Goal: Task Accomplishment & Management: Use online tool/utility

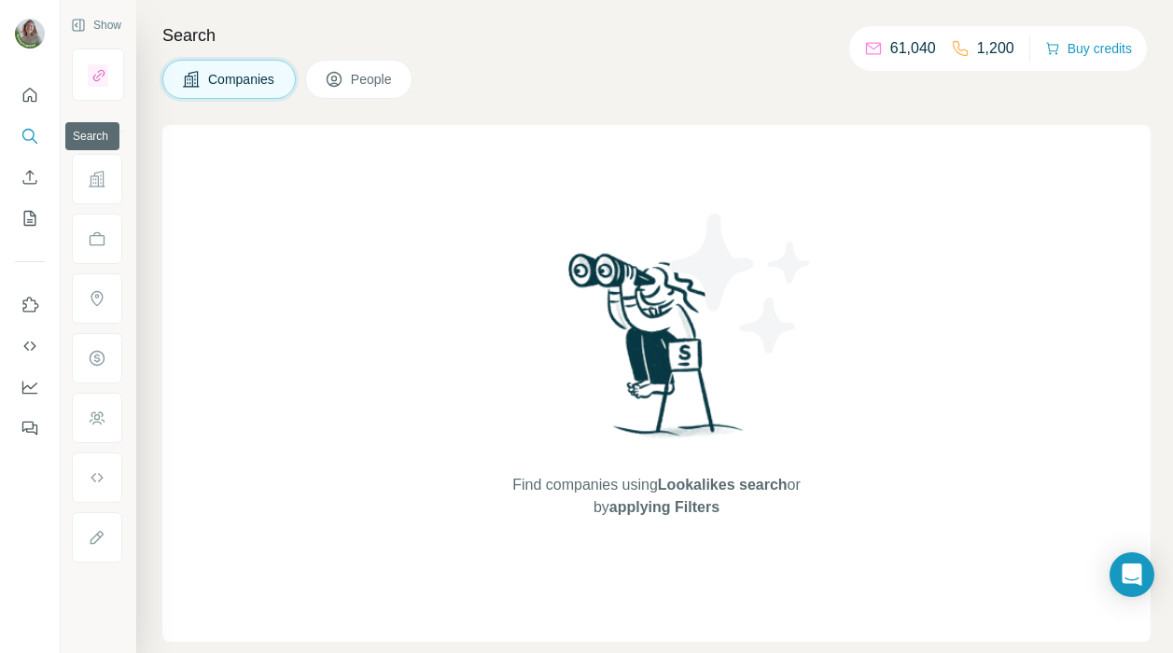
click at [38, 130] on icon "Search" at bounding box center [30, 136] width 19 height 19
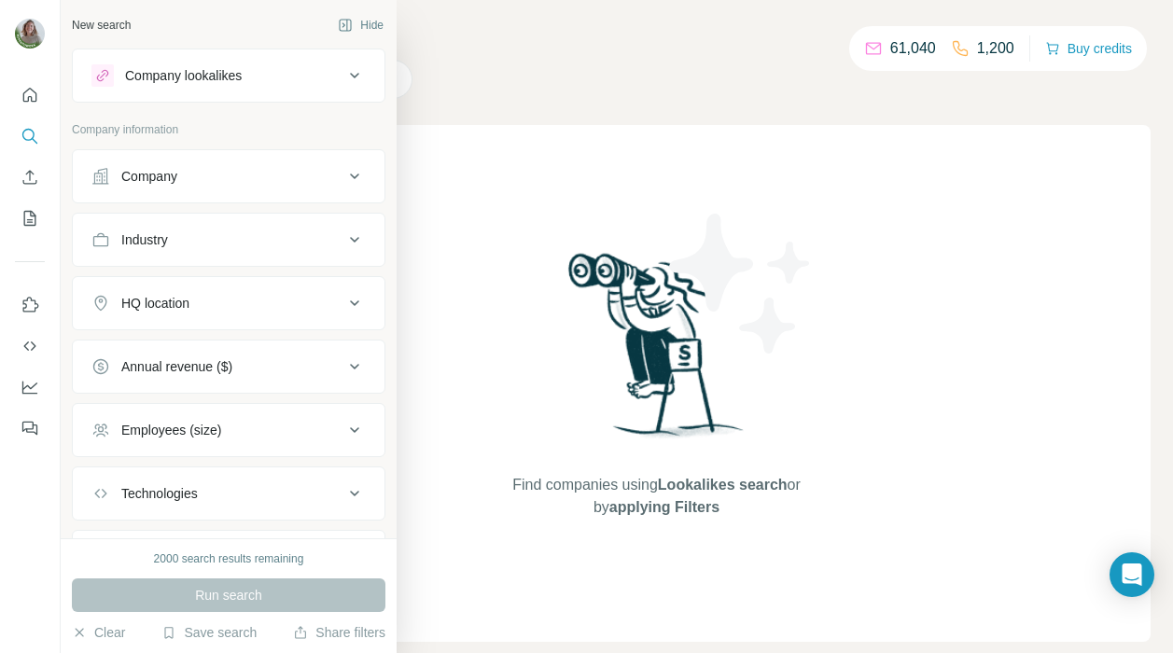
click at [194, 175] on div "Company" at bounding box center [217, 176] width 252 height 19
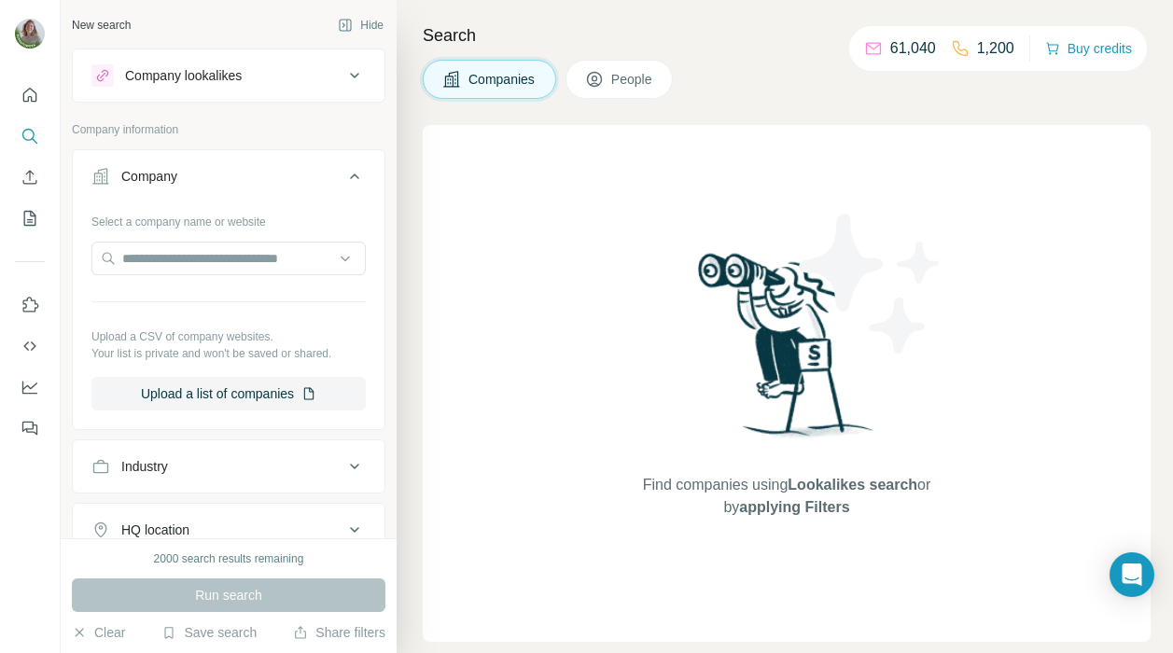
click at [194, 175] on div "Company" at bounding box center [217, 176] width 252 height 19
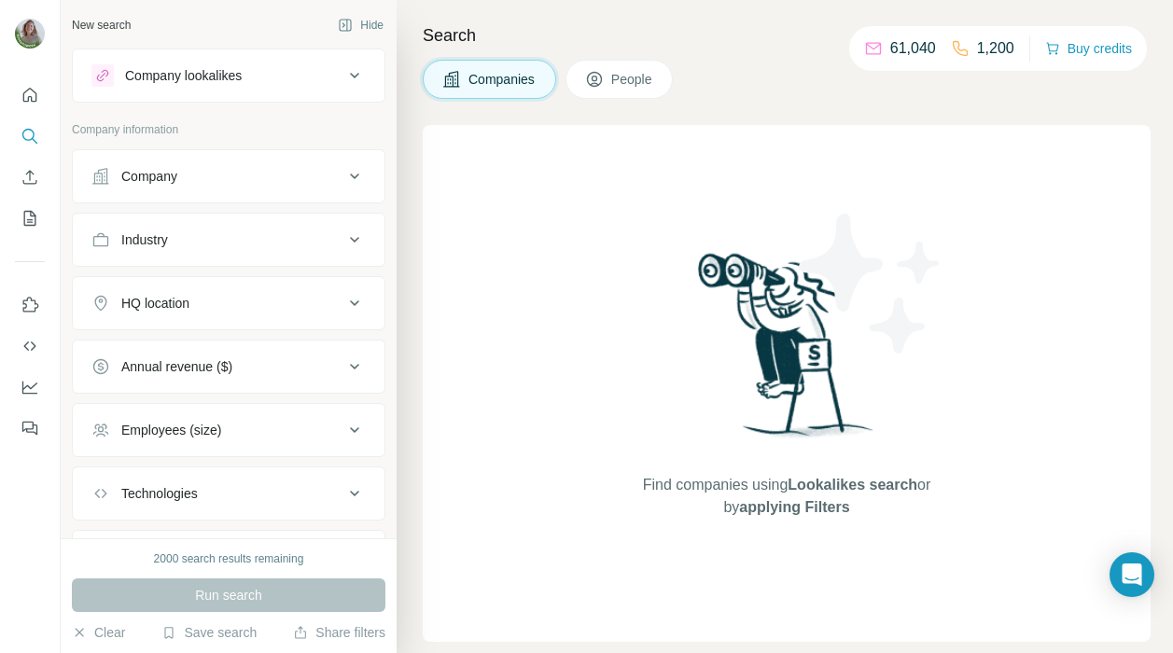
click at [207, 236] on div "Industry" at bounding box center [217, 239] width 252 height 19
click at [191, 280] on input at bounding box center [219, 286] width 230 height 21
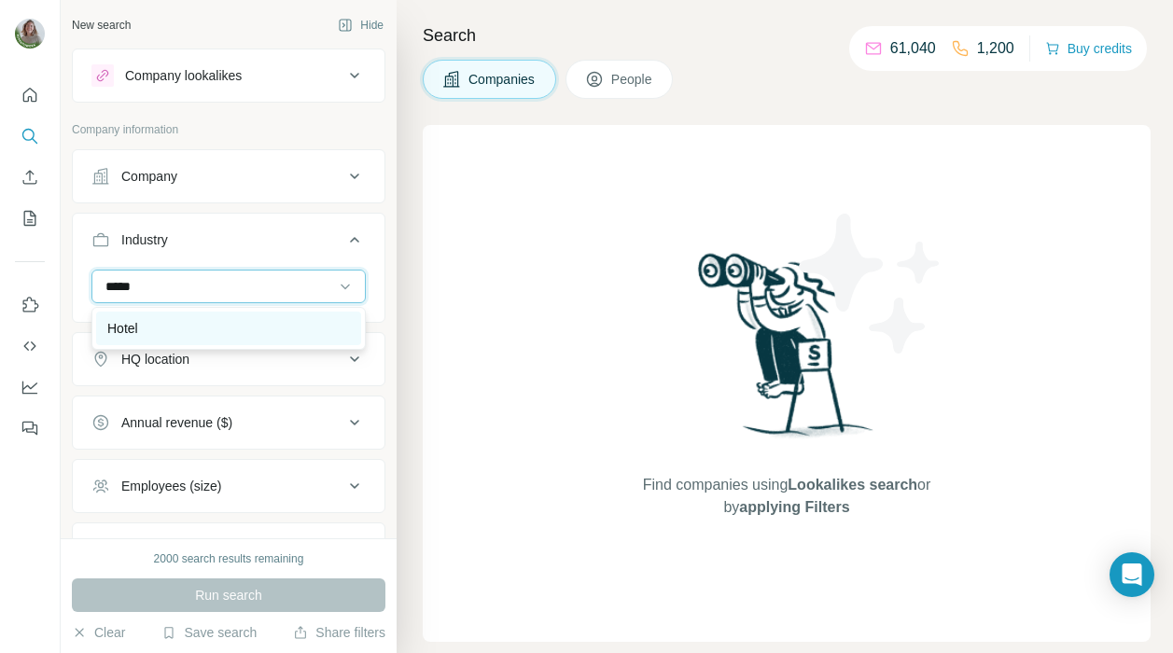
type input "*****"
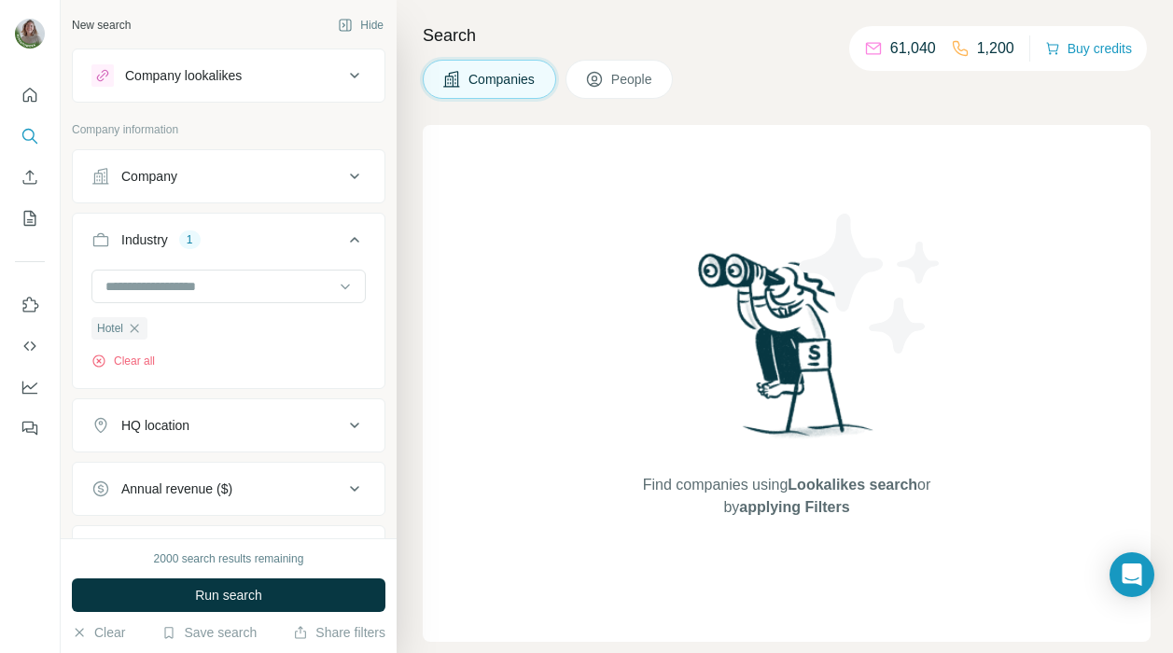
click at [210, 429] on div "HQ location" at bounding box center [217, 425] width 252 height 19
click at [202, 461] on input "text" at bounding box center [228, 472] width 274 height 34
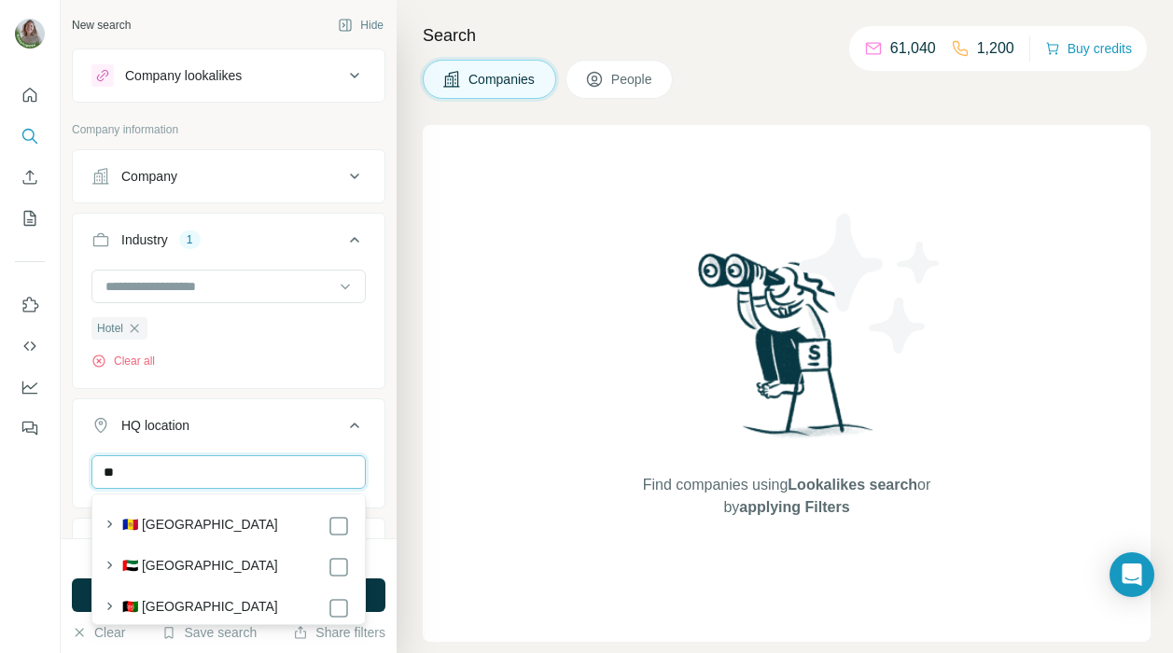
type input "*"
type input "*****"
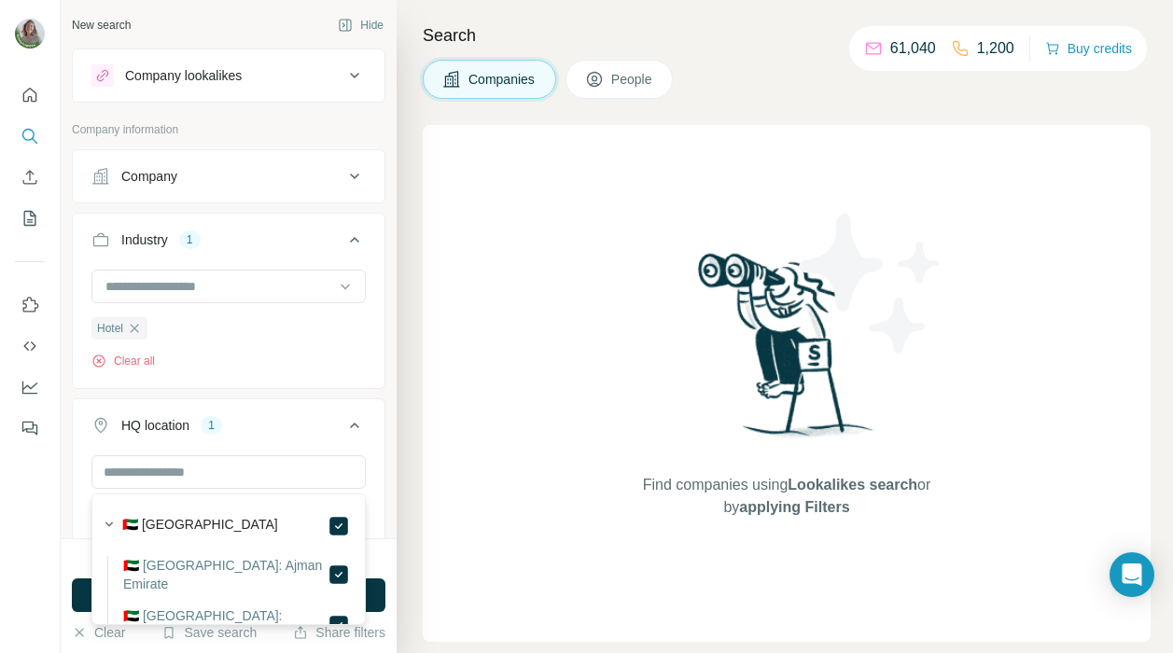
click at [378, 395] on ul "Company Industry 1 Hotel Clear all HQ location 1 [GEOGRAPHIC_DATA] Clear all An…" at bounding box center [228, 488] width 313 height 679
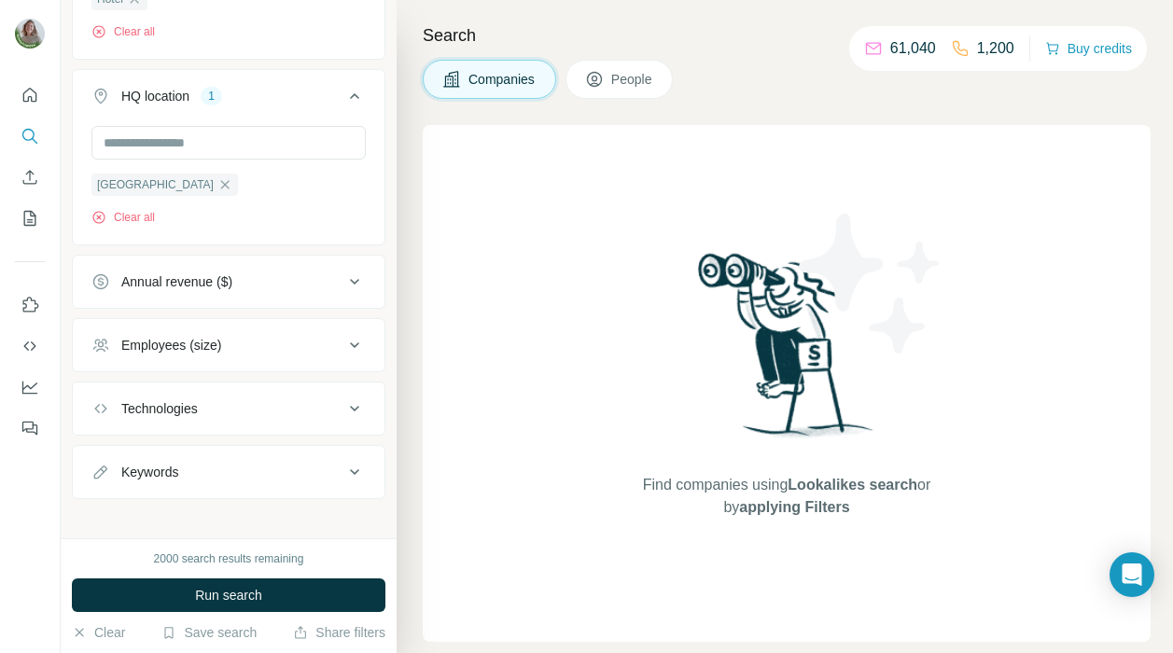
scroll to position [343, 0]
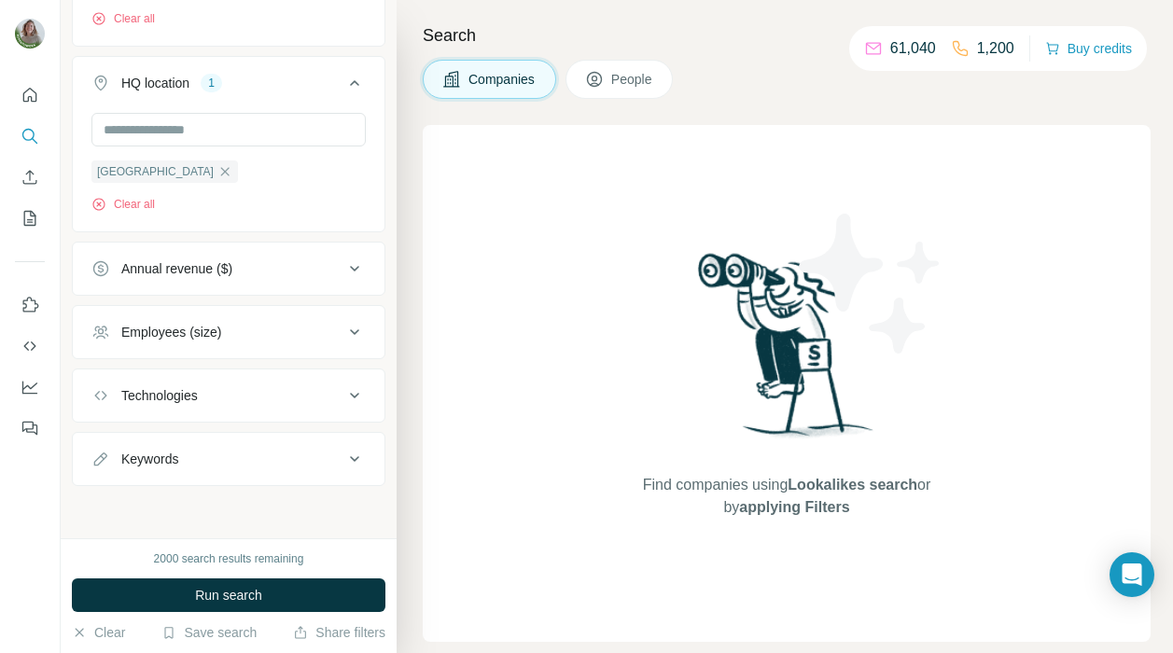
click at [321, 257] on button "Annual revenue ($)" at bounding box center [229, 268] width 312 height 45
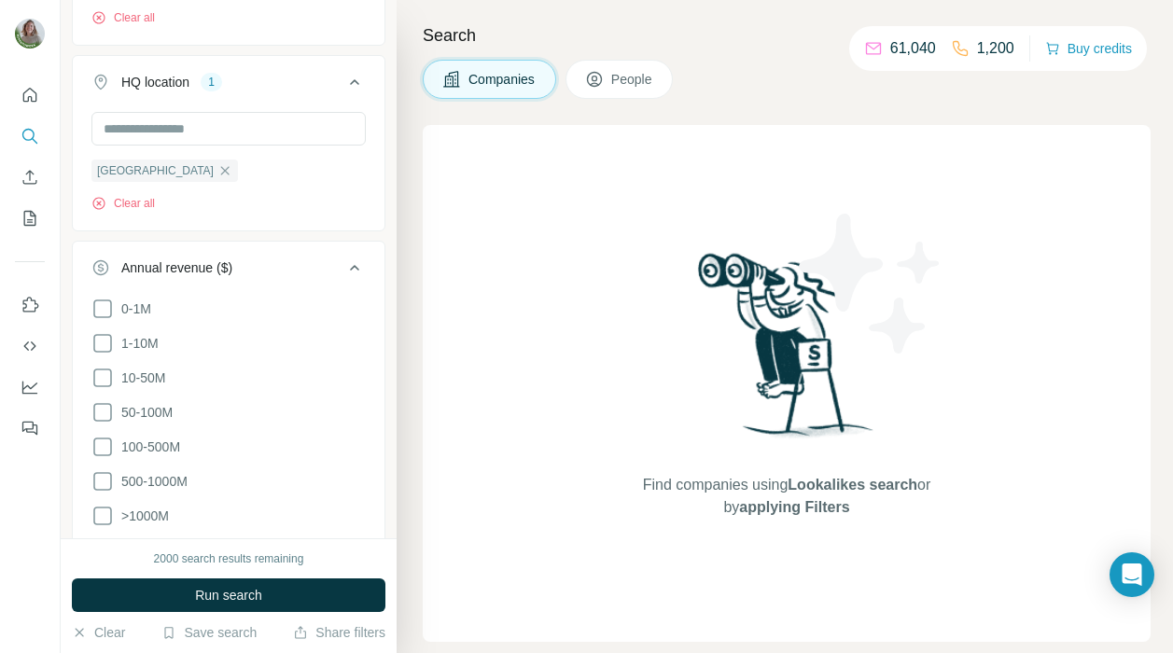
click at [377, 224] on div "[GEOGRAPHIC_DATA] Clear all" at bounding box center [229, 169] width 312 height 115
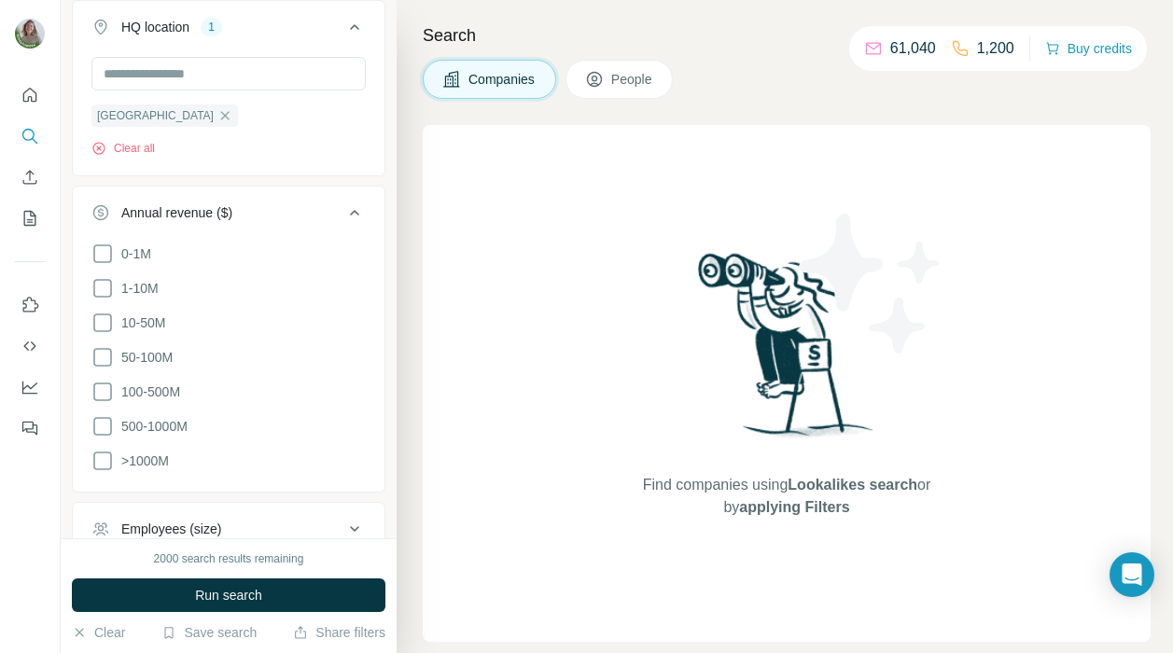
click at [358, 205] on icon at bounding box center [354, 212] width 22 height 22
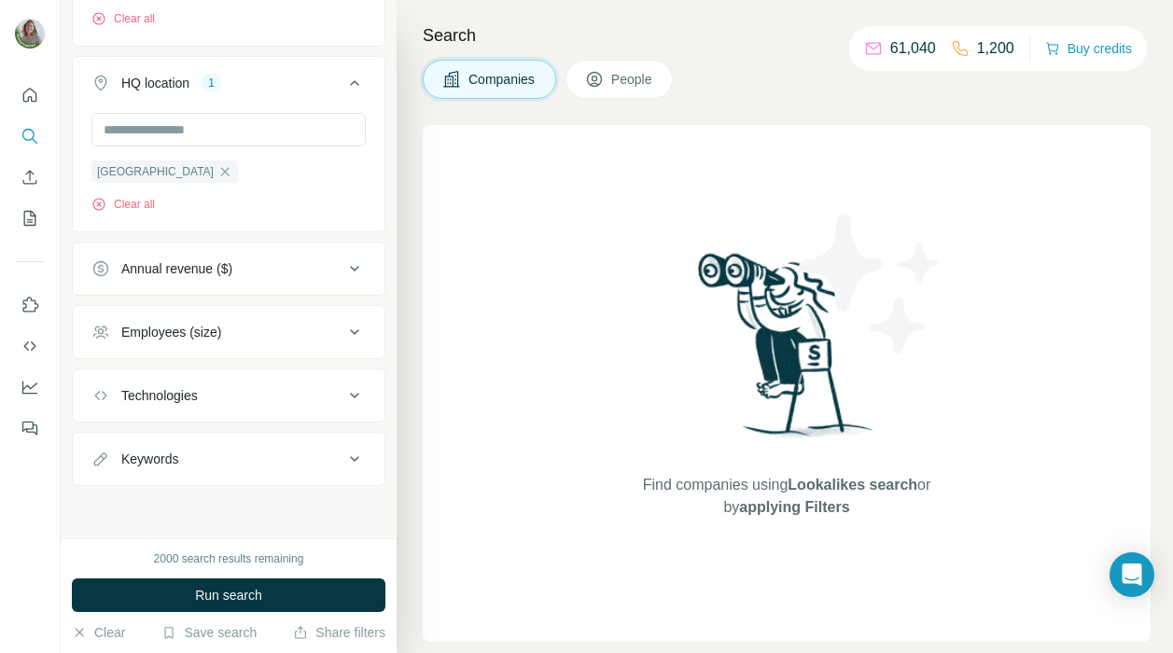
click at [271, 439] on button "Keywords" at bounding box center [229, 459] width 312 height 45
click at [255, 494] on input "text" at bounding box center [209, 505] width 237 height 34
type input "**********"
click at [72, 479] on div "**********" at bounding box center [228, 486] width 313 height 110
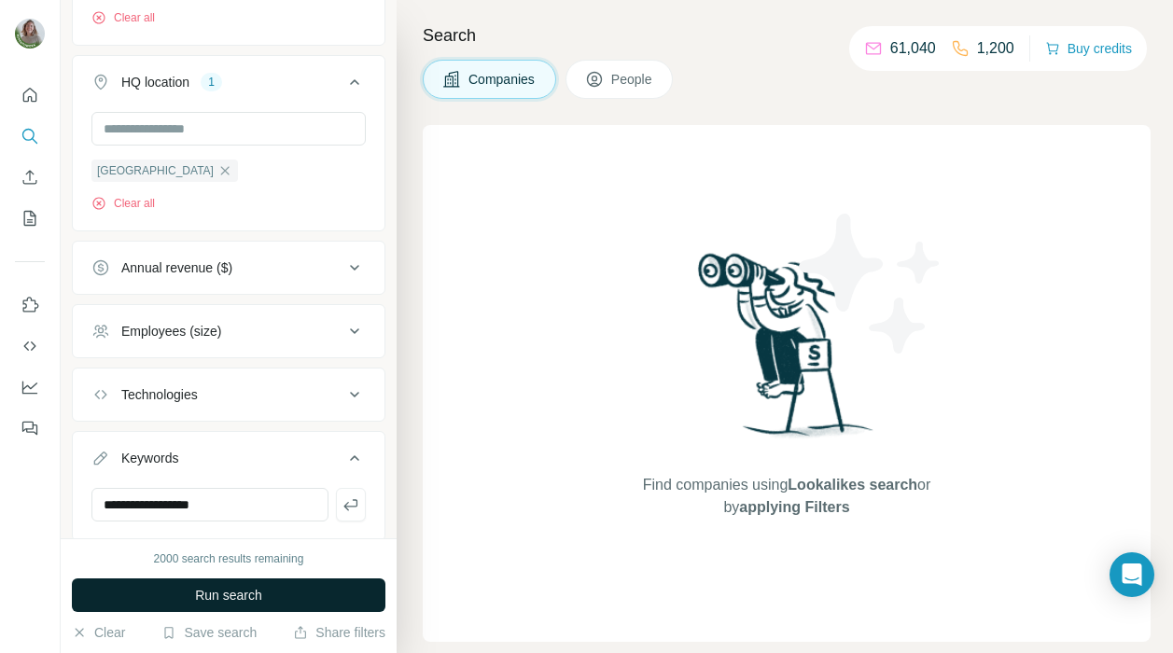
click at [122, 588] on button "Run search" at bounding box center [228, 595] width 313 height 34
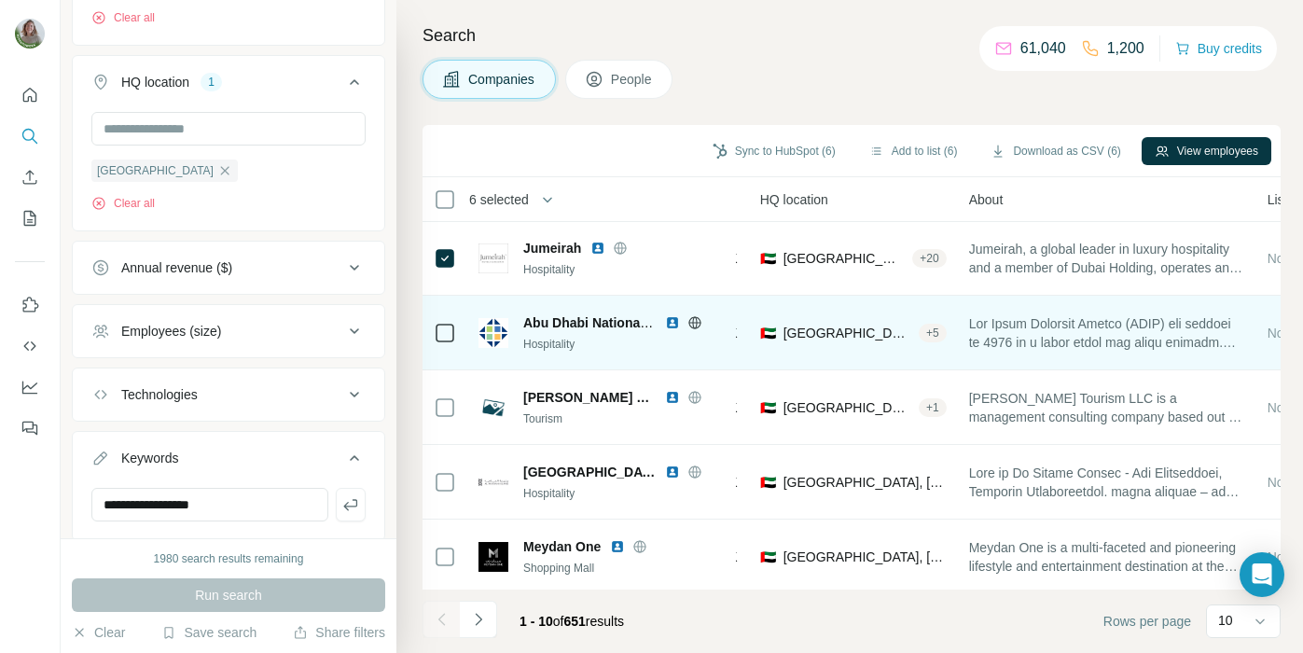
scroll to position [150, 253]
click at [435, 337] on icon at bounding box center [445, 333] width 22 height 22
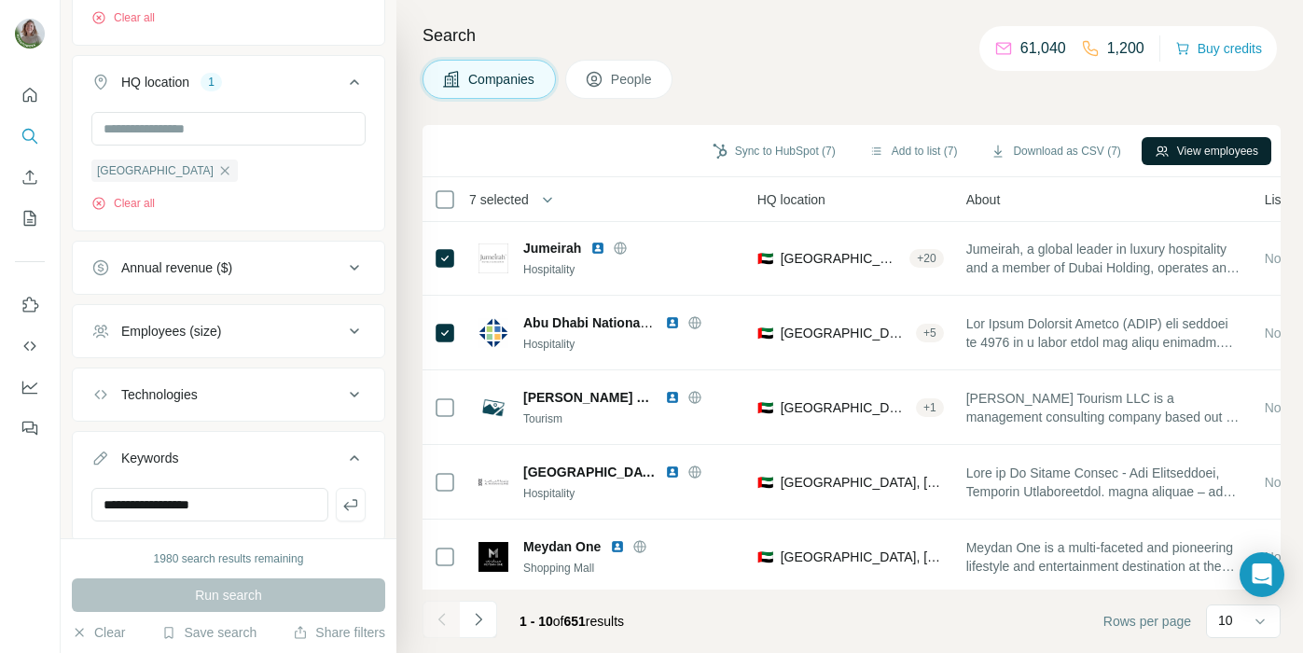
click at [1172, 145] on button "View employees" at bounding box center [1207, 151] width 130 height 28
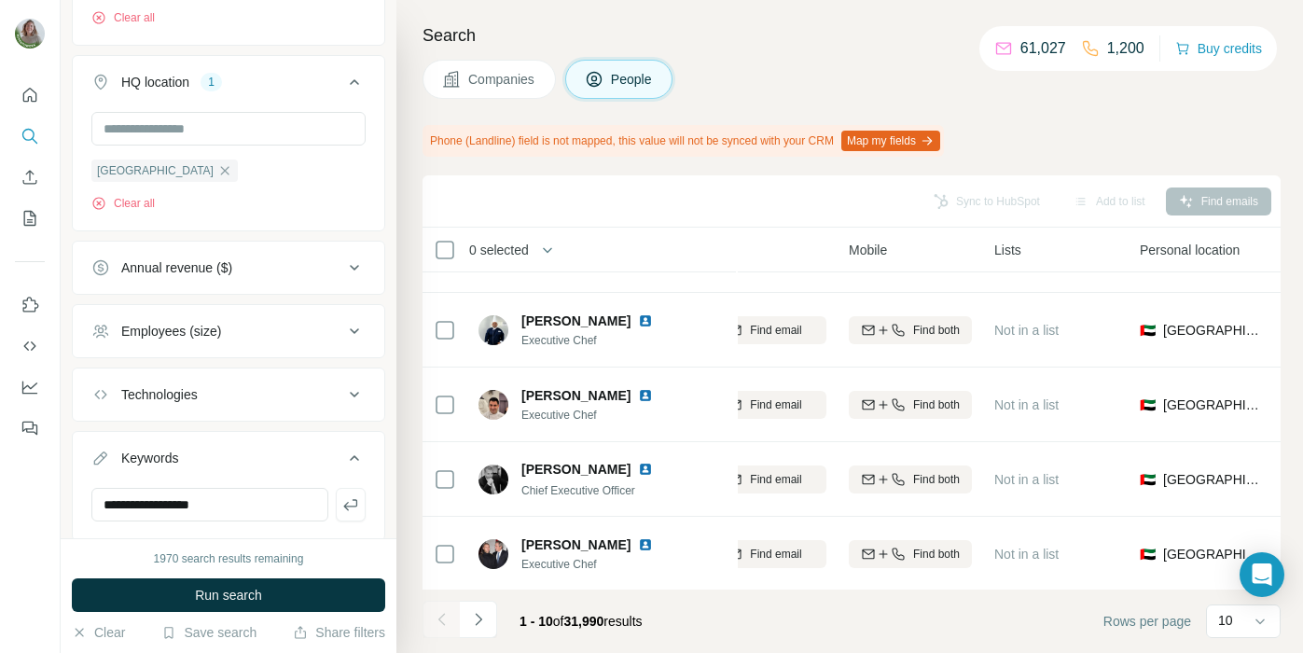
scroll to position [0, 253]
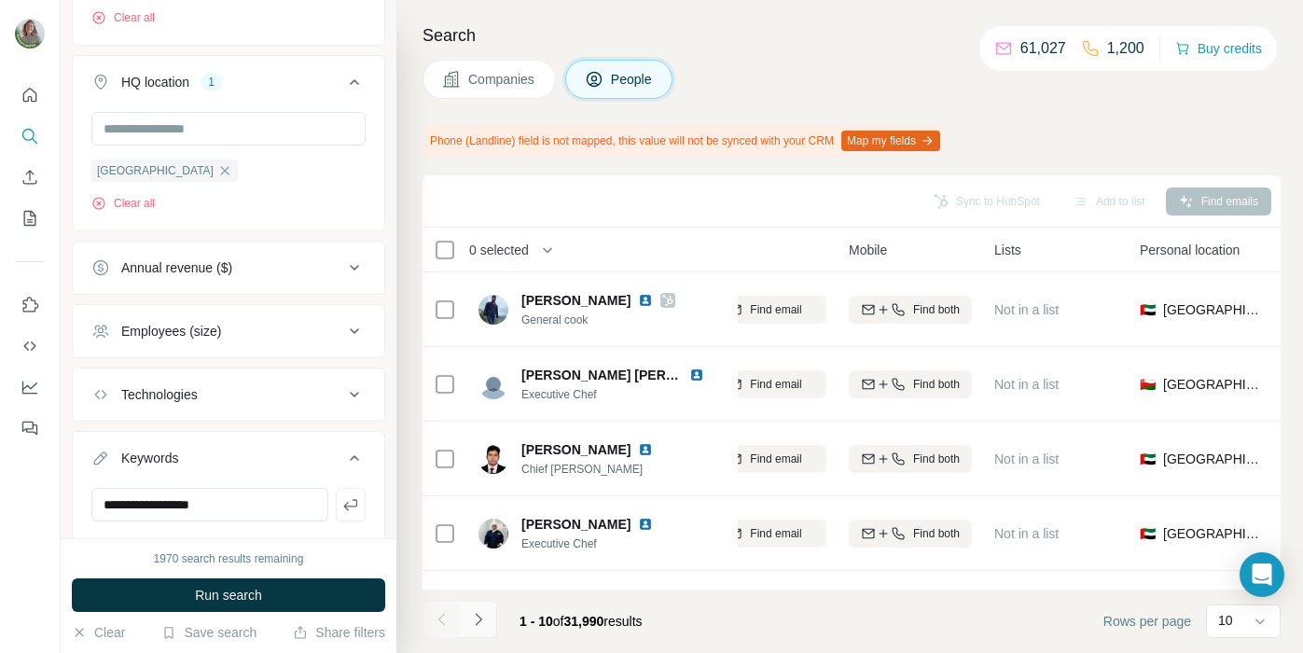
click at [479, 618] on icon "Navigate to next page" at bounding box center [478, 619] width 7 height 12
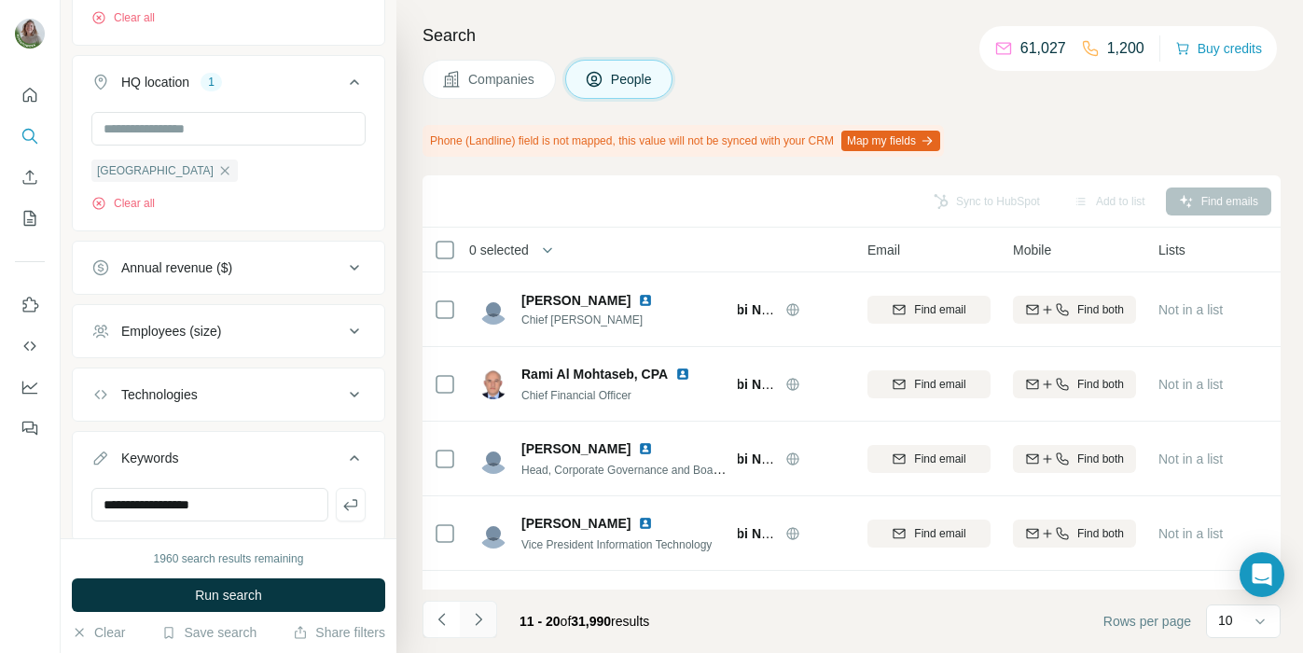
click at [479, 618] on icon "Navigate to next page" at bounding box center [478, 619] width 7 height 12
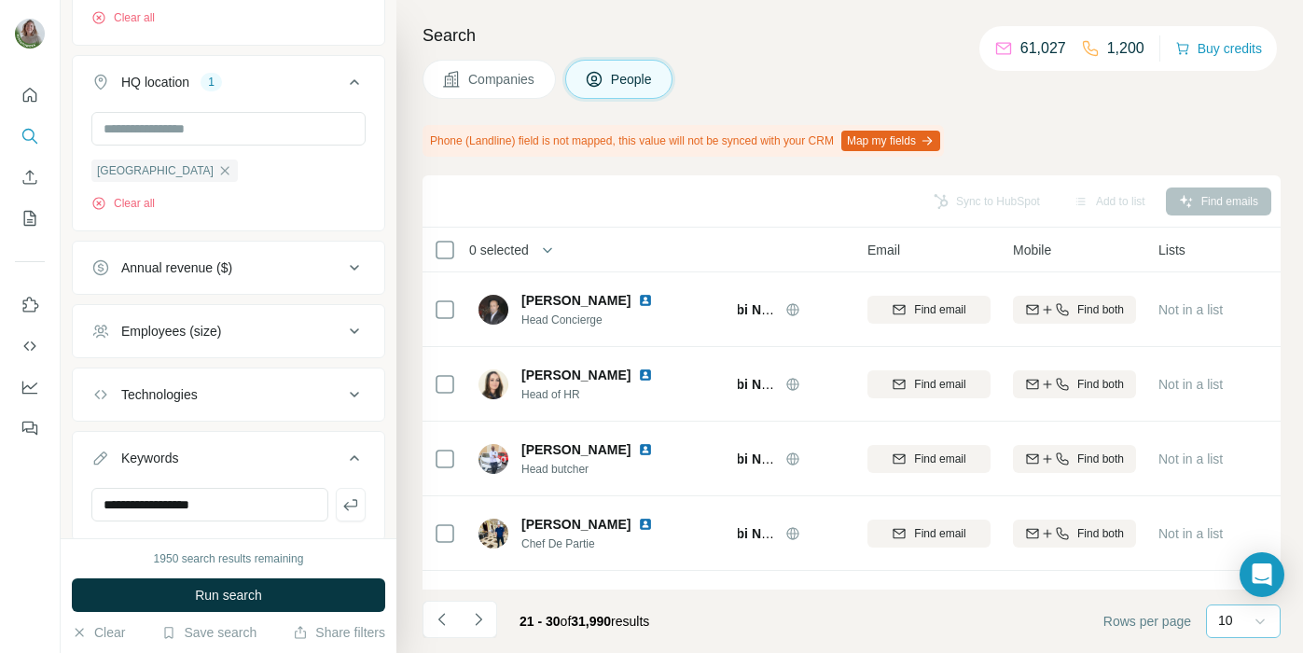
click at [1172, 634] on div at bounding box center [1260, 621] width 19 height 34
click at [1172, 478] on p "60" at bounding box center [1229, 478] width 15 height 19
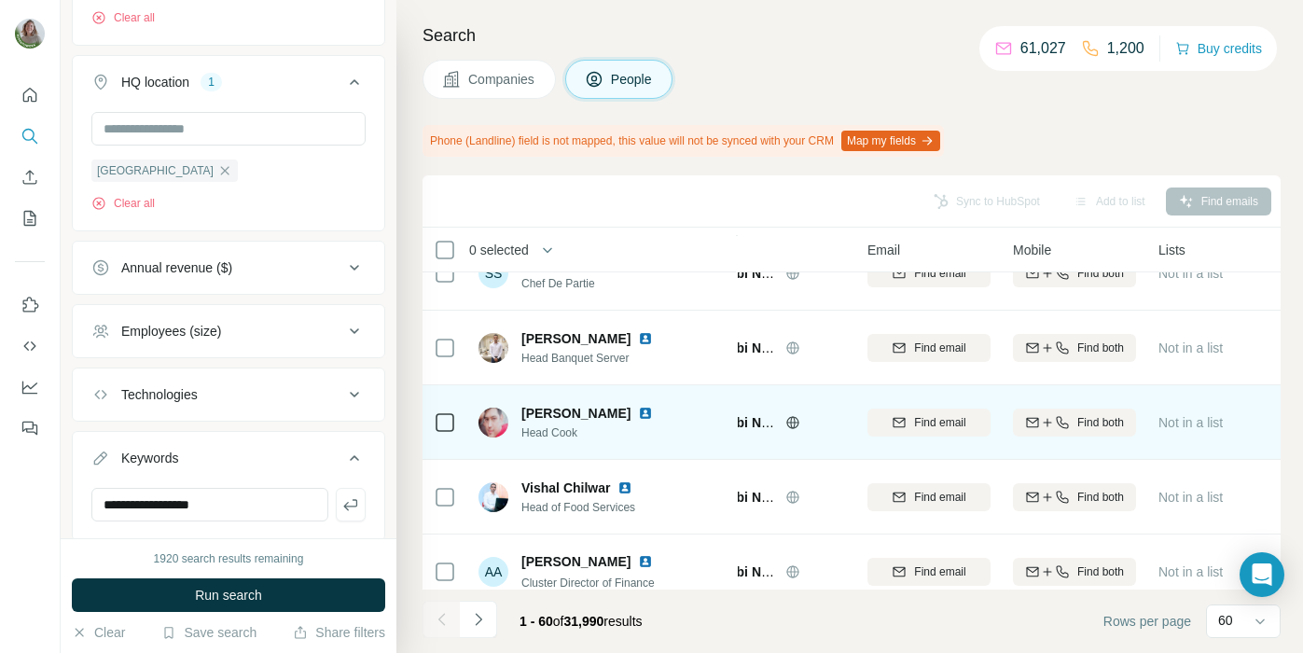
scroll to position [4024, 89]
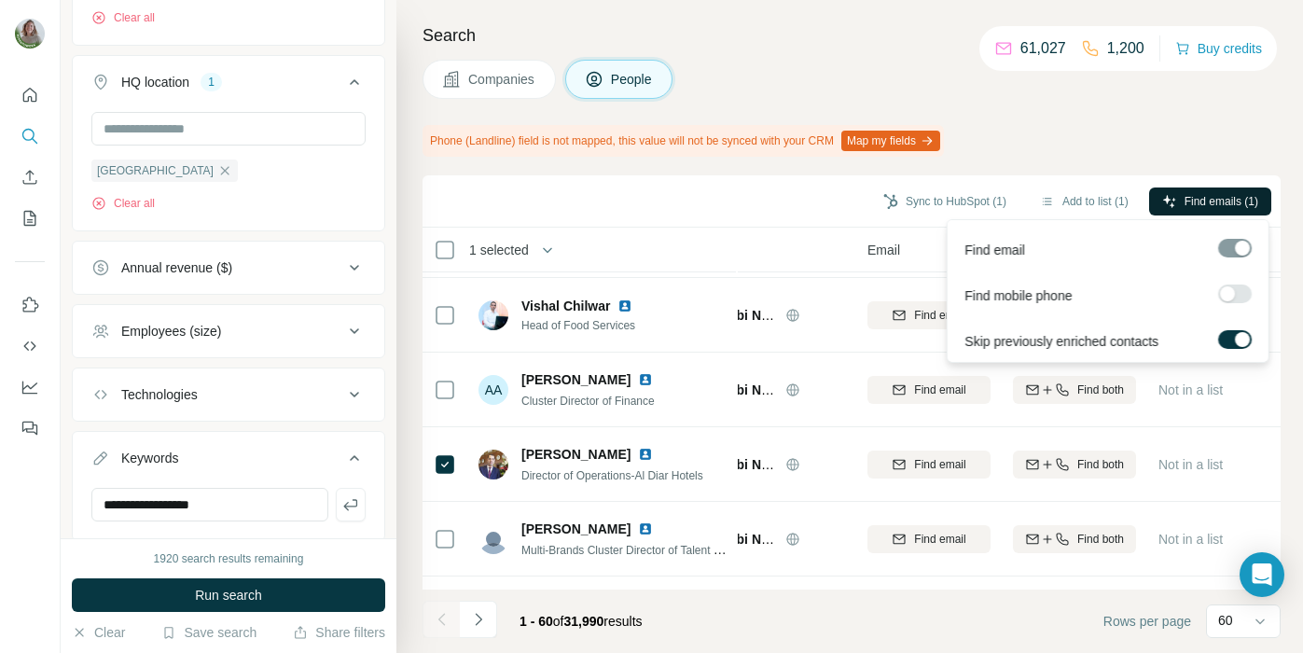
click at [1170, 202] on icon "button" at bounding box center [1169, 201] width 15 height 15
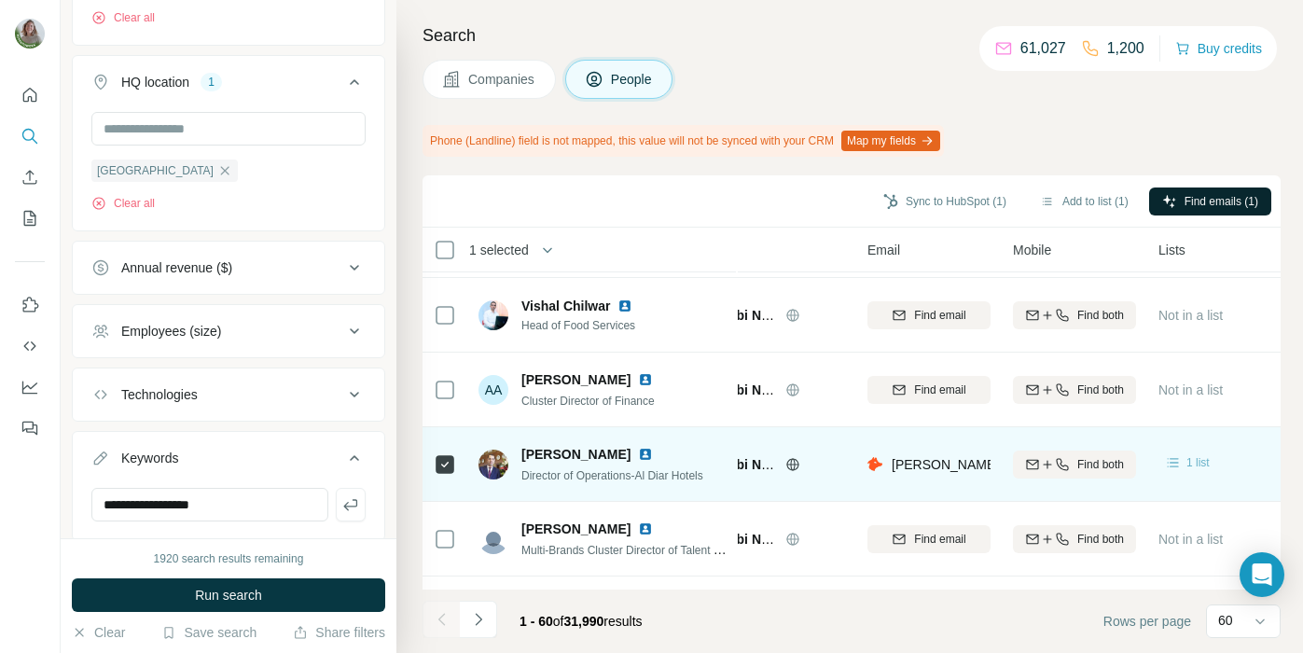
click at [1172, 460] on div "1 list" at bounding box center [1187, 462] width 46 height 19
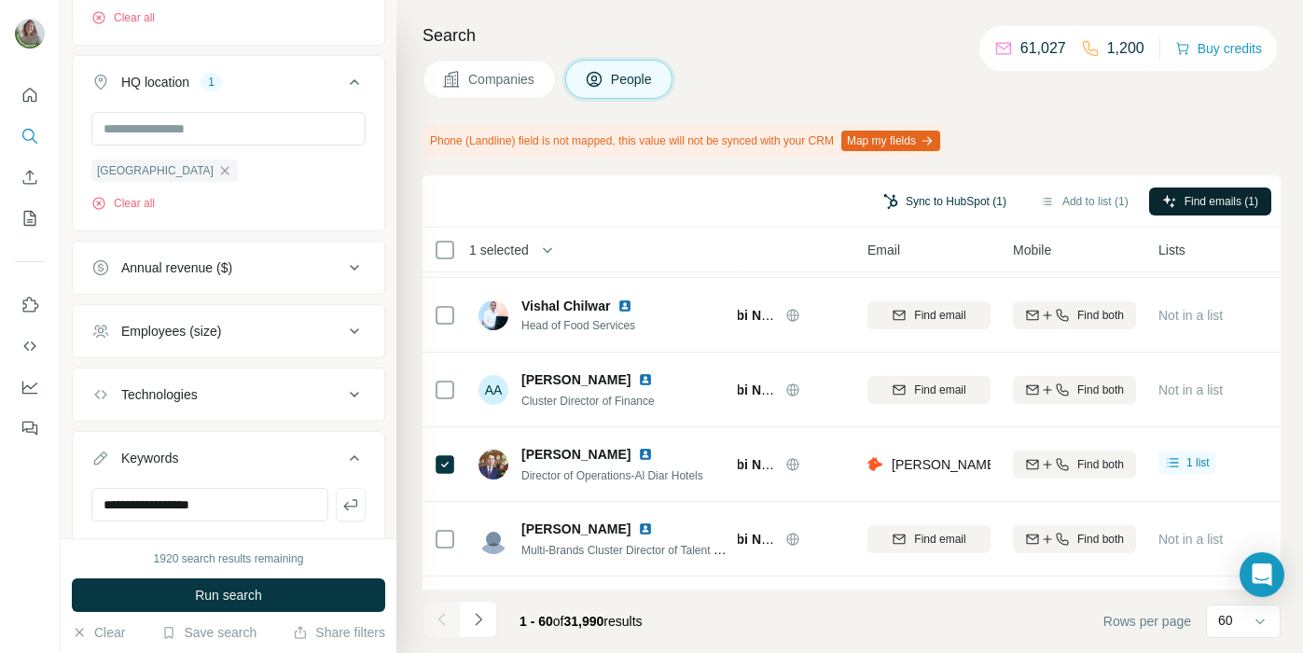
click at [977, 199] on button "Sync to HubSpot (1)" at bounding box center [944, 202] width 149 height 28
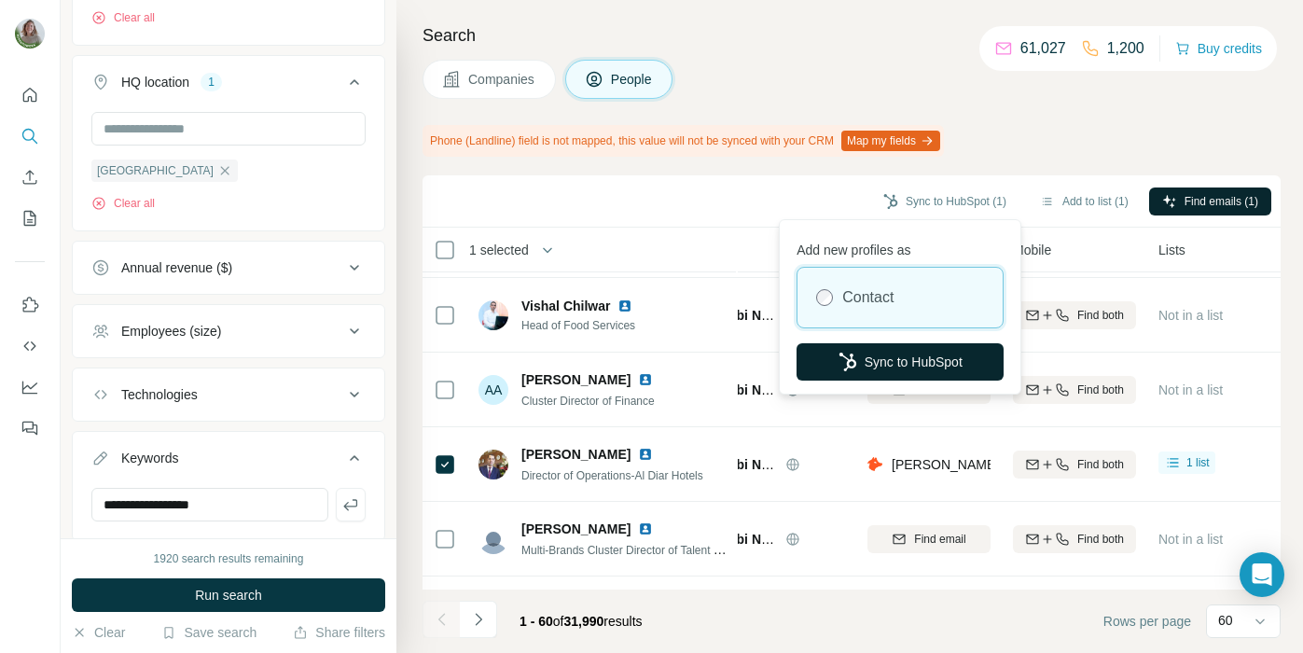
click at [910, 361] on button "Sync to HubSpot" at bounding box center [900, 361] width 207 height 37
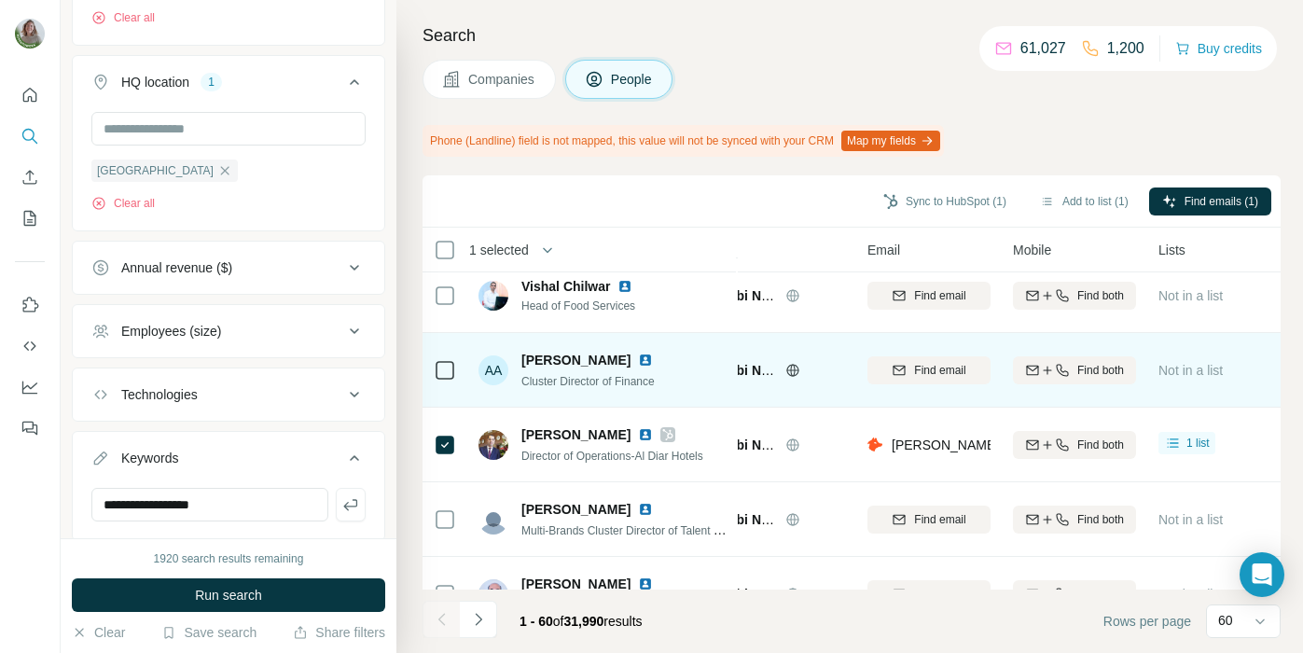
scroll to position [4047, 89]
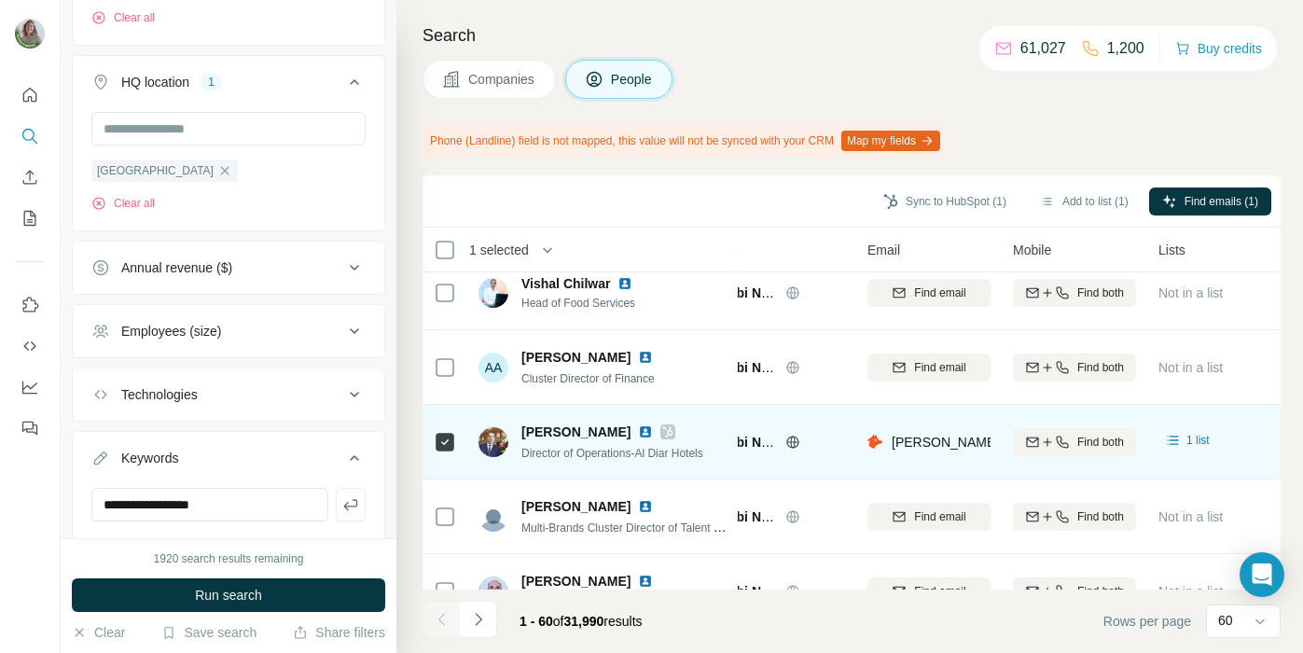
click at [663, 434] on icon at bounding box center [668, 431] width 10 height 11
click at [455, 444] on icon at bounding box center [445, 442] width 22 height 22
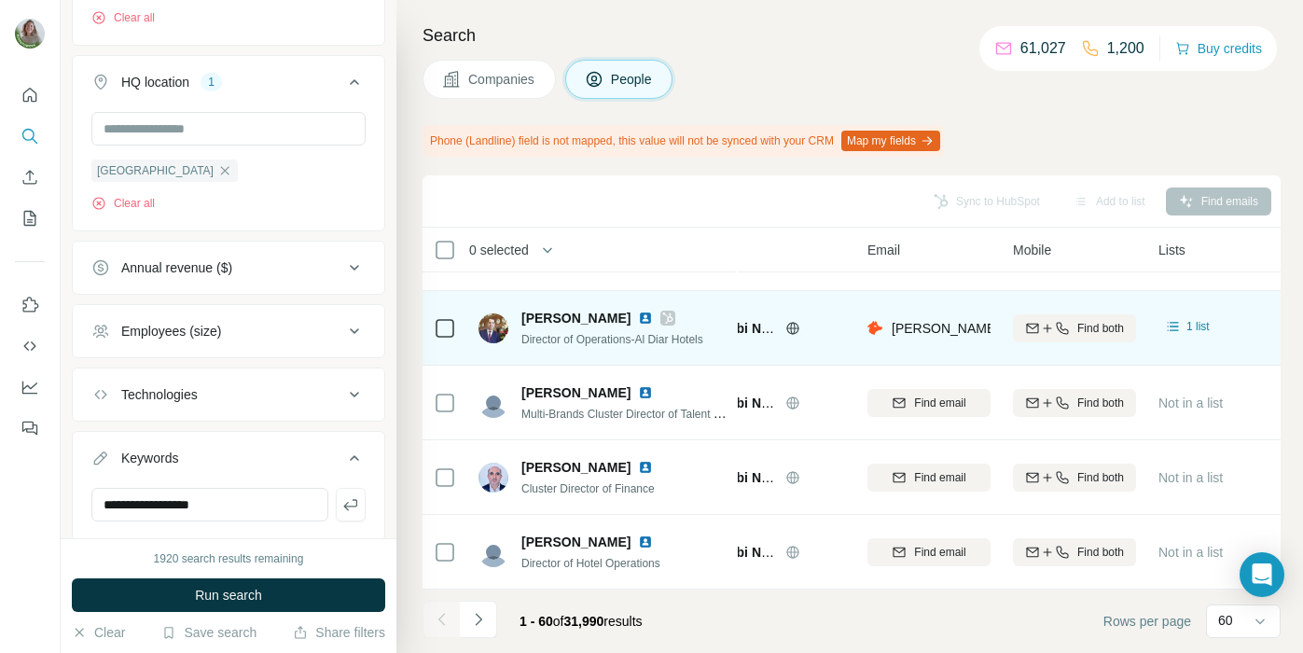
scroll to position [4159, 89]
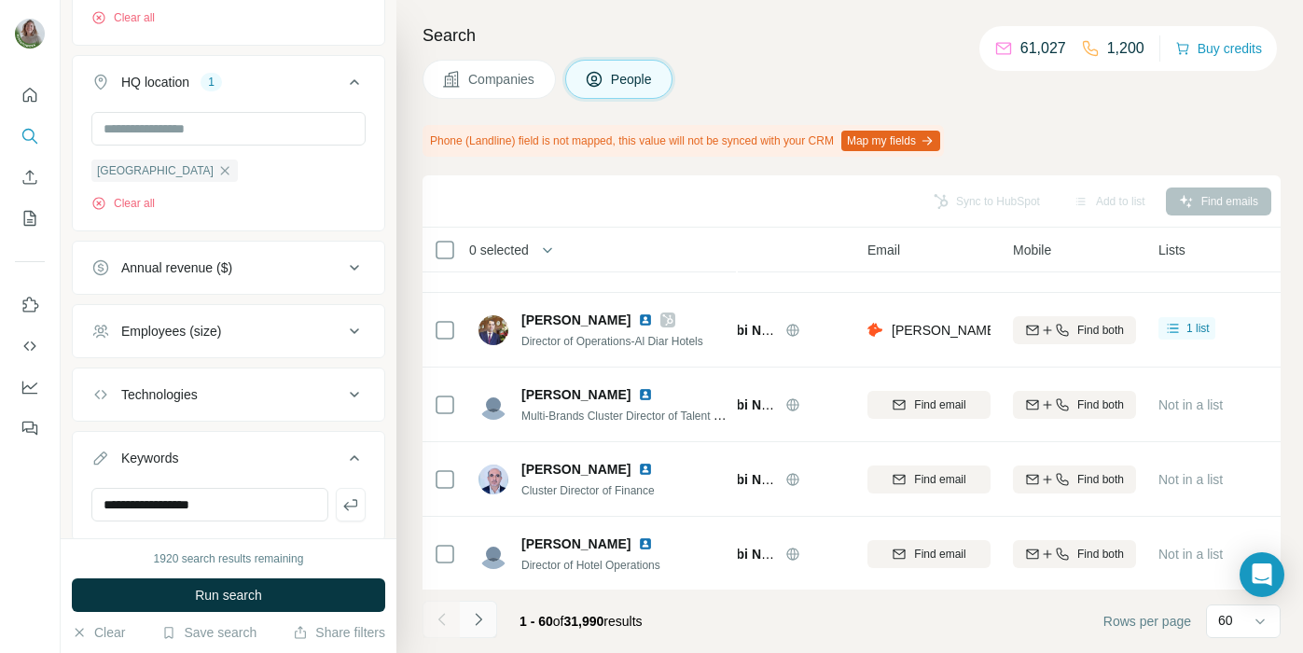
click at [483, 613] on icon "Navigate to next page" at bounding box center [478, 619] width 19 height 19
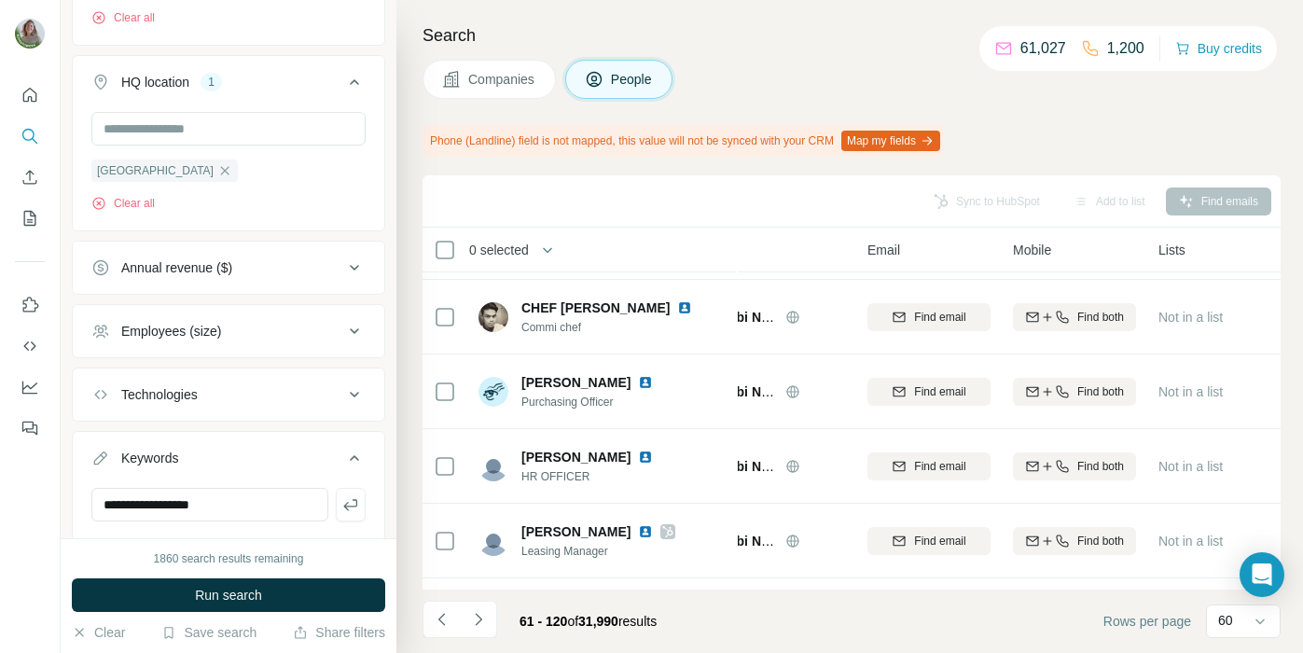
scroll to position [2381, 89]
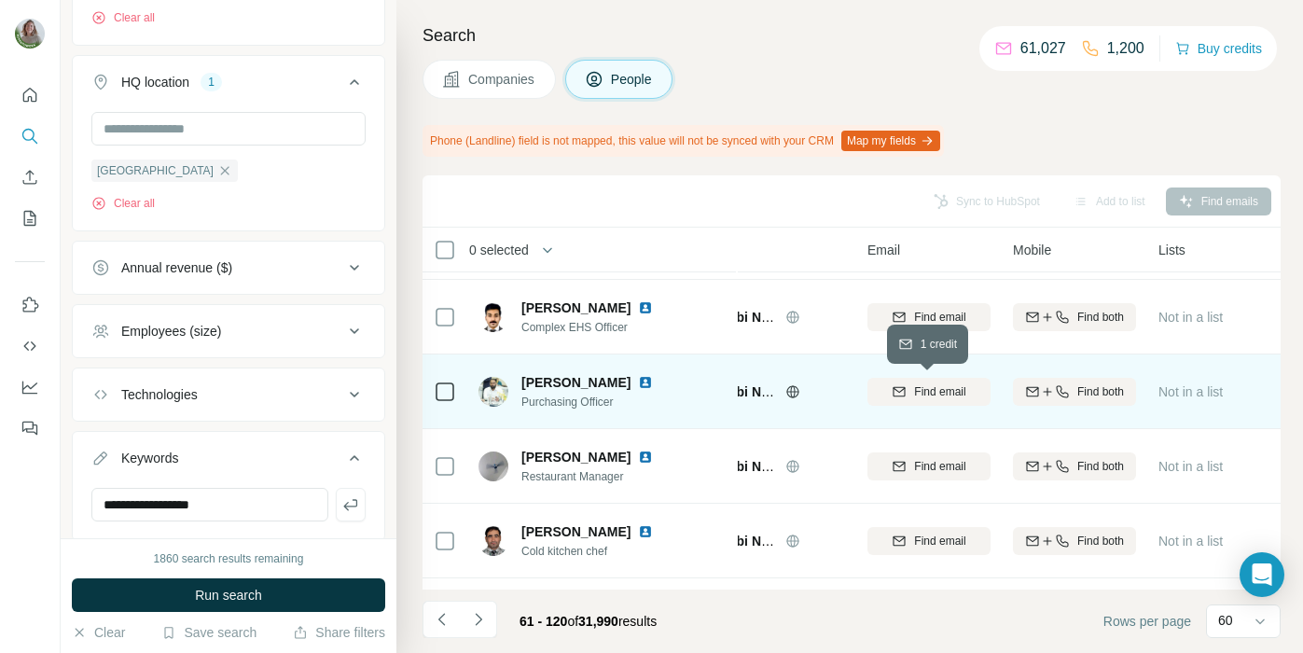
click at [919, 393] on span "Find email" at bounding box center [939, 391] width 51 height 17
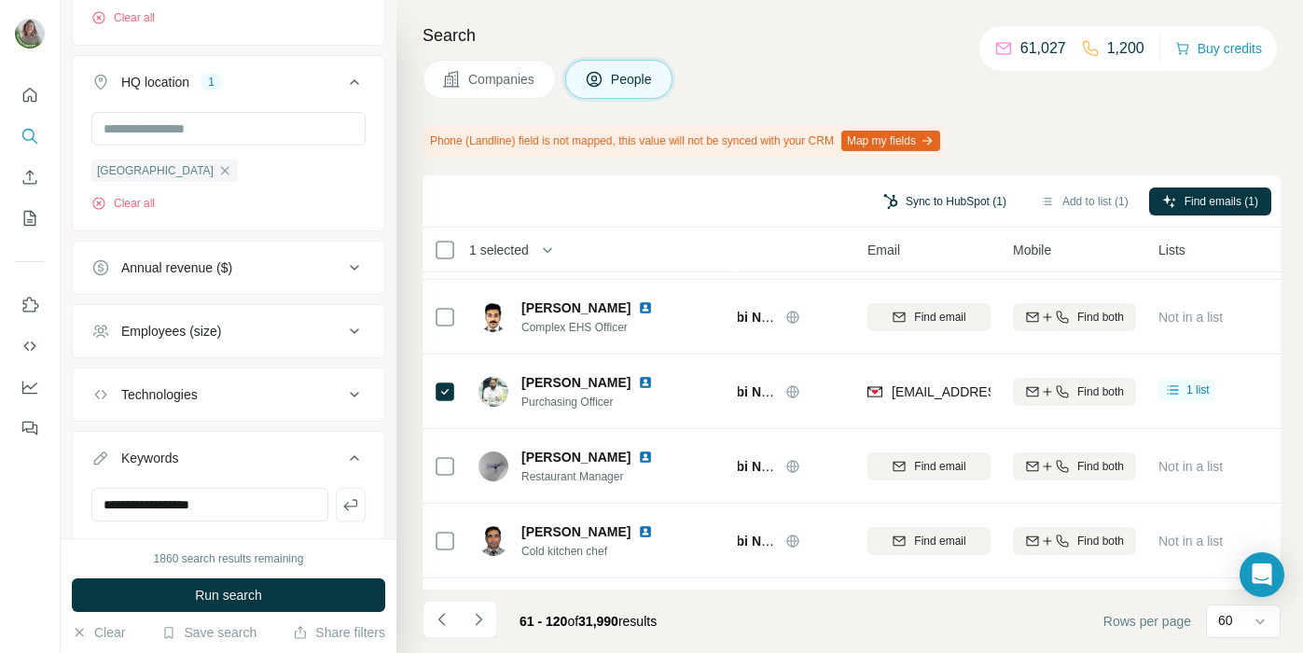
click at [951, 207] on button "Sync to HubSpot (1)" at bounding box center [944, 202] width 149 height 28
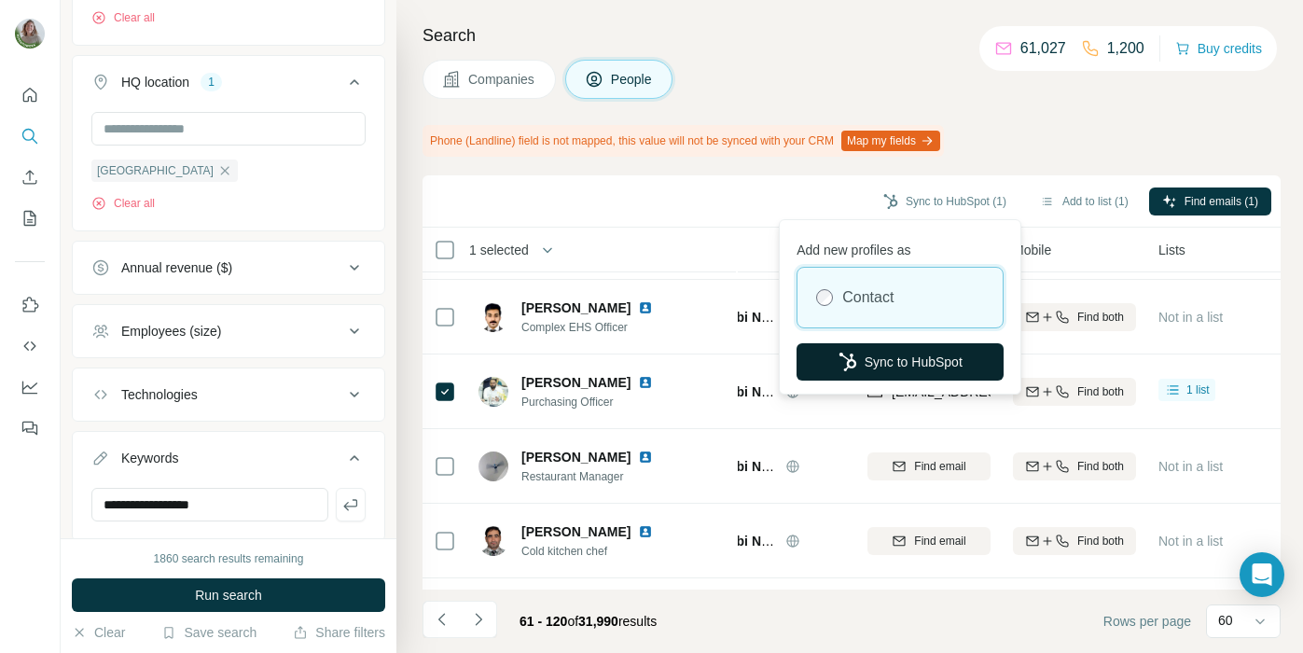
click at [905, 353] on button "Sync to HubSpot" at bounding box center [900, 361] width 207 height 37
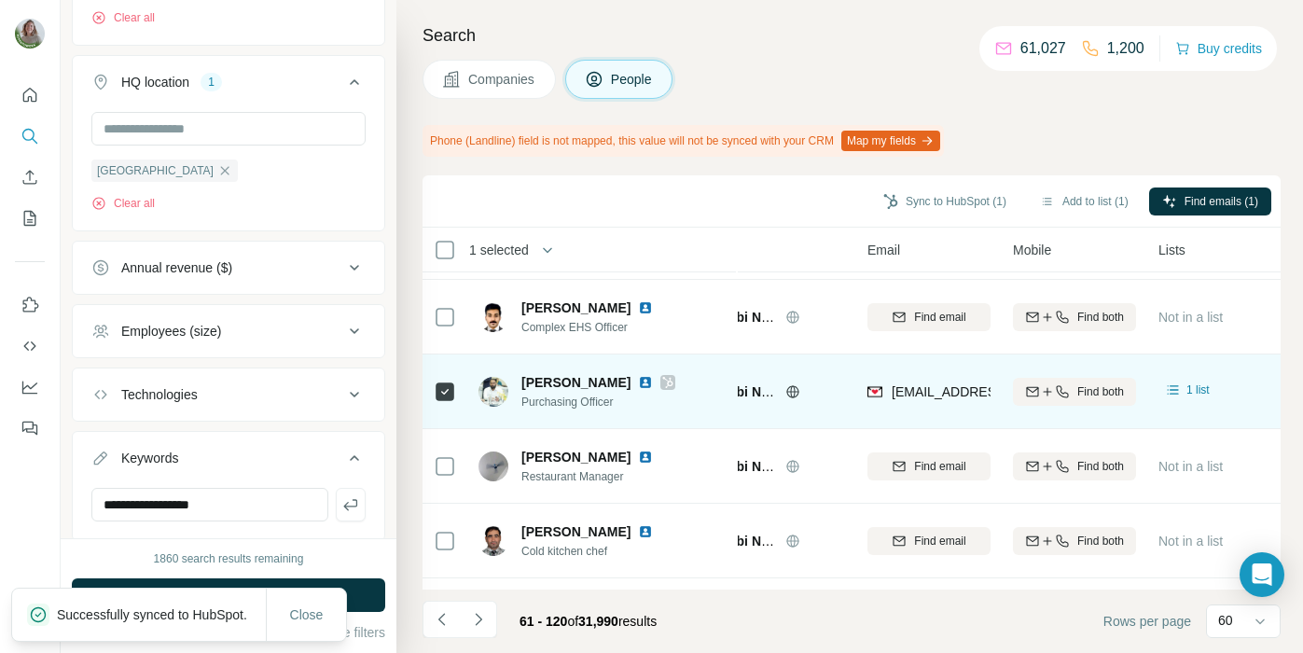
click at [662, 382] on icon at bounding box center [667, 382] width 11 height 15
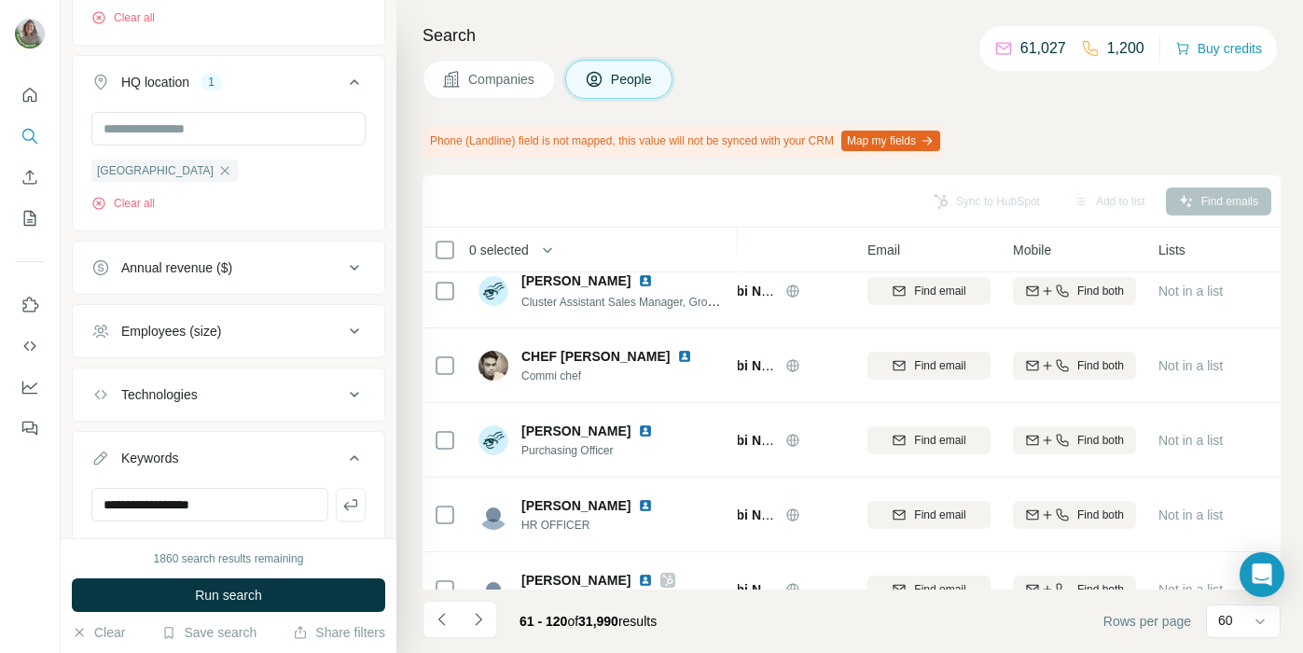
scroll to position [3827, 89]
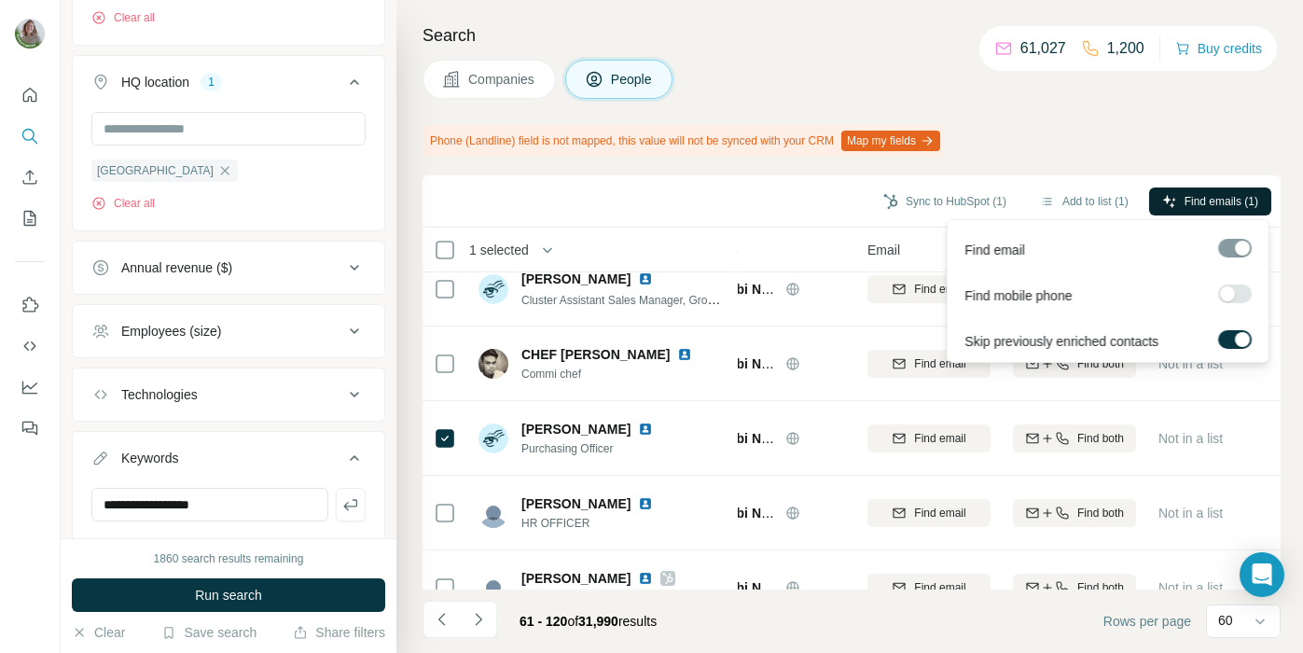
click at [1172, 195] on span "Find emails (1)" at bounding box center [1222, 201] width 74 height 17
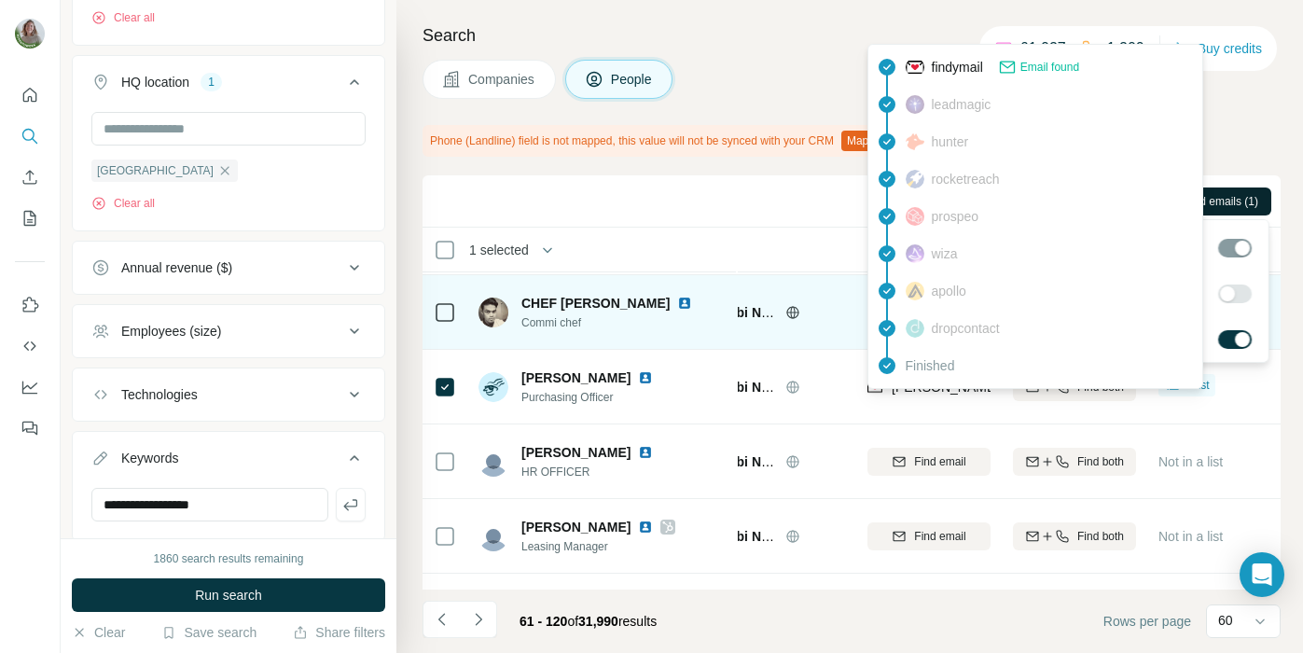
scroll to position [3880, 89]
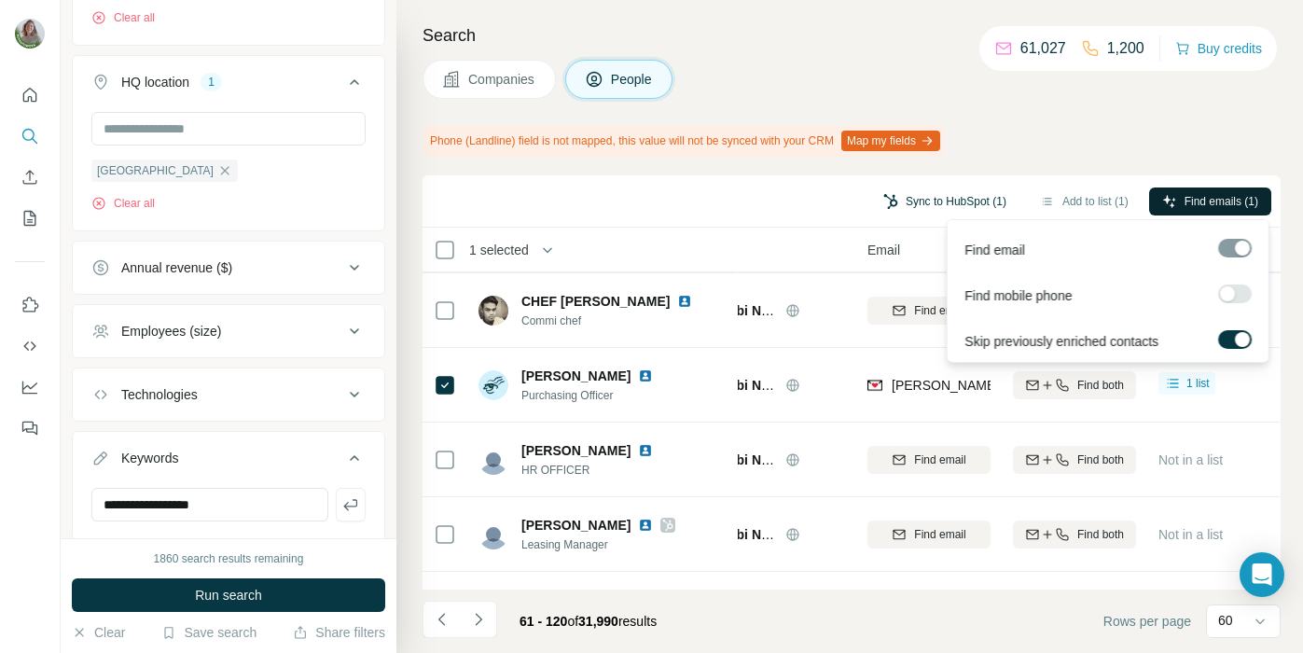
click at [924, 200] on button "Sync to HubSpot (1)" at bounding box center [944, 202] width 149 height 28
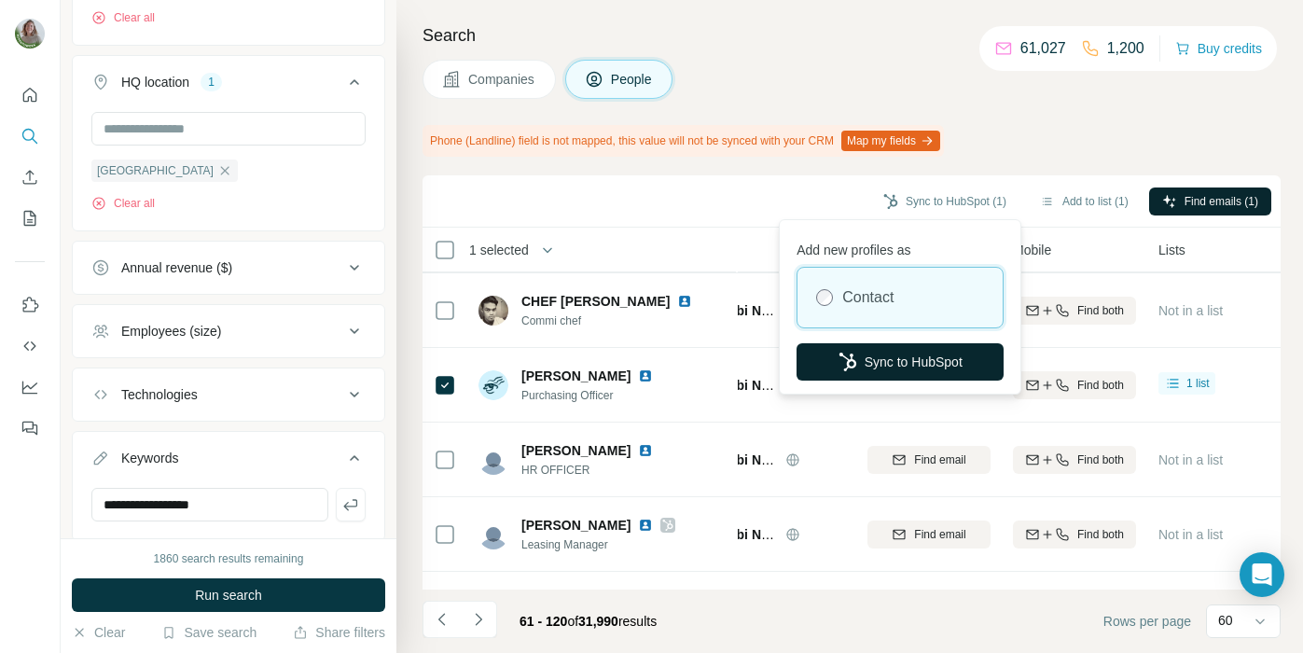
click at [890, 370] on button "Sync to HubSpot" at bounding box center [900, 361] width 207 height 37
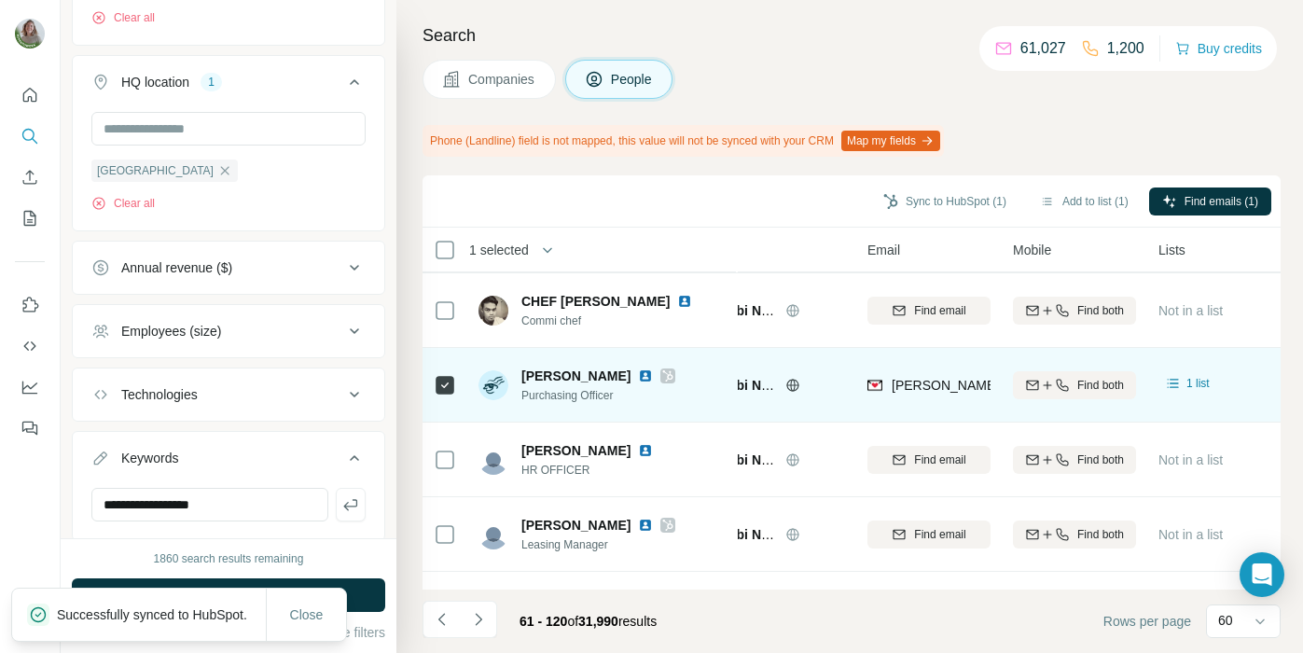
click at [663, 377] on icon at bounding box center [668, 375] width 10 height 11
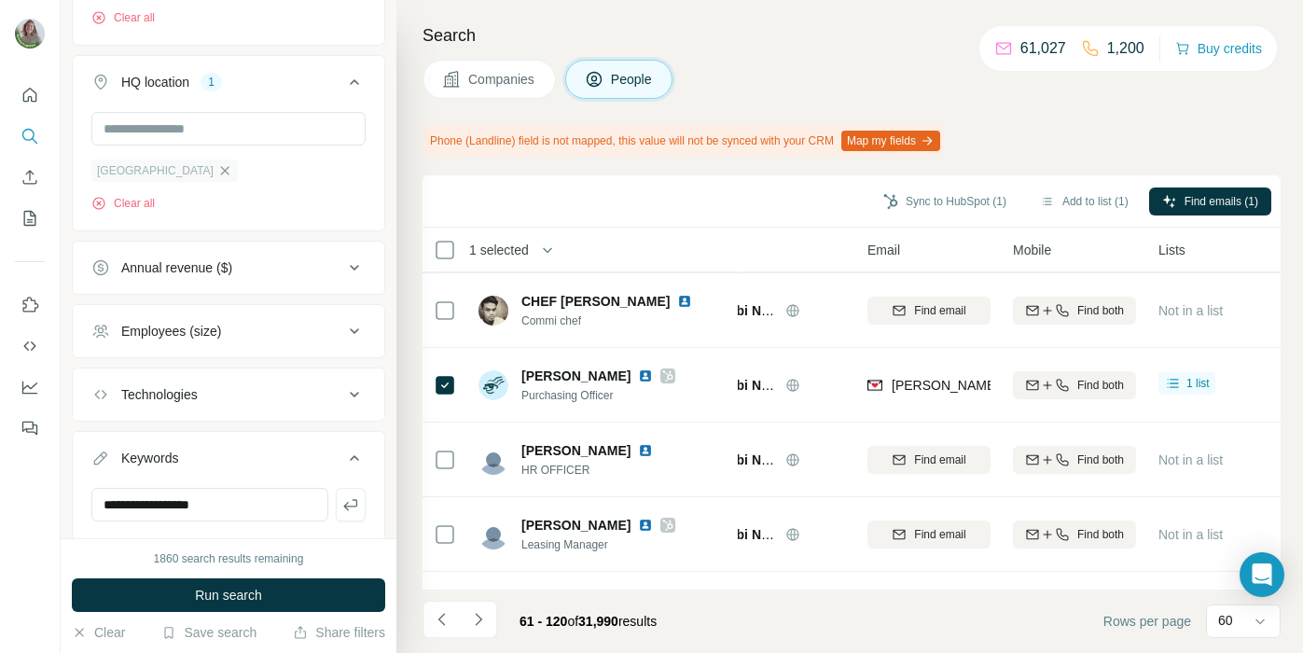
click at [219, 164] on icon "button" at bounding box center [224, 170] width 15 height 15
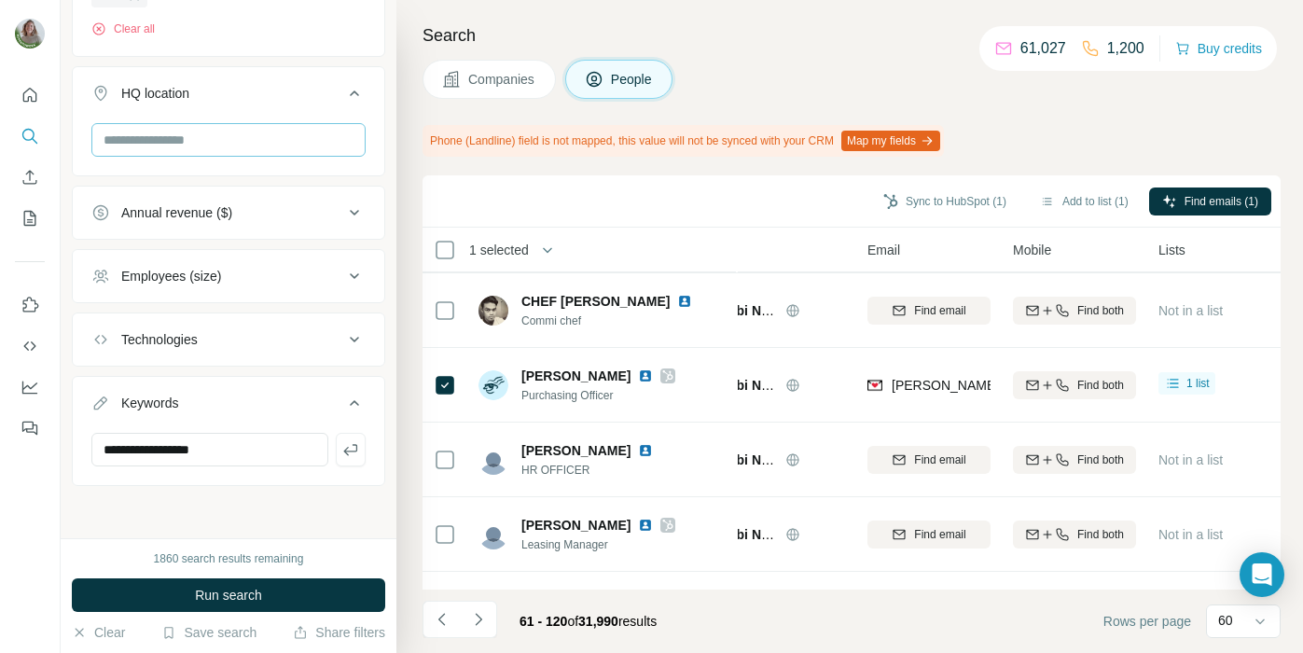
scroll to position [623, 0]
click at [218, 147] on input "text" at bounding box center [228, 140] width 274 height 34
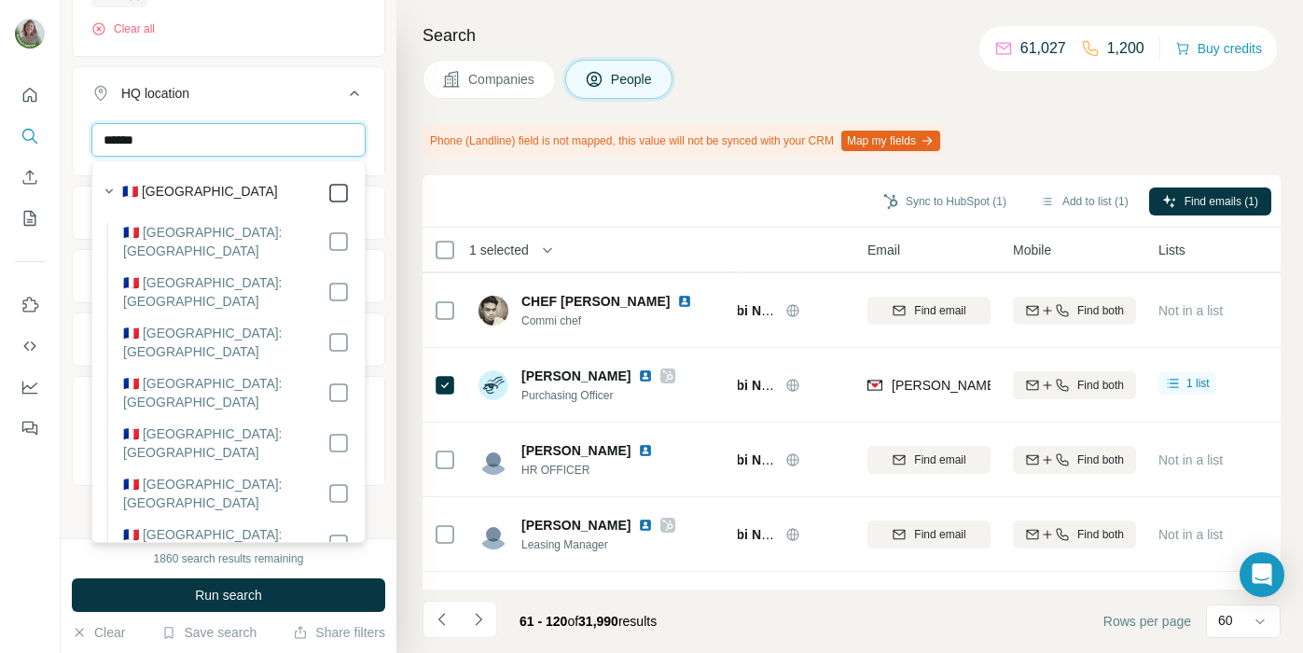
type input "******"
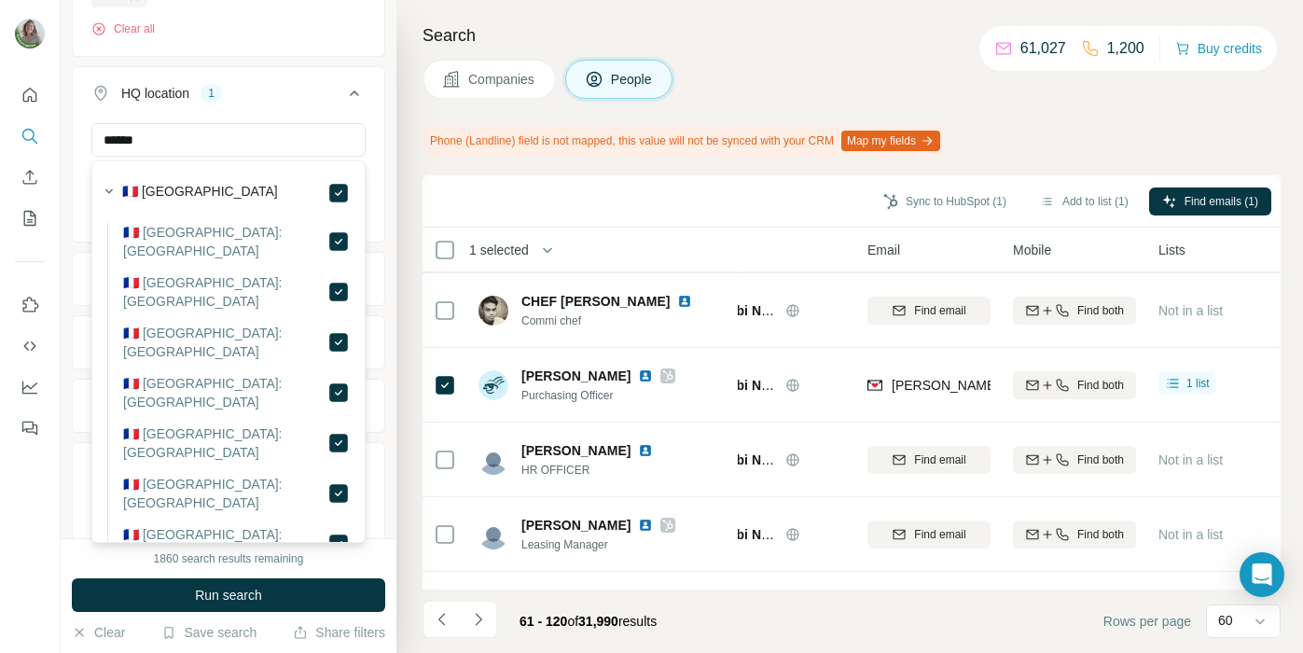
click at [373, 142] on div "****** [GEOGRAPHIC_DATA] Clear all" at bounding box center [229, 180] width 312 height 115
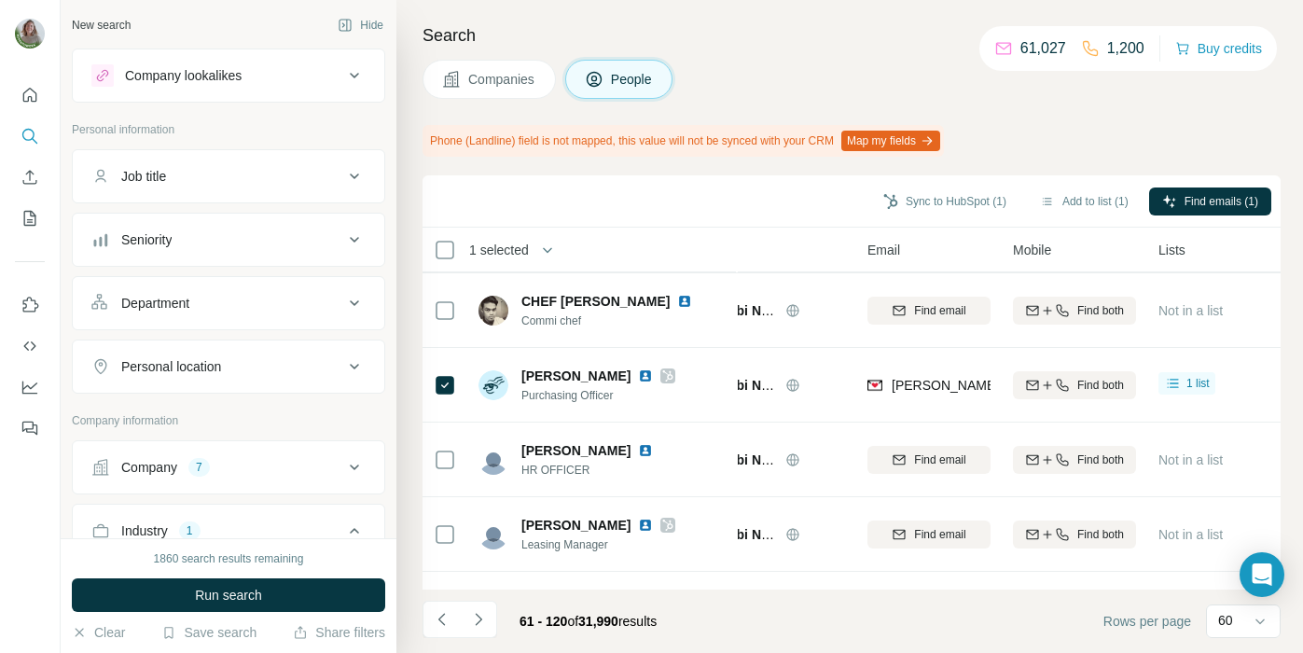
click at [257, 186] on button "Job title" at bounding box center [229, 176] width 312 height 45
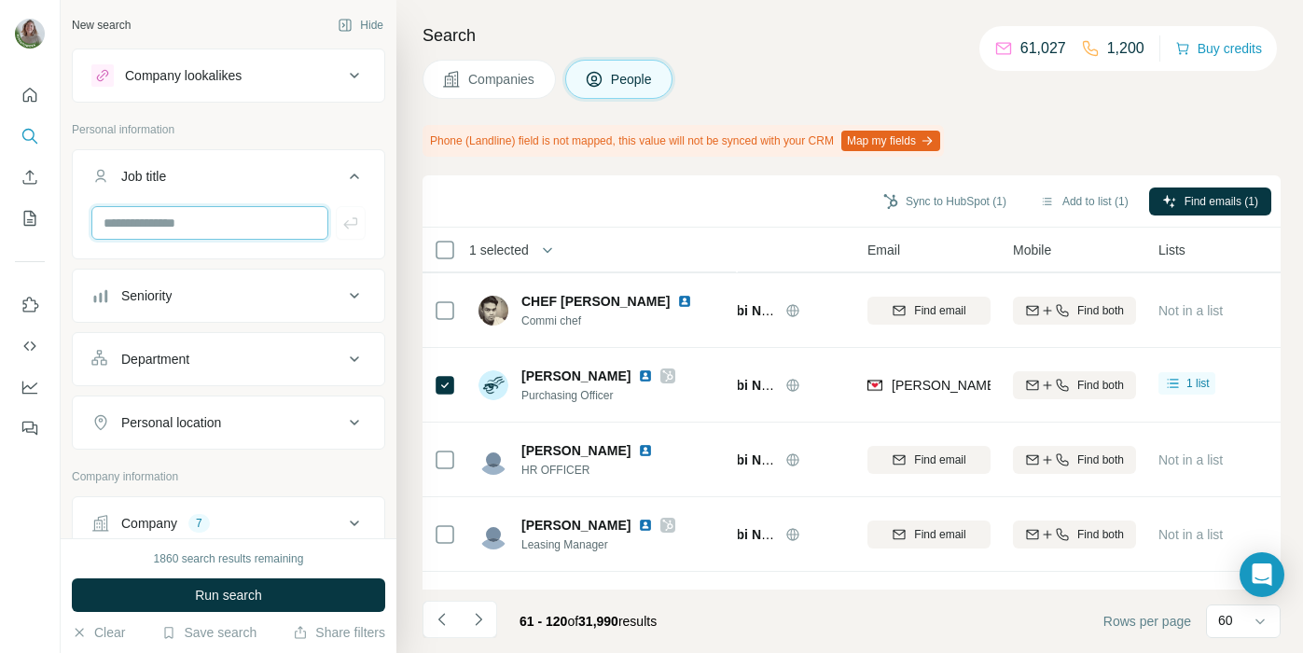
click at [235, 216] on input "text" at bounding box center [209, 223] width 237 height 34
type input "**********"
click at [355, 219] on icon "button" at bounding box center [350, 222] width 14 height 11
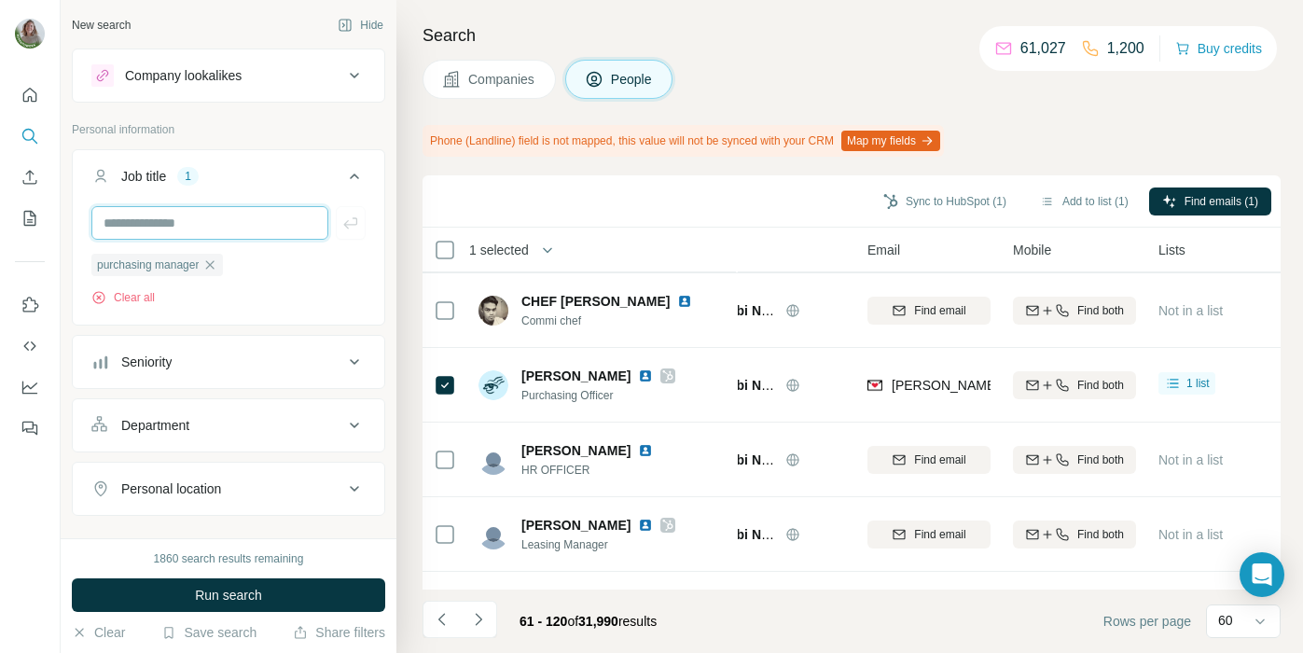
click at [234, 220] on input "text" at bounding box center [209, 223] width 237 height 34
type input "**********"
click at [337, 218] on button "button" at bounding box center [351, 223] width 30 height 34
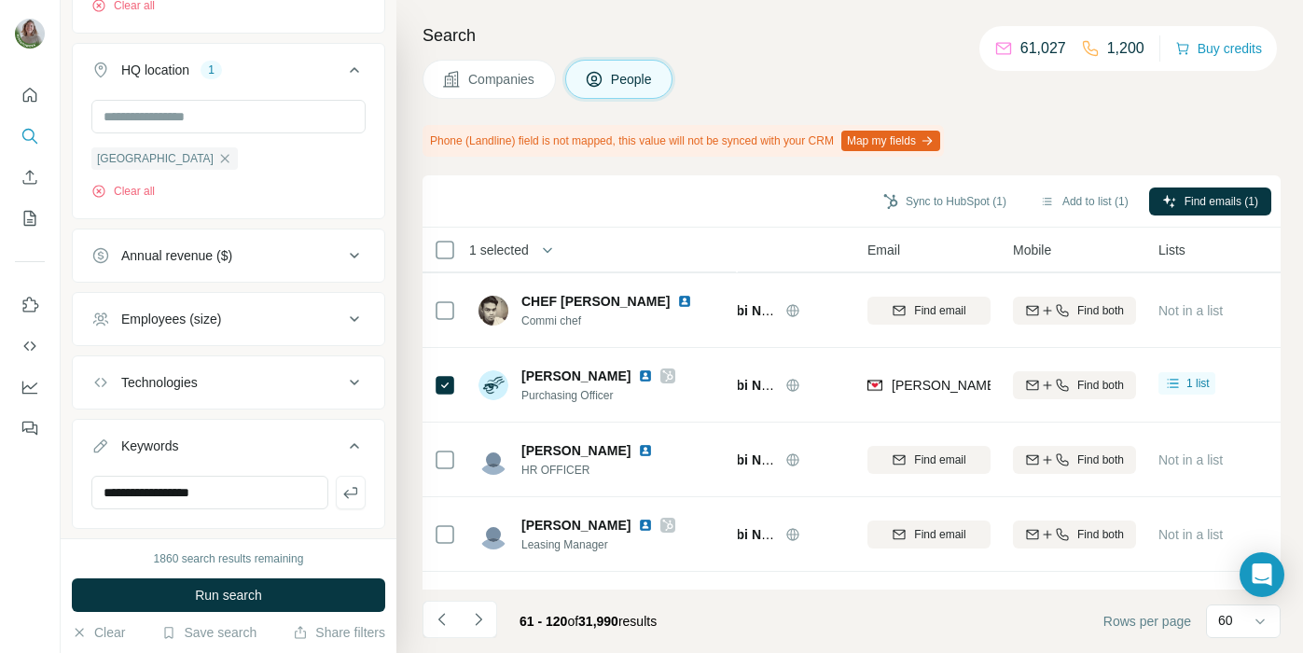
scroll to position [813, 0]
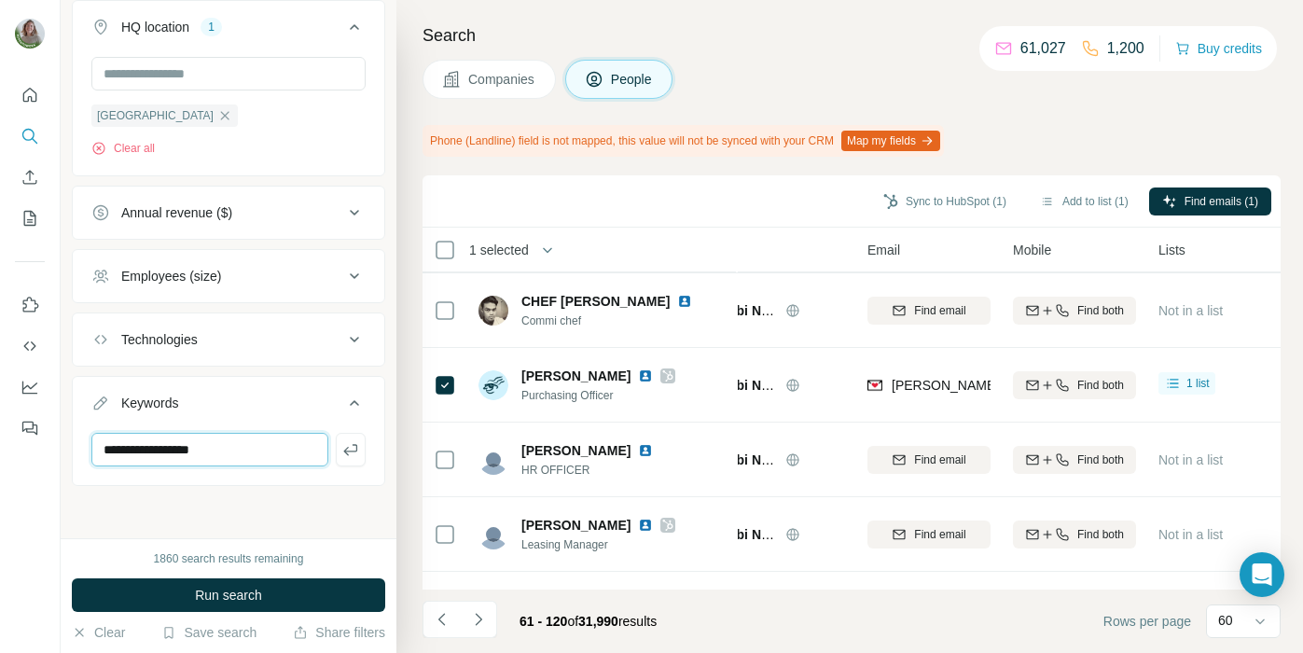
click at [293, 448] on input "**********" at bounding box center [209, 450] width 237 height 34
click at [385, 375] on div "New search Hide Company lookalikes Personal information Job title 2 purchasing …" at bounding box center [229, 269] width 336 height 538
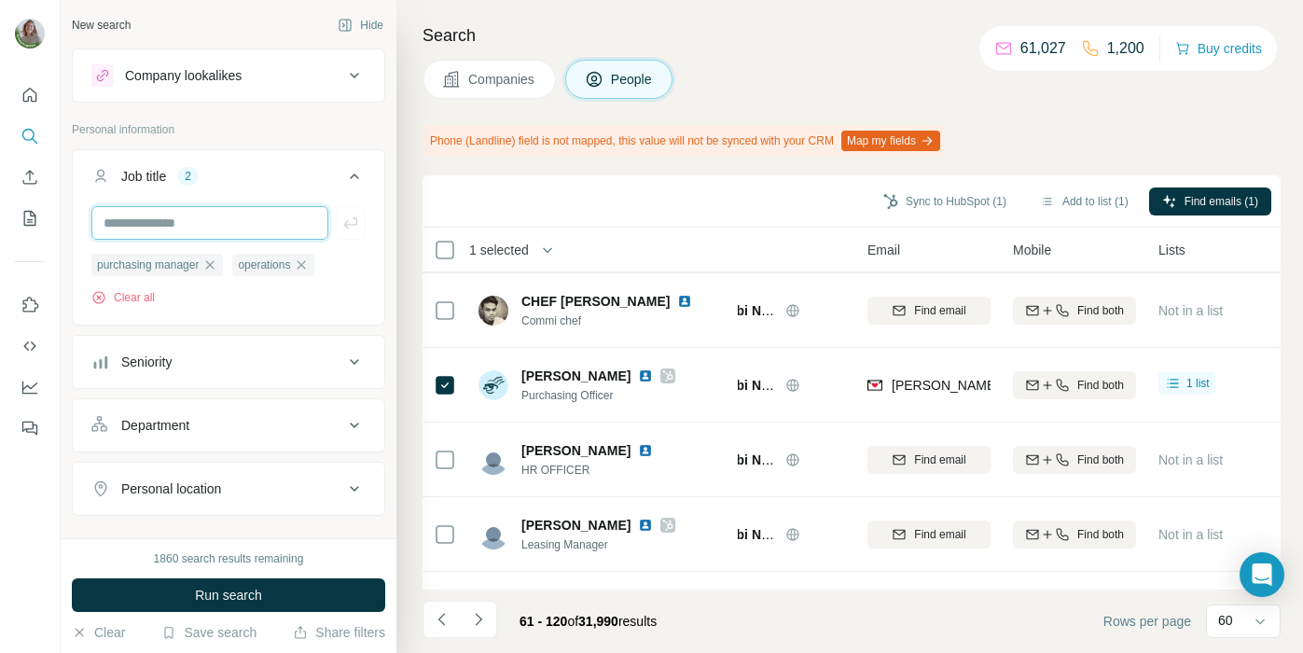
click at [215, 229] on input "text" at bounding box center [209, 223] width 237 height 34
type input "********"
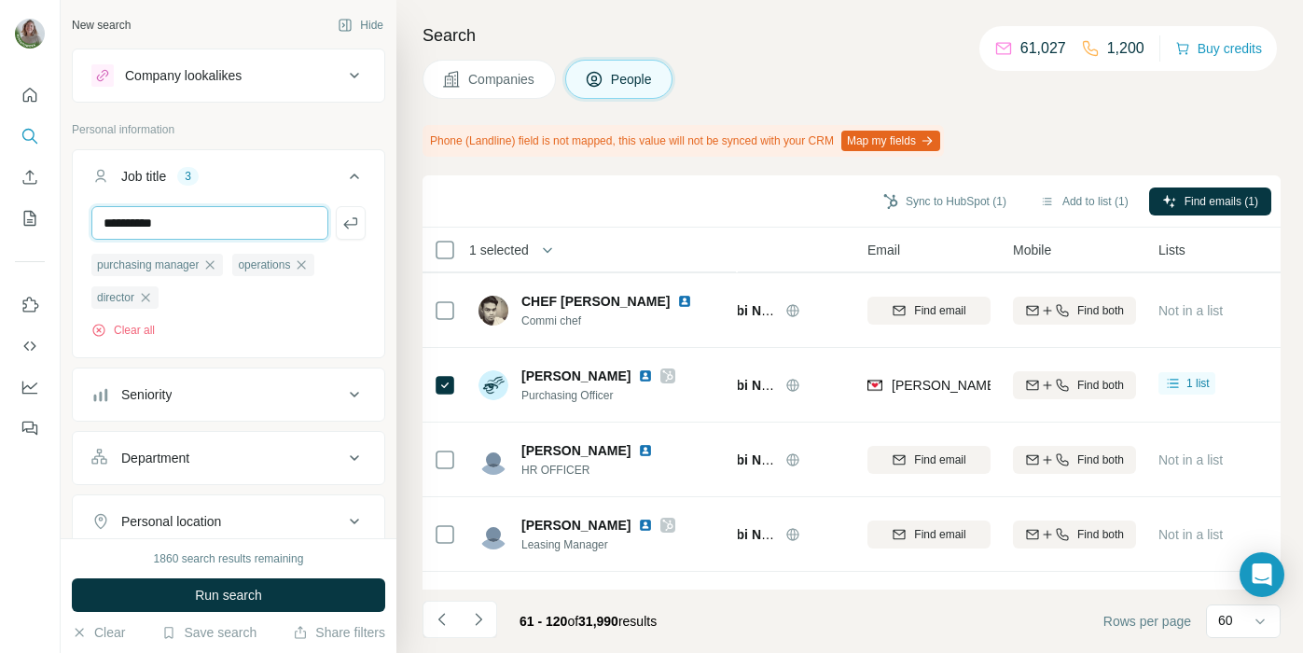
type input "**********"
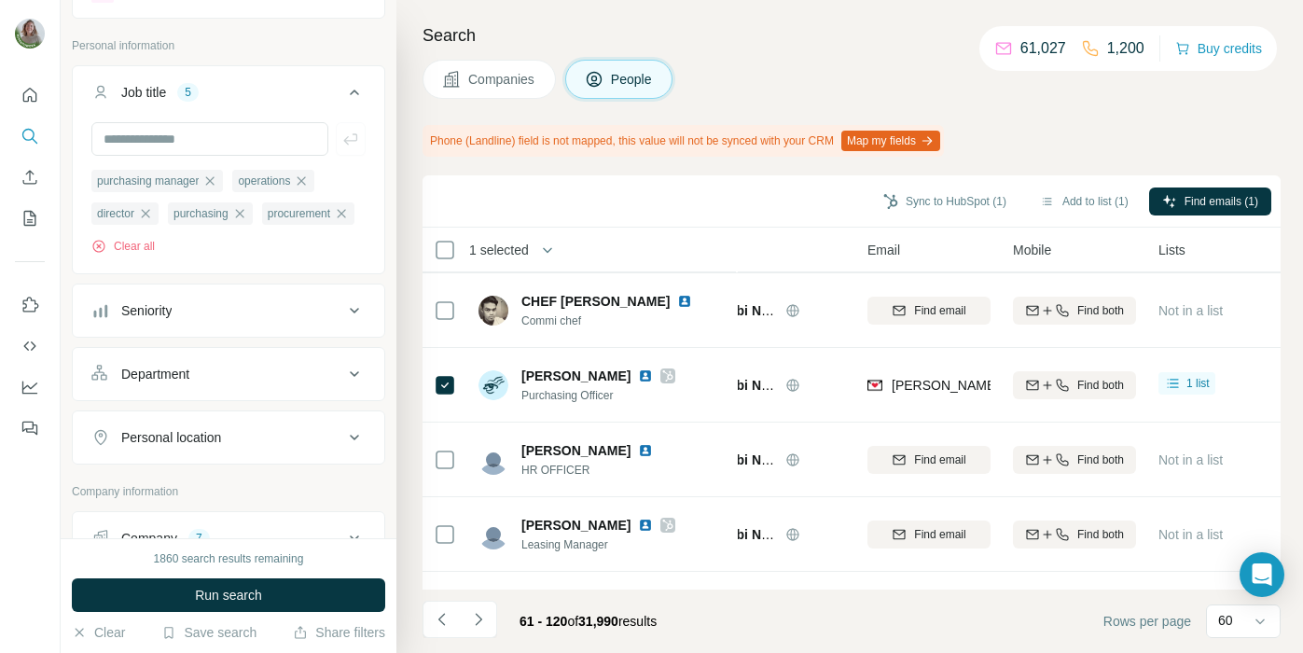
click at [278, 396] on button "Department" at bounding box center [229, 374] width 312 height 45
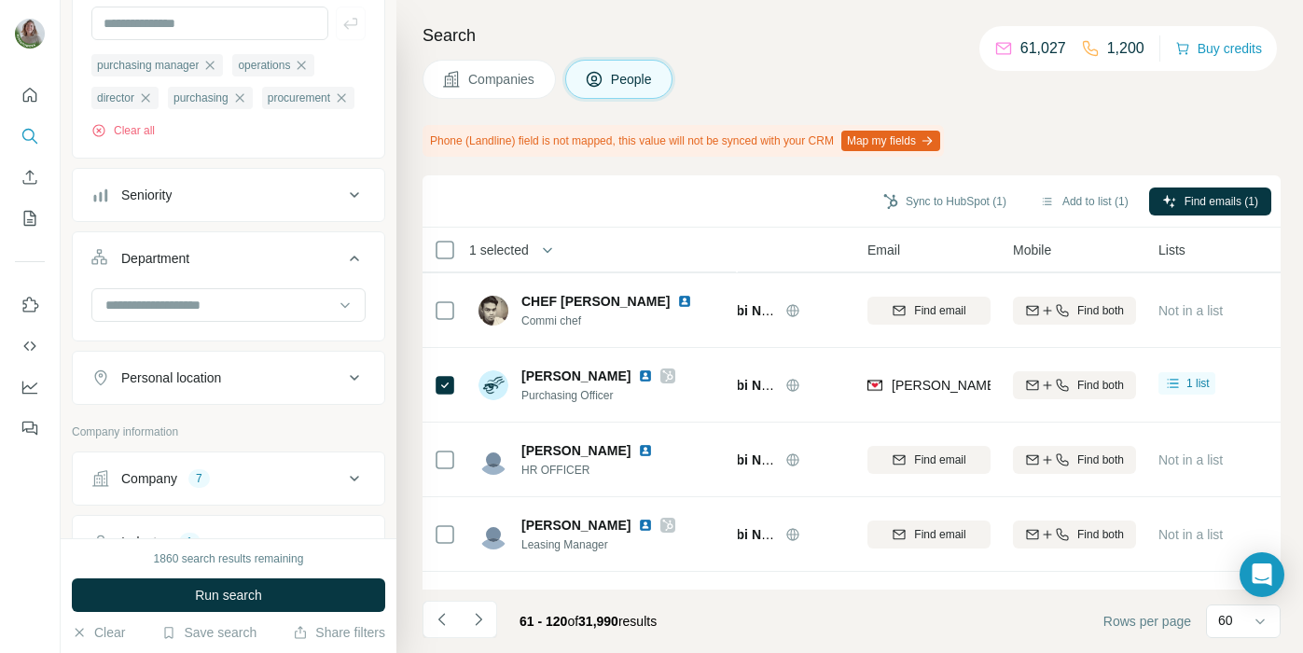
scroll to position [202, 0]
click at [249, 319] on div at bounding box center [228, 302] width 274 height 34
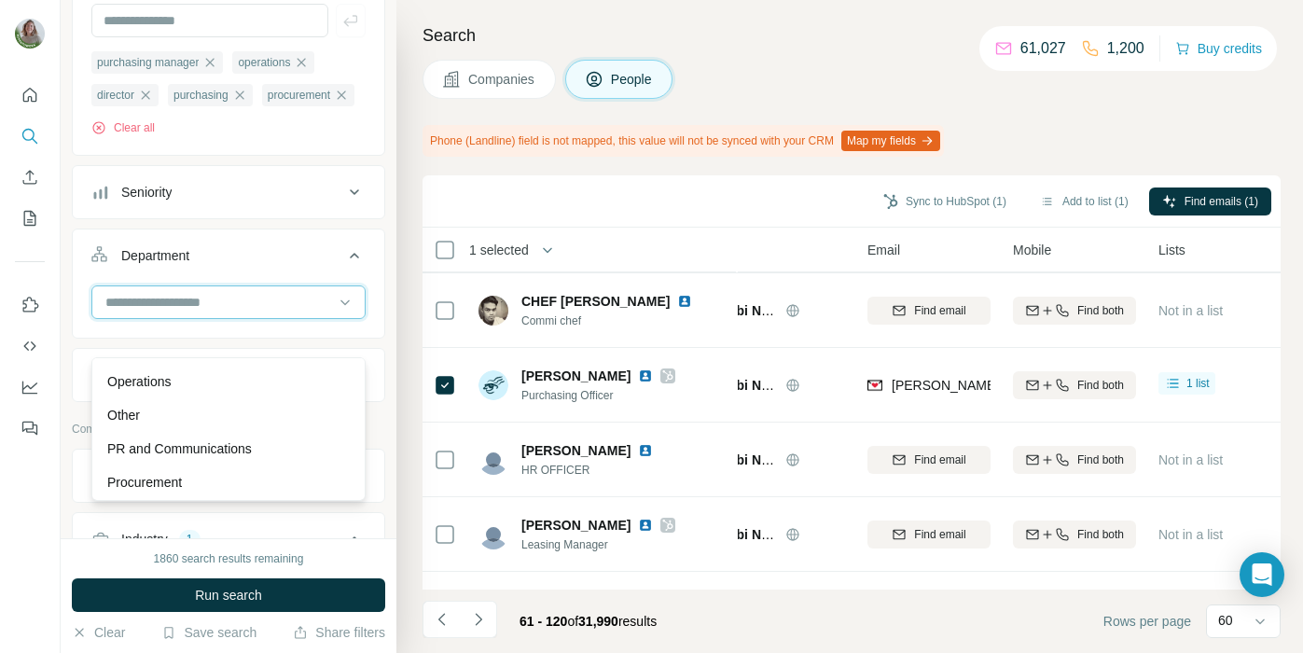
scroll to position [481, 0]
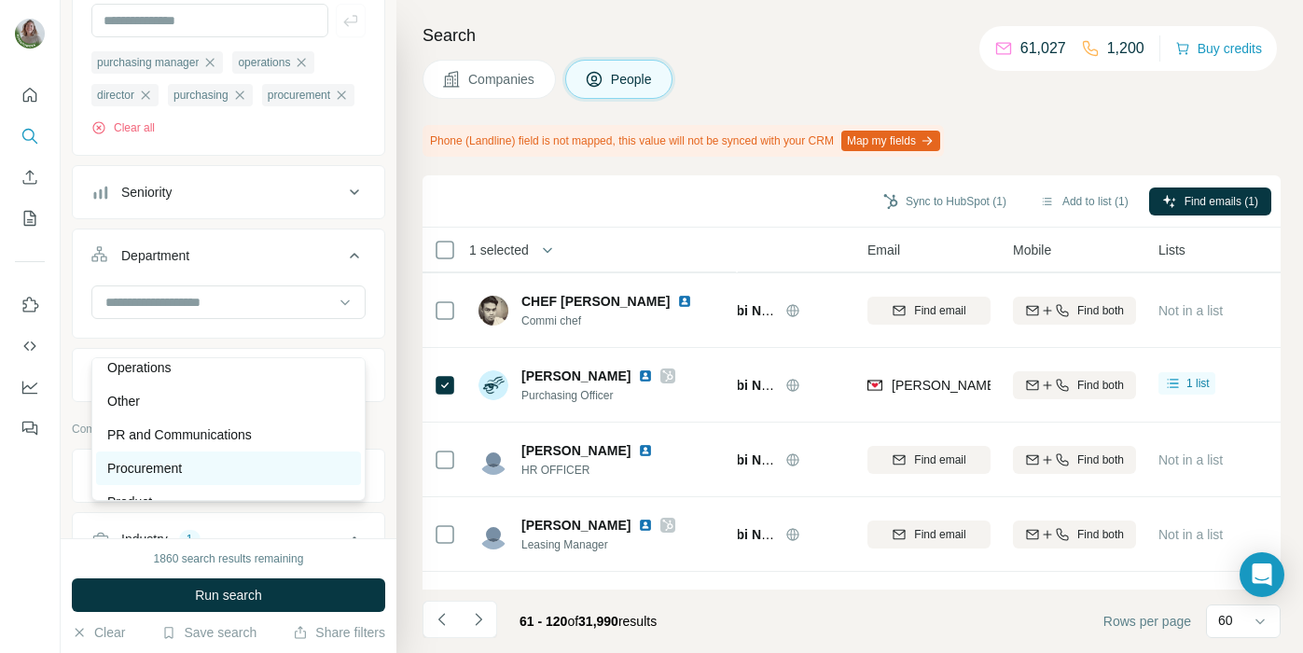
click at [223, 465] on div "Procurement" at bounding box center [228, 468] width 243 height 19
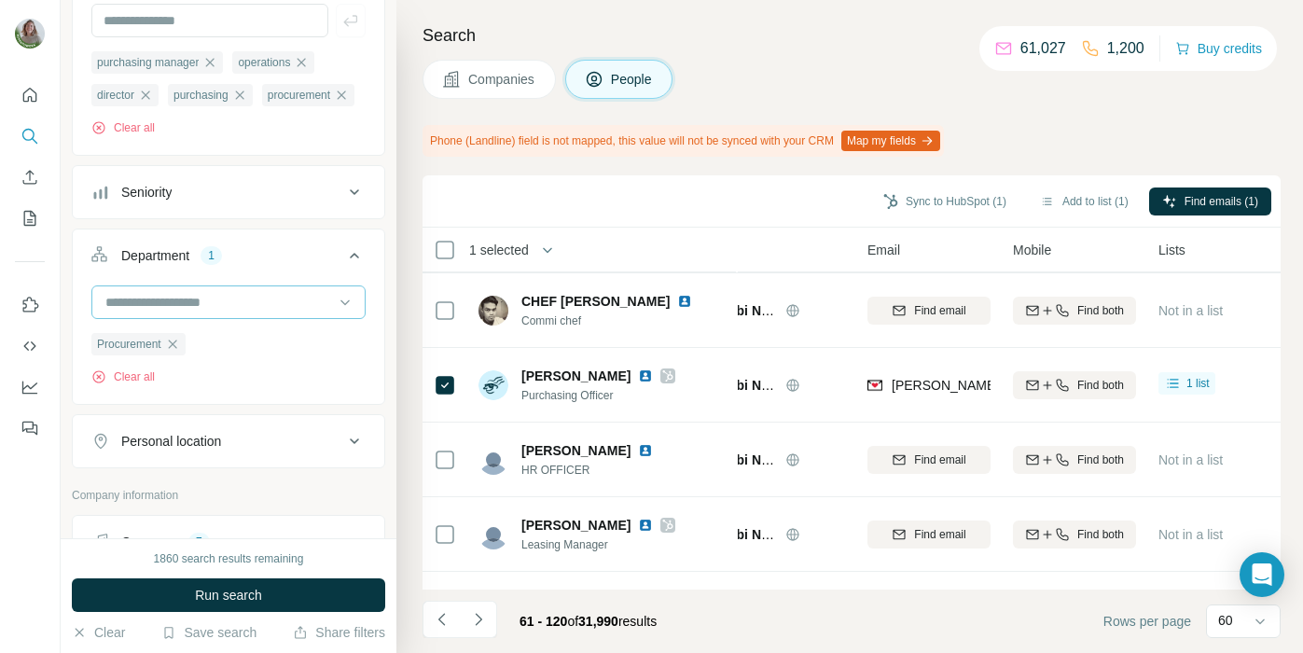
click at [231, 313] on input at bounding box center [219, 302] width 230 height 21
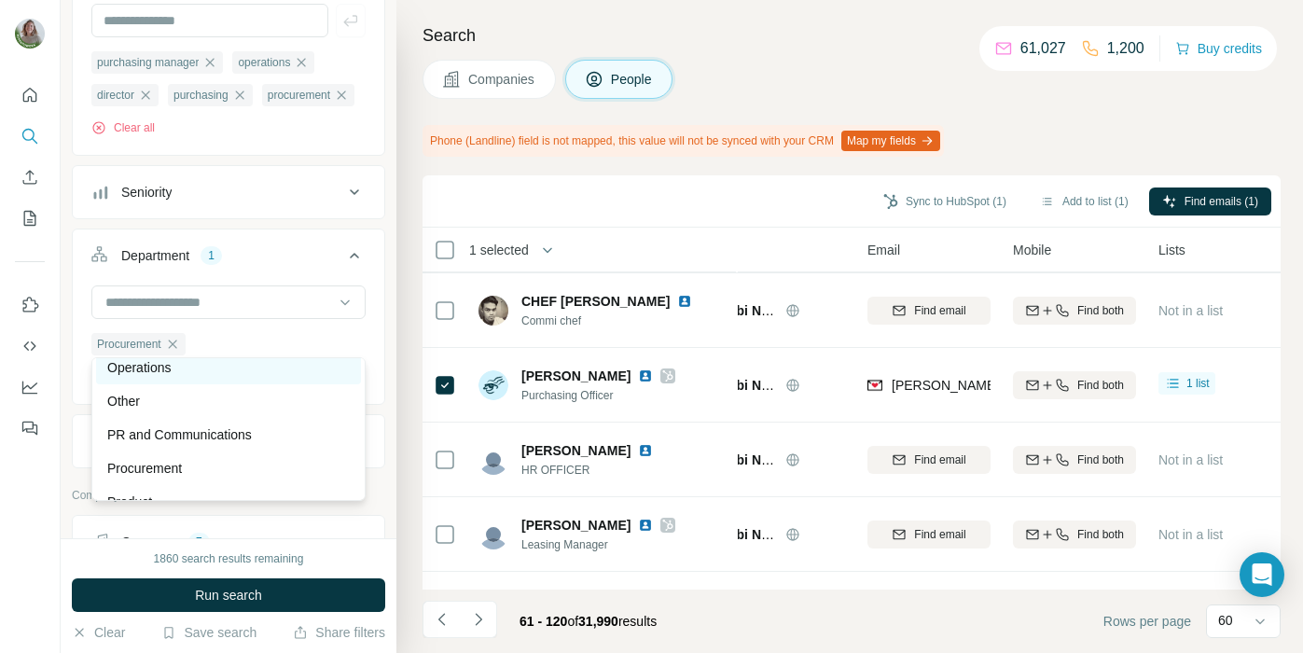
click at [216, 373] on div "Operations" at bounding box center [228, 367] width 243 height 19
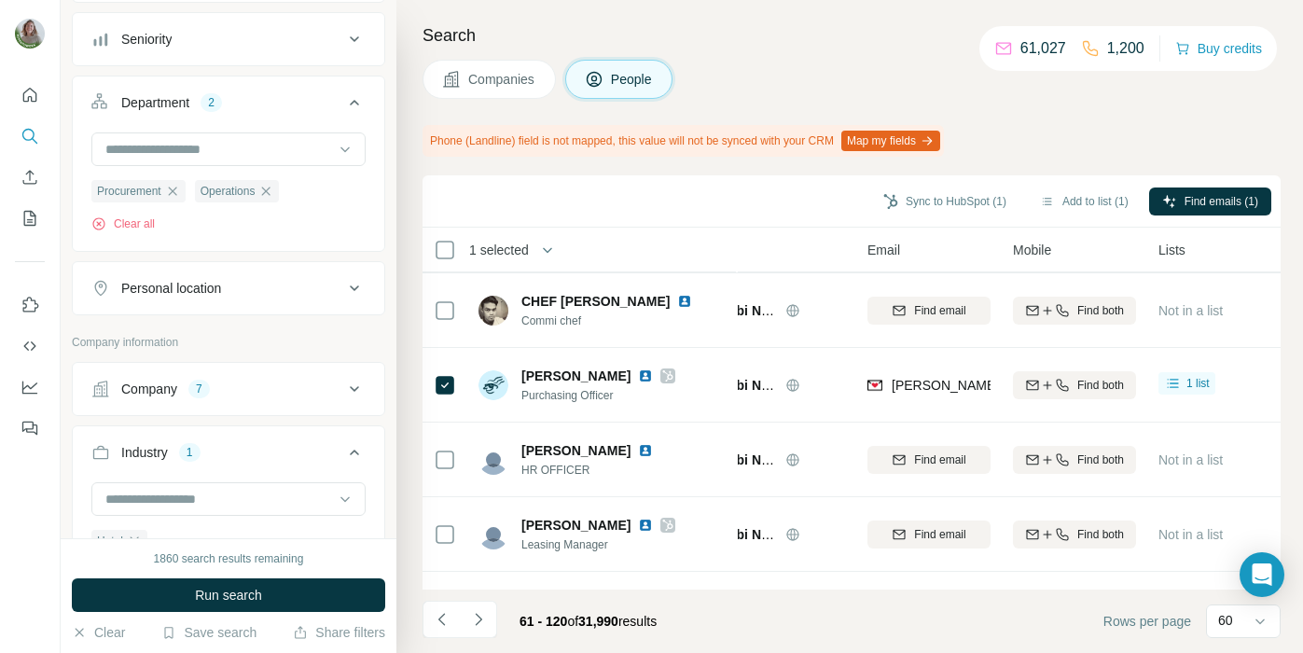
scroll to position [534, 0]
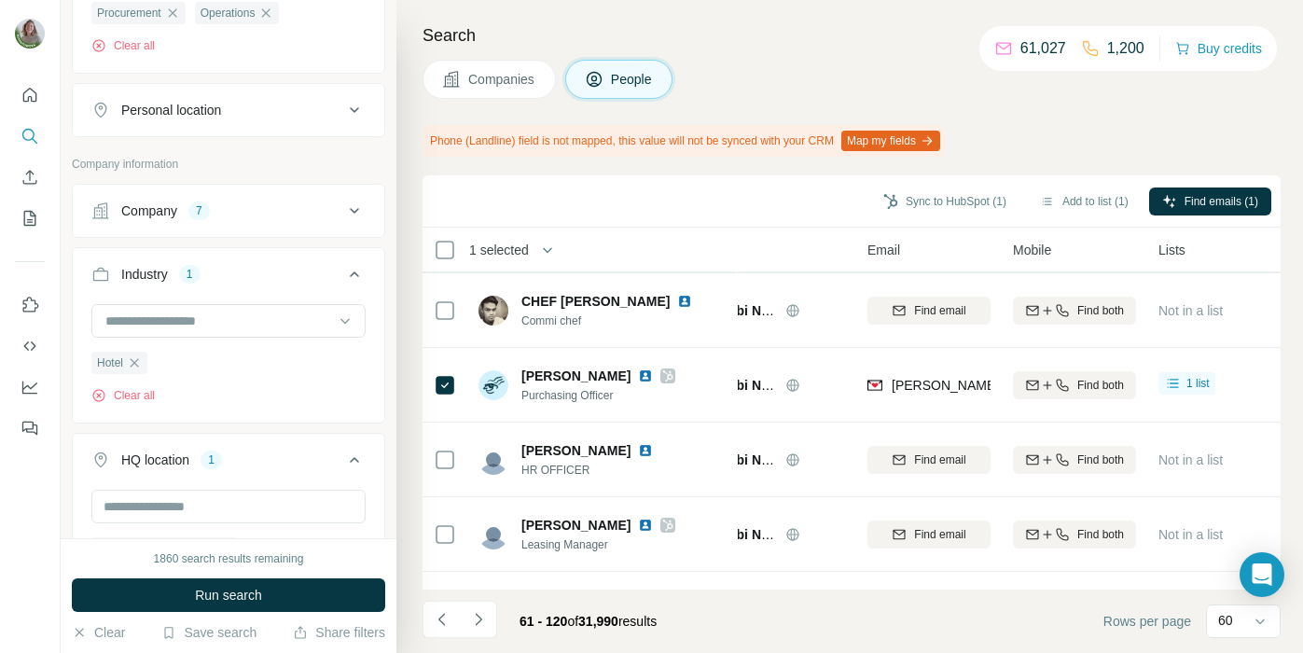
click at [329, 220] on div "Company 7" at bounding box center [217, 210] width 252 height 19
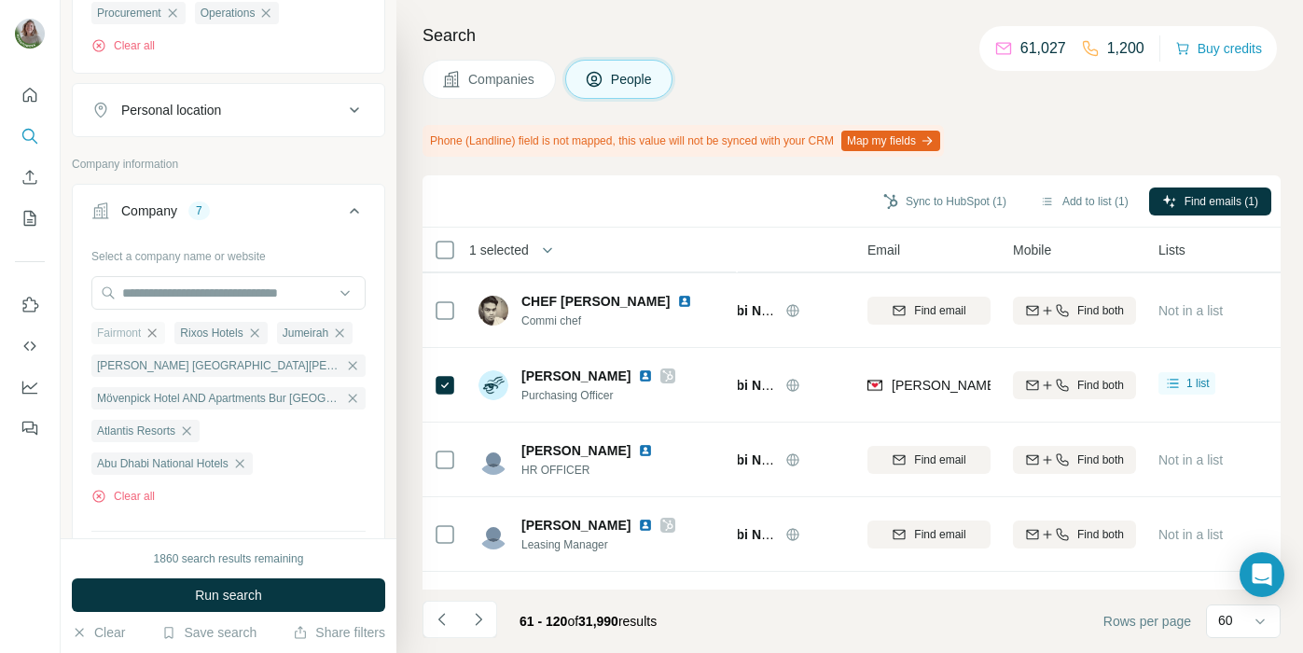
click at [157, 340] on icon "button" at bounding box center [152, 333] width 15 height 15
click at [174, 337] on icon "button" at bounding box center [171, 332] width 8 height 8
click at [157, 337] on icon "button" at bounding box center [154, 332] width 8 height 8
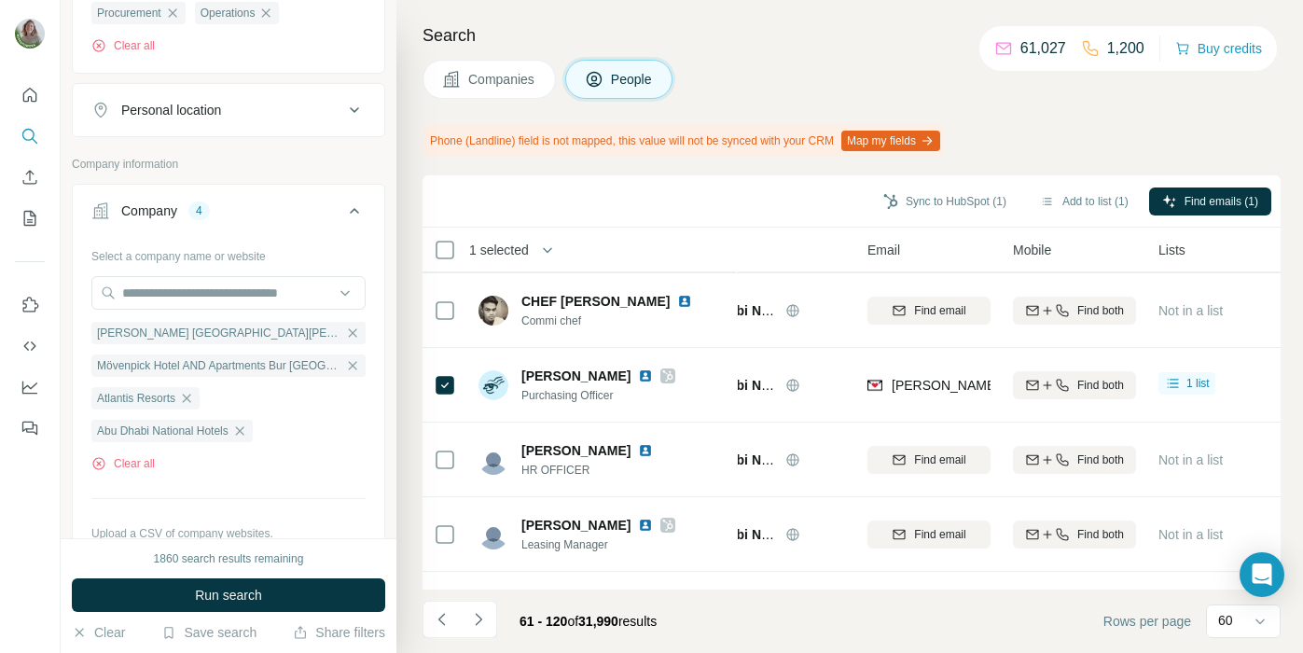
click at [157, 341] on span "[PERSON_NAME] [GEOGRAPHIC_DATA][PERSON_NAME]" at bounding box center [219, 333] width 244 height 17
click at [345, 340] on icon "button" at bounding box center [352, 333] width 15 height 15
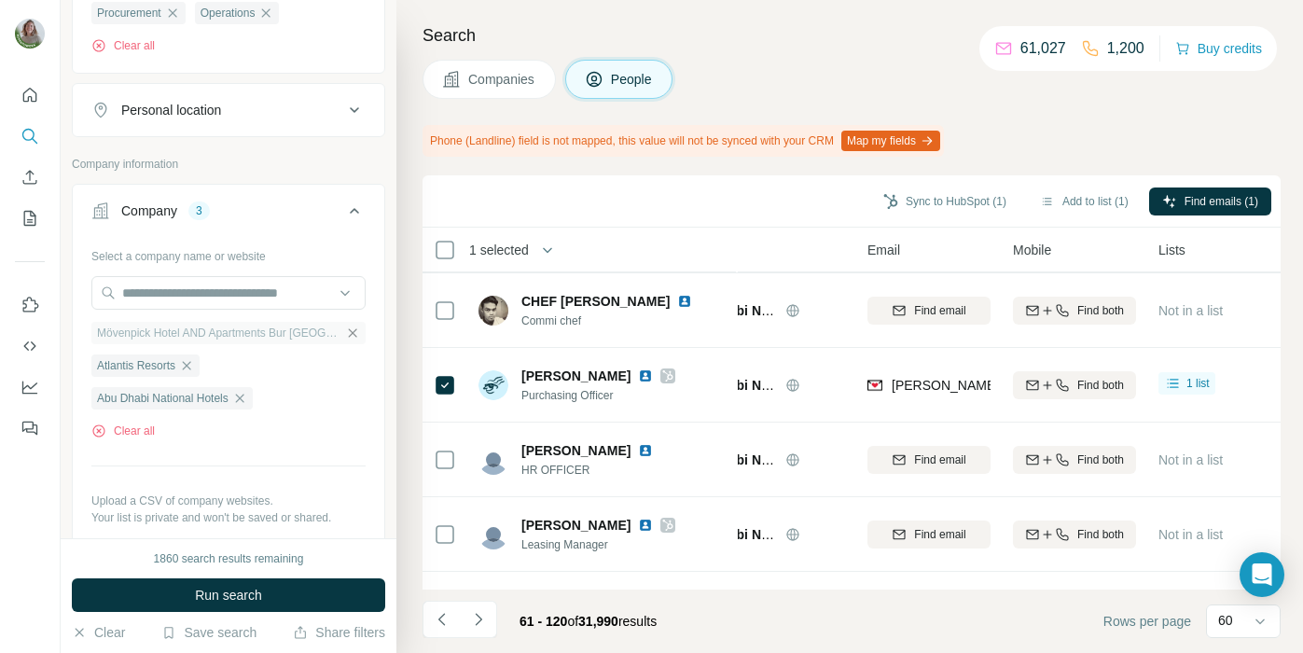
click at [347, 340] on icon "button" at bounding box center [352, 333] width 15 height 15
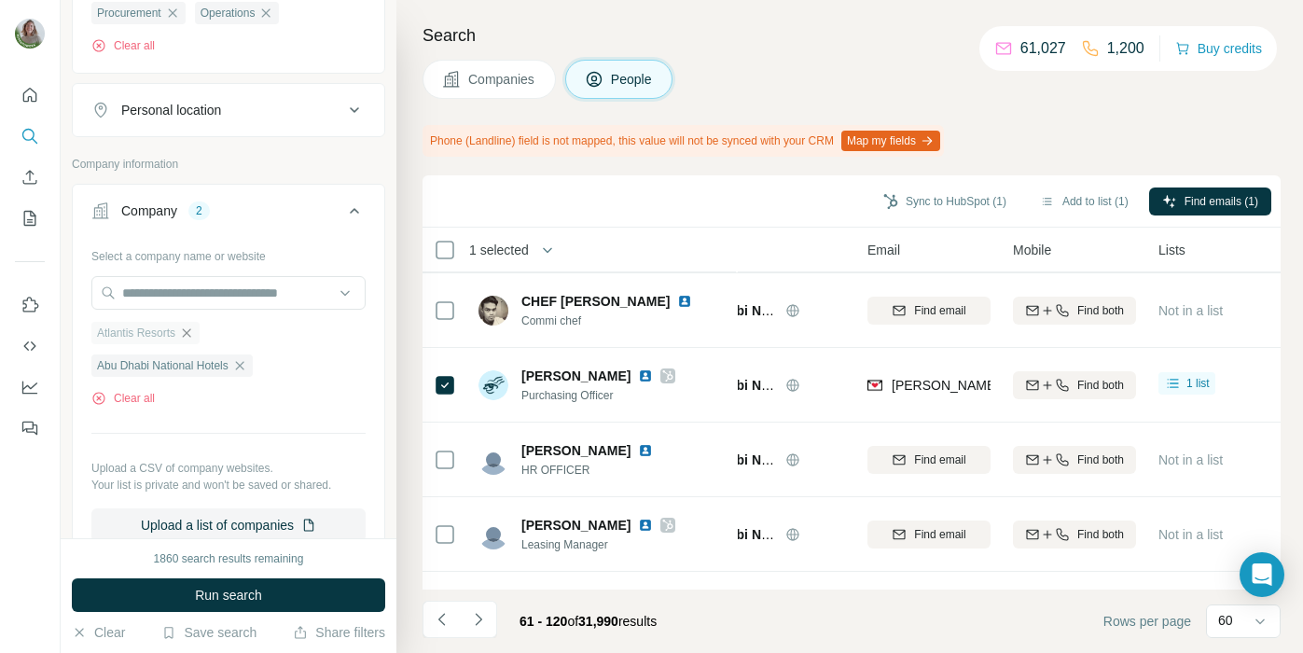
click at [192, 340] on icon "button" at bounding box center [186, 333] width 15 height 15
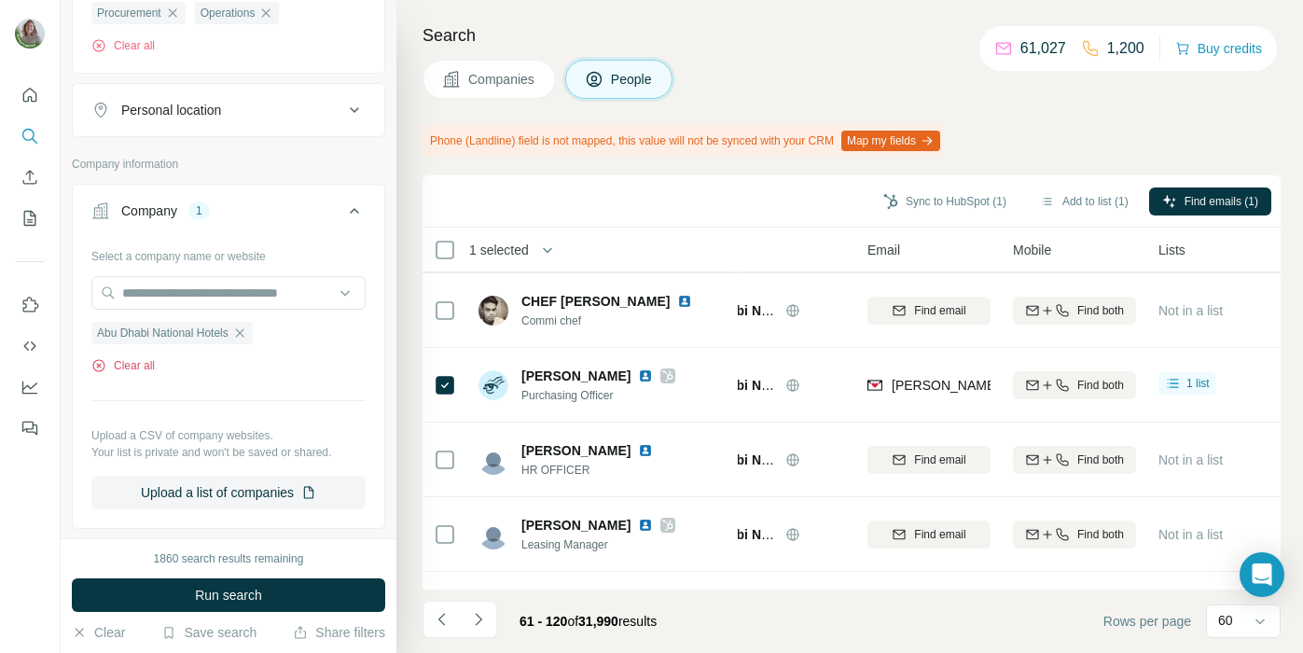
click at [112, 374] on button "Clear all" at bounding box center [122, 365] width 63 height 17
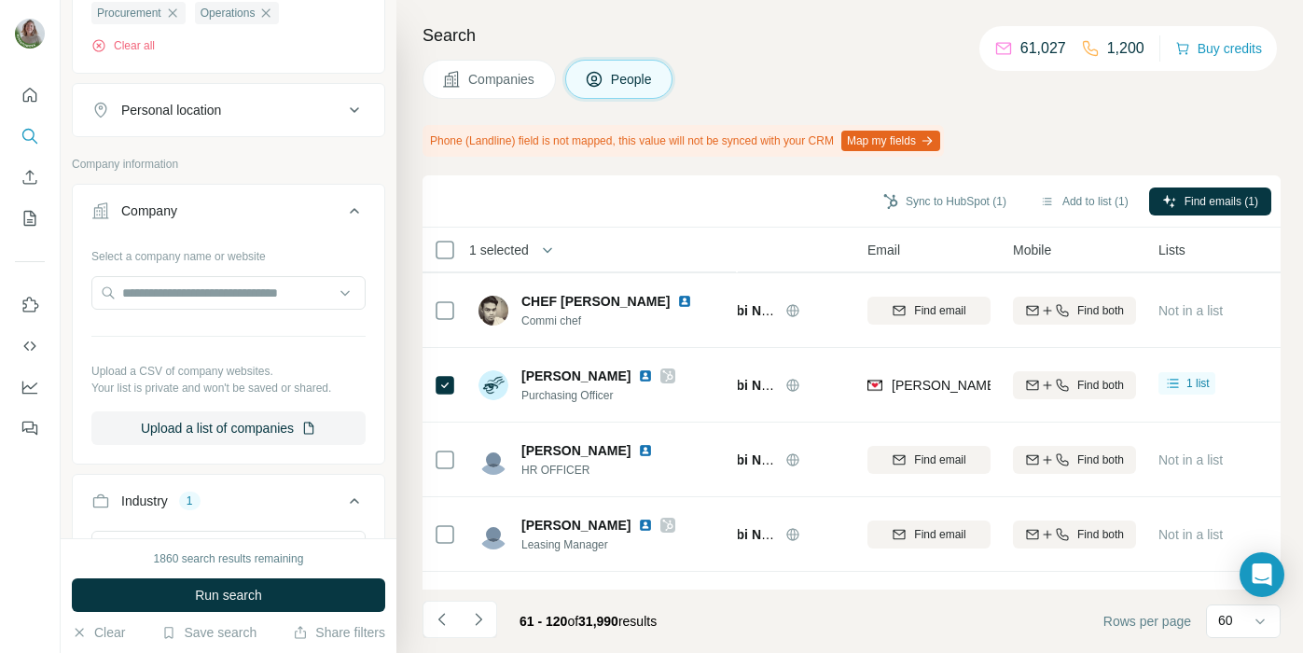
click at [354, 222] on icon at bounding box center [354, 211] width 22 height 22
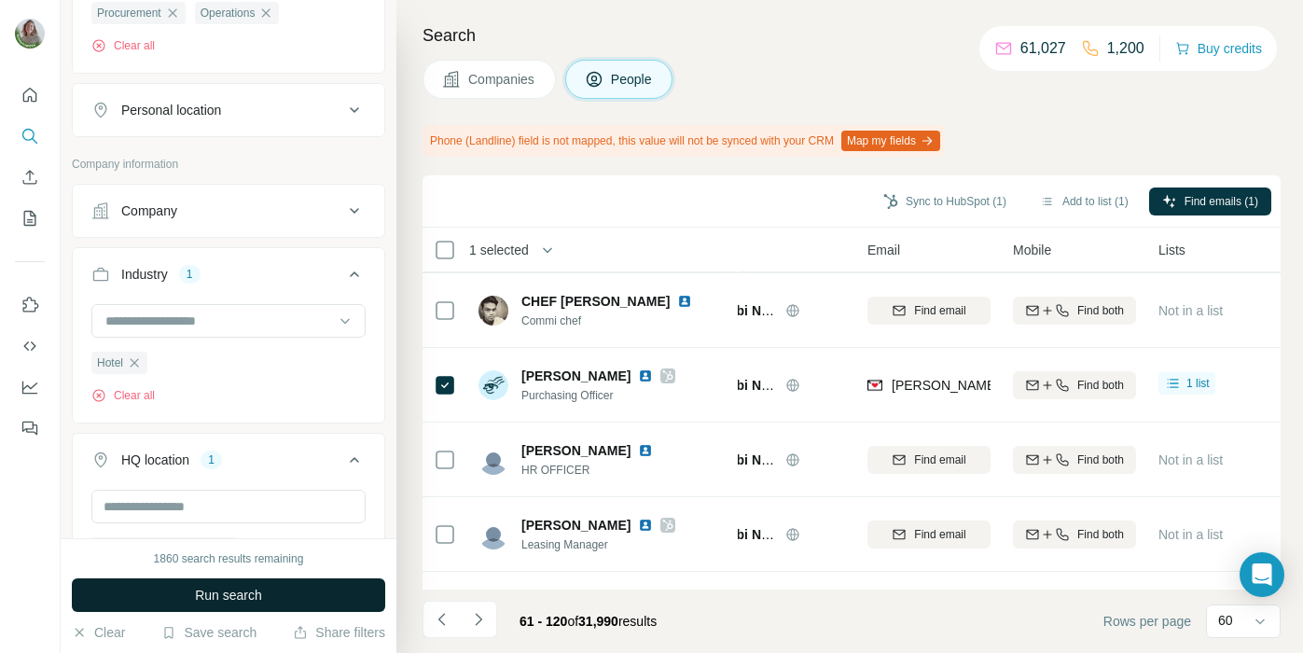
click at [282, 591] on button "Run search" at bounding box center [228, 595] width 313 height 34
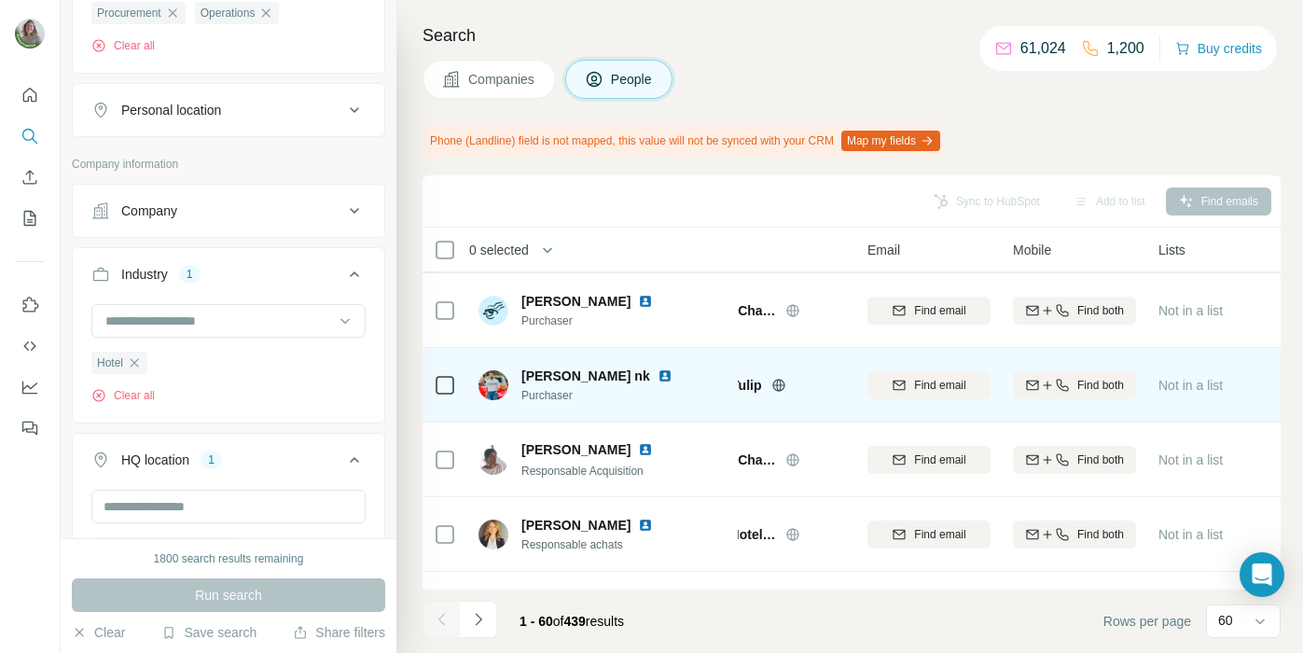
scroll to position [3943, 89]
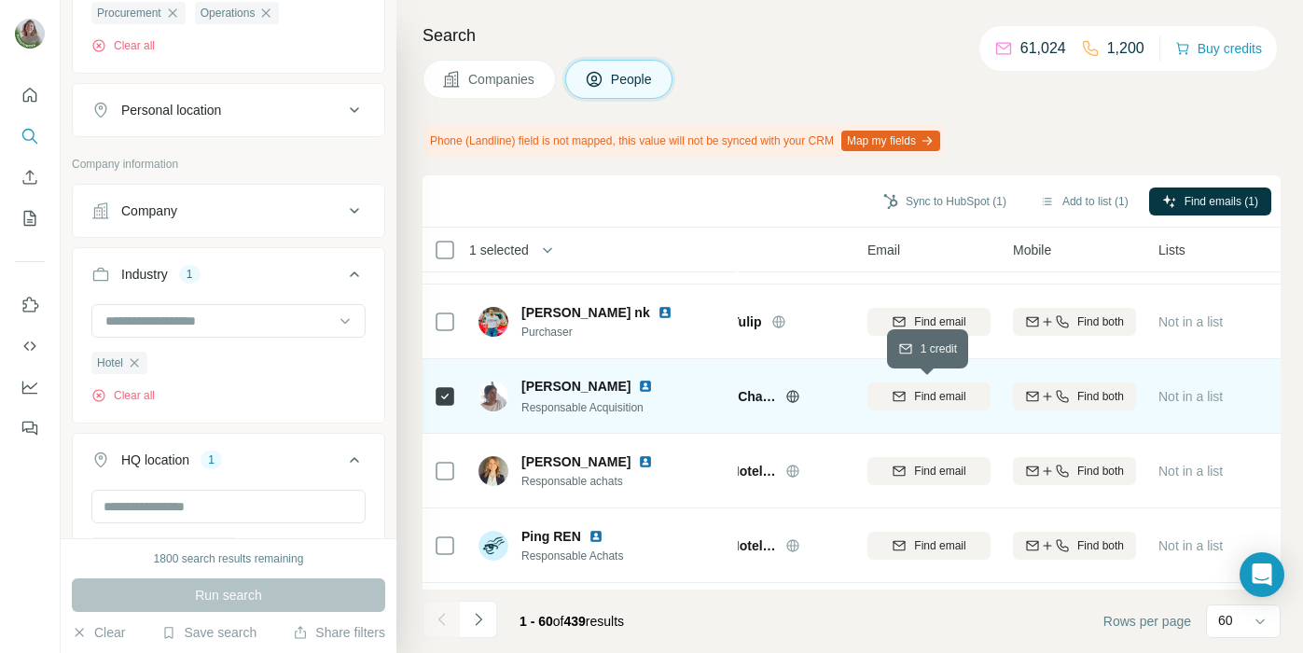
click at [880, 397] on div "Find email" at bounding box center [929, 396] width 123 height 17
click at [918, 203] on button "Sync to HubSpot (1)" at bounding box center [944, 202] width 149 height 28
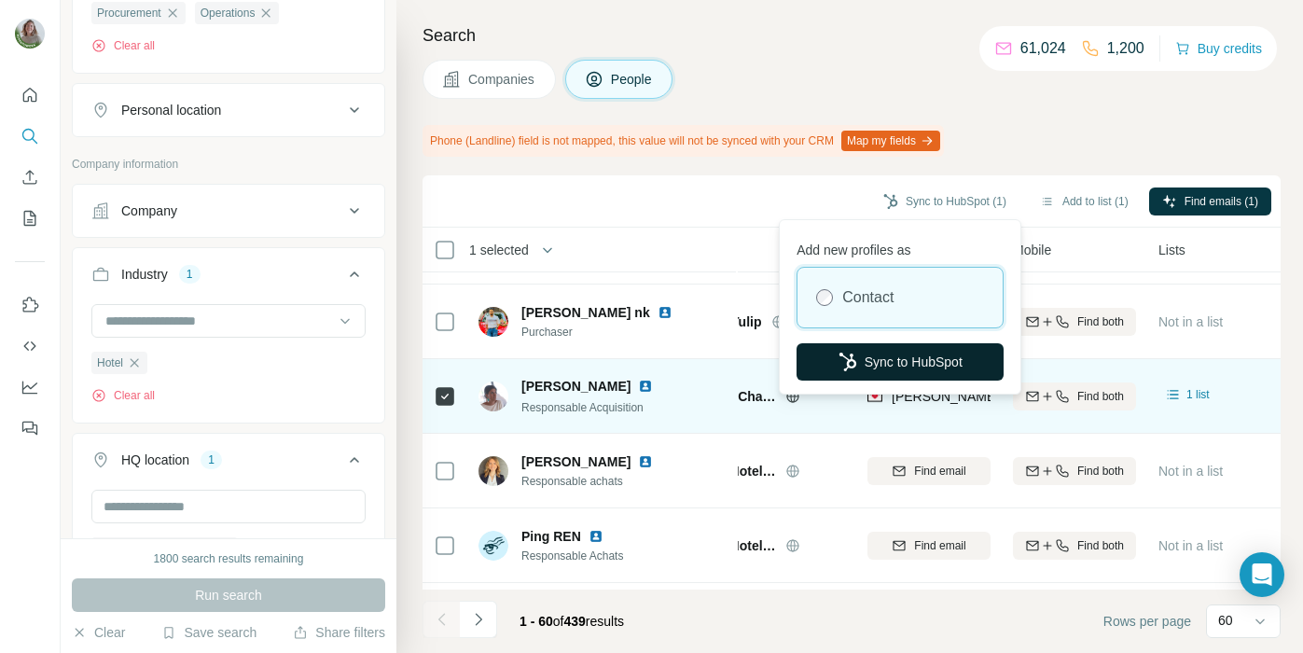
click at [891, 350] on button "Sync to HubSpot" at bounding box center [900, 361] width 207 height 37
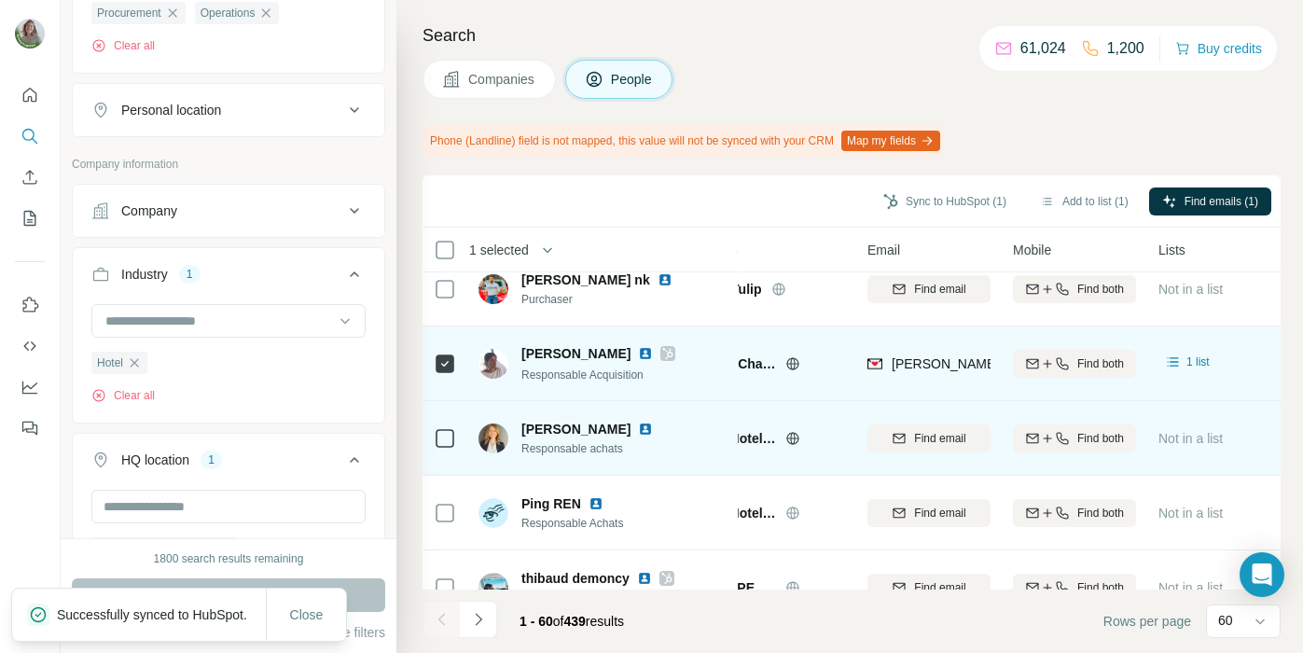
scroll to position [3972, 89]
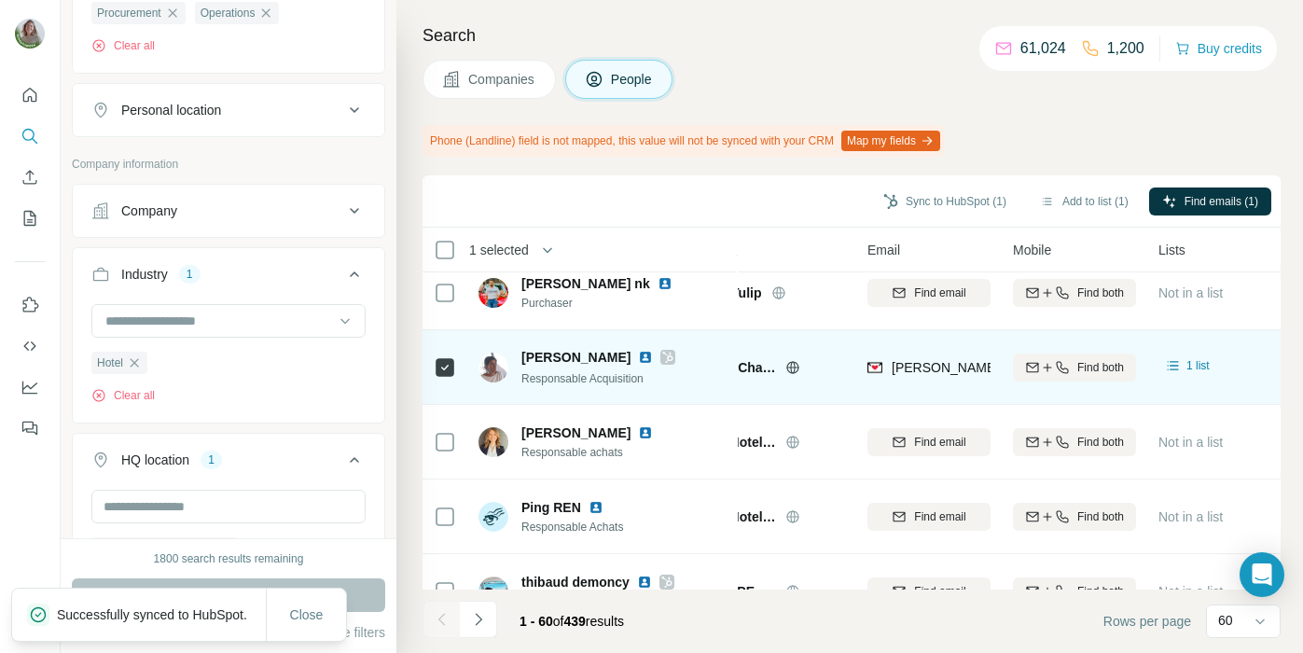
click at [662, 355] on icon at bounding box center [667, 357] width 11 height 15
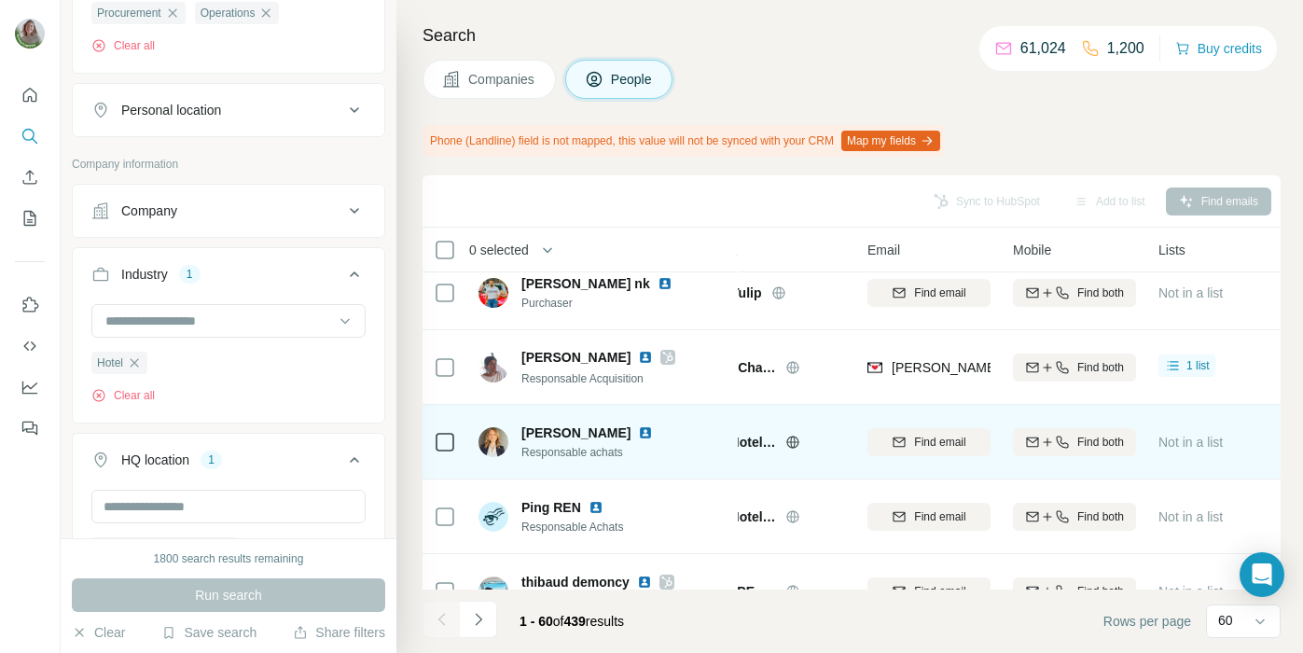
click at [444, 457] on div at bounding box center [445, 441] width 22 height 51
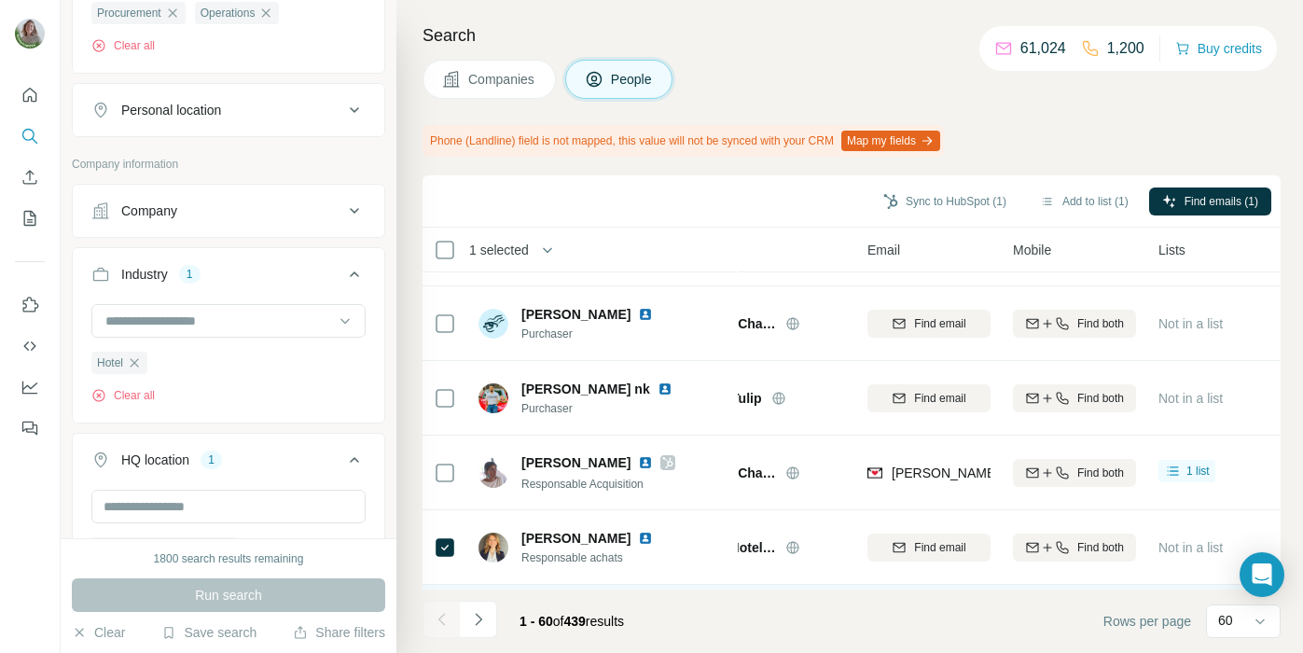
scroll to position [3866, 89]
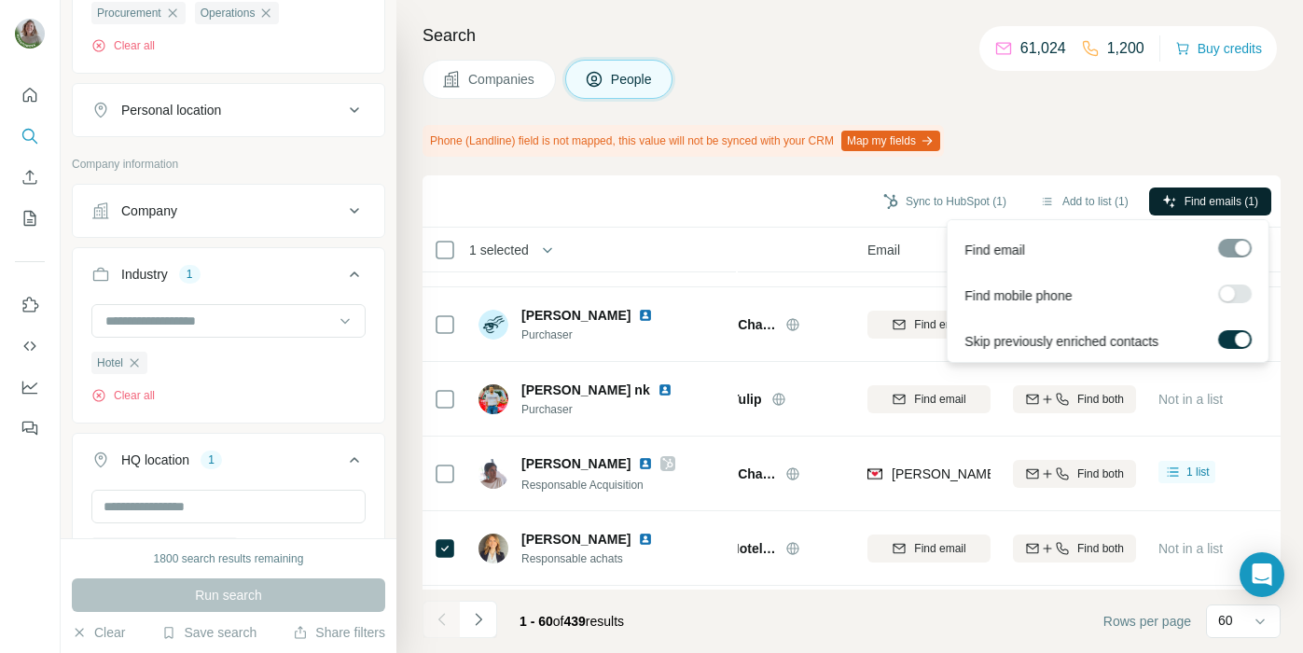
click at [1165, 200] on icon "button" at bounding box center [1169, 201] width 12 height 12
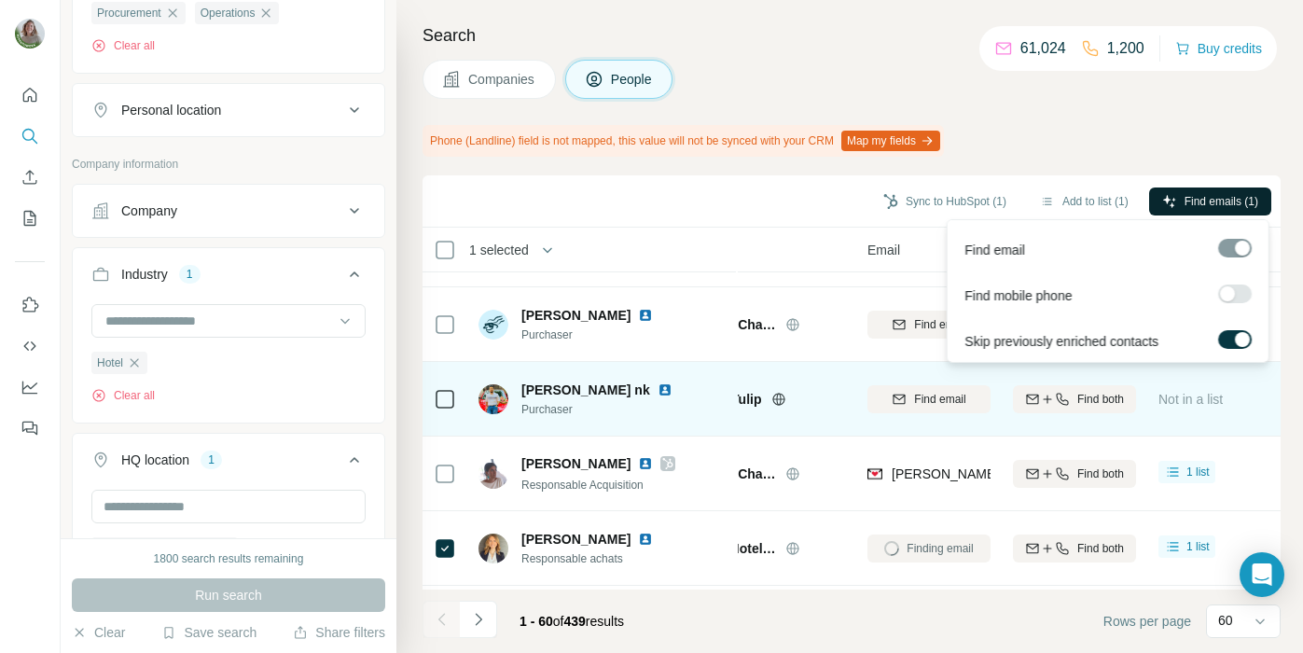
scroll to position [3913, 89]
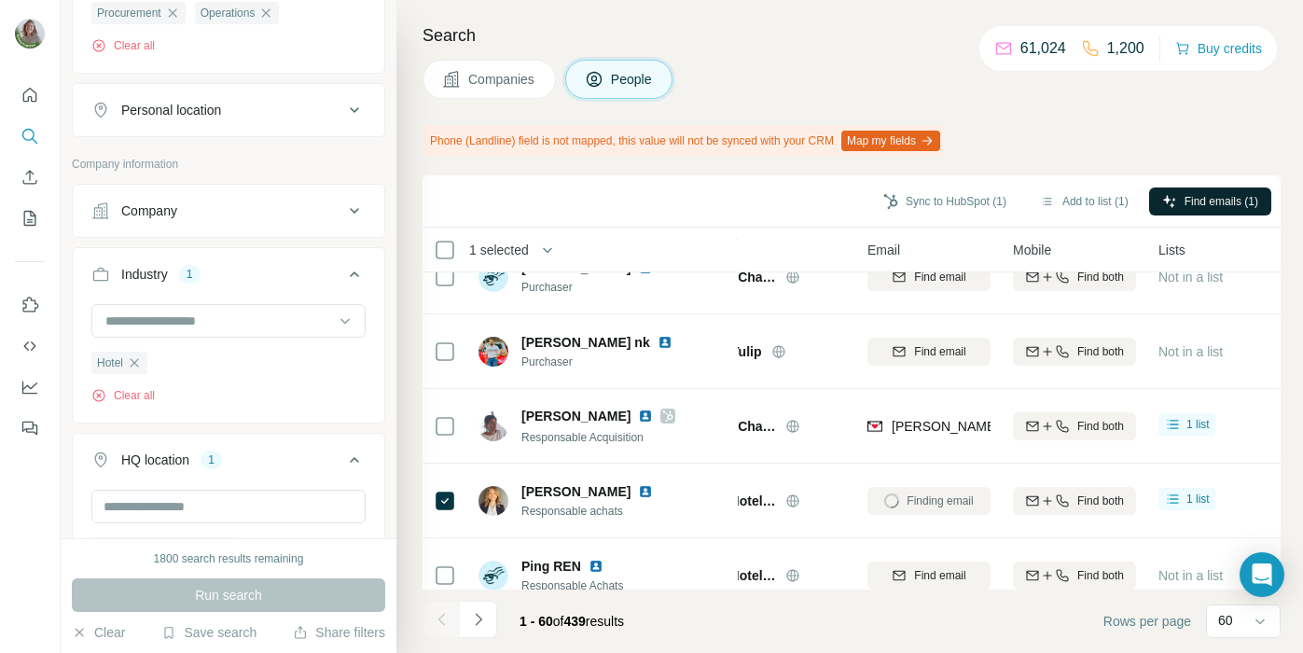
click at [1136, 126] on div "Phone (Landline) field is not mapped, this value will not be synced with your C…" at bounding box center [852, 141] width 858 height 32
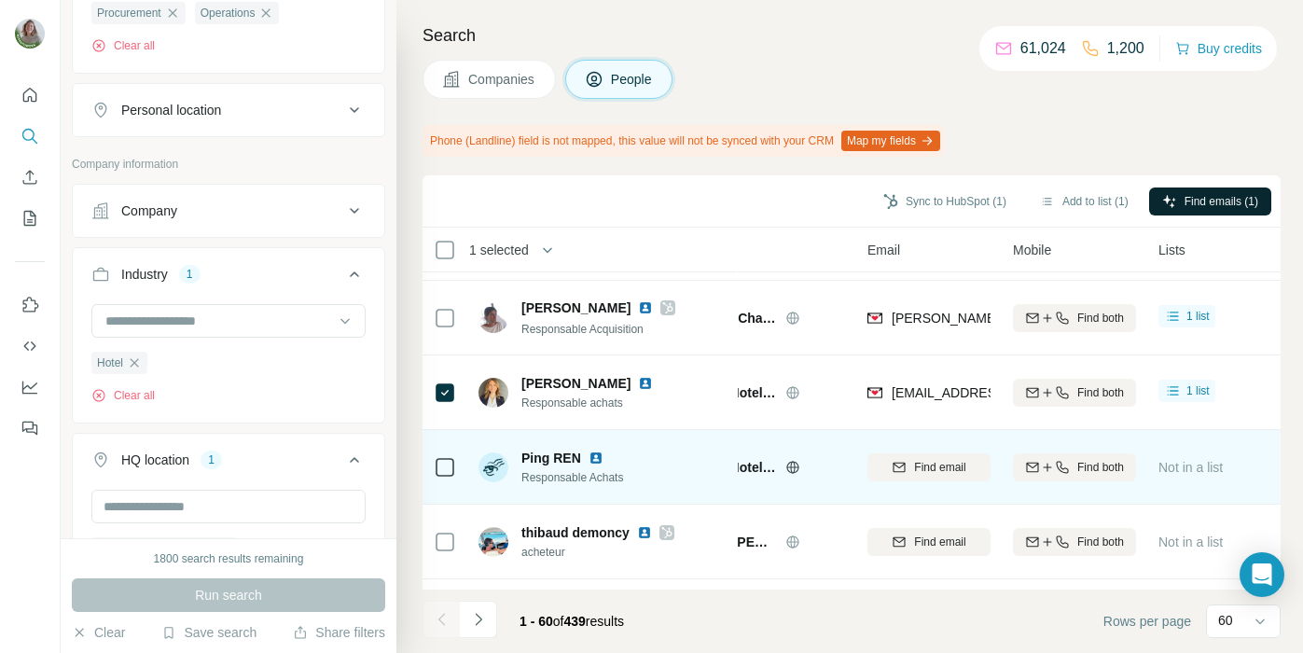
scroll to position [4022, 89]
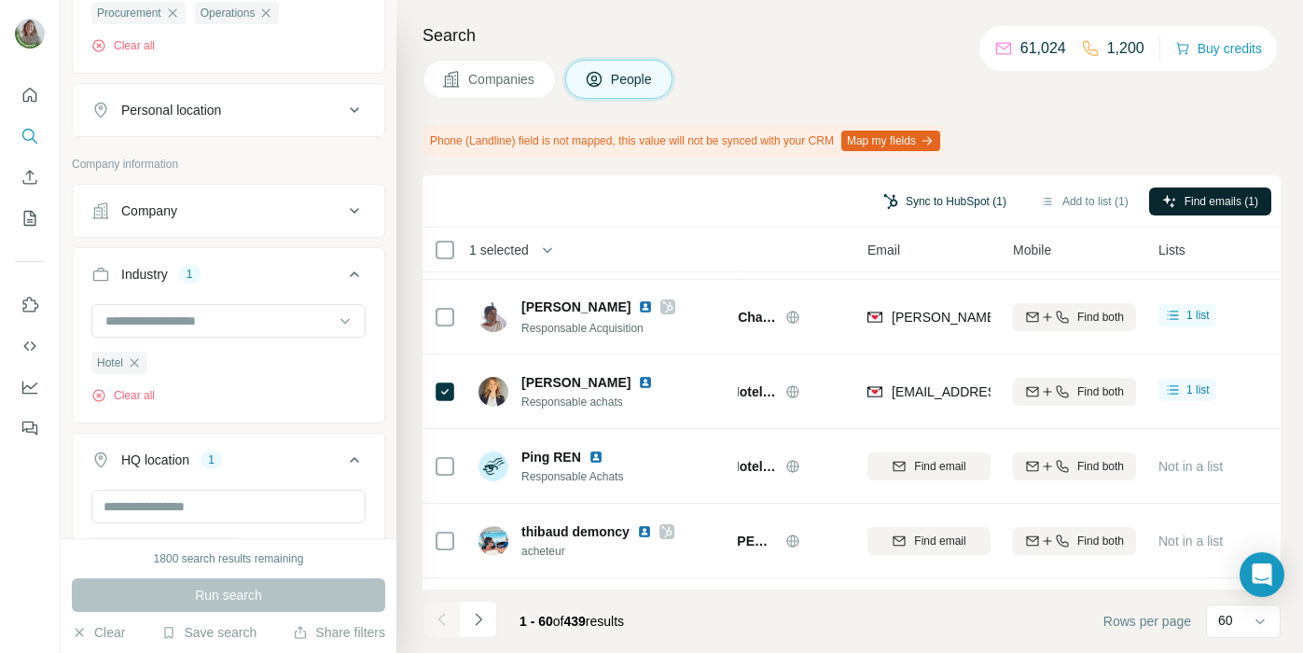
click at [944, 199] on button "Sync to HubSpot (1)" at bounding box center [944, 202] width 149 height 28
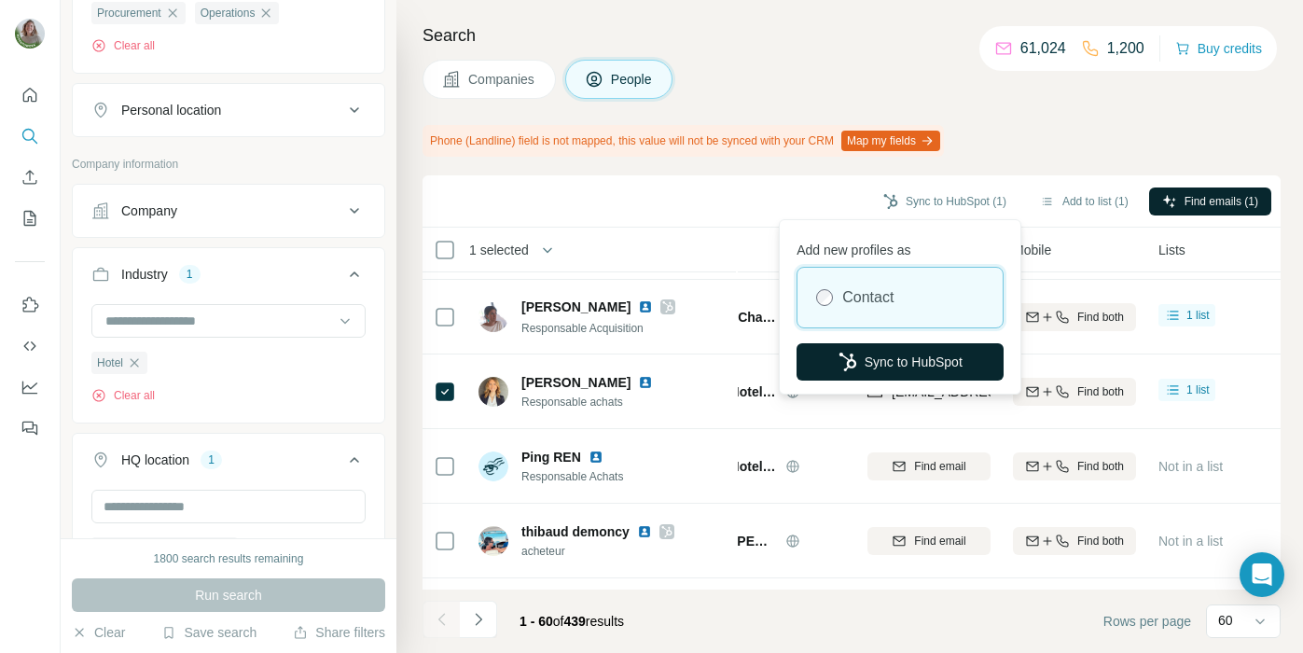
click at [897, 345] on button "Sync to HubSpot" at bounding box center [900, 361] width 207 height 37
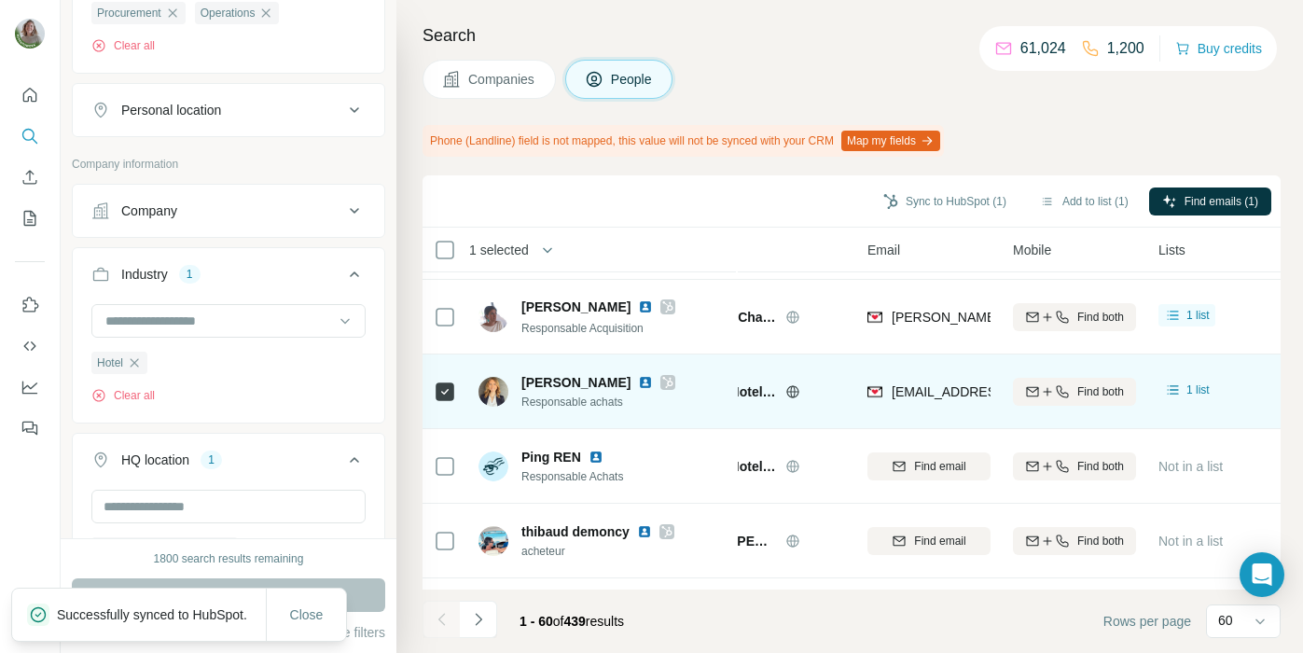
click at [662, 381] on icon at bounding box center [667, 382] width 11 height 15
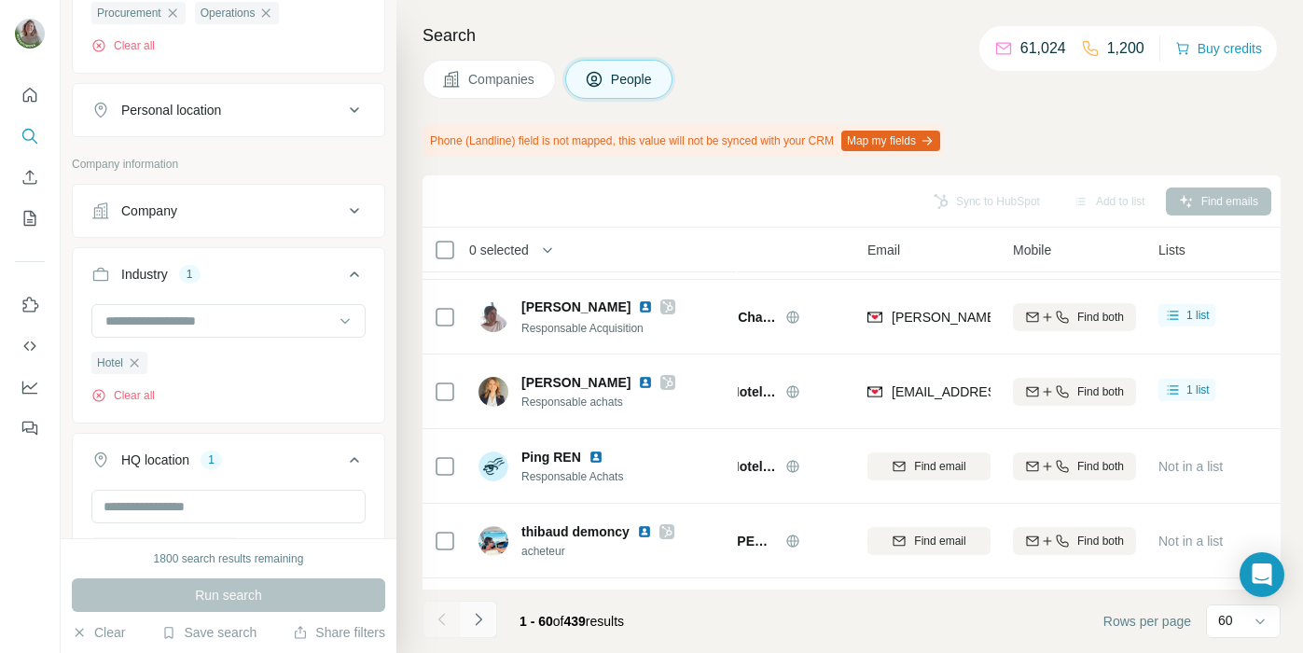
click at [476, 629] on button "Navigate to next page" at bounding box center [478, 619] width 37 height 37
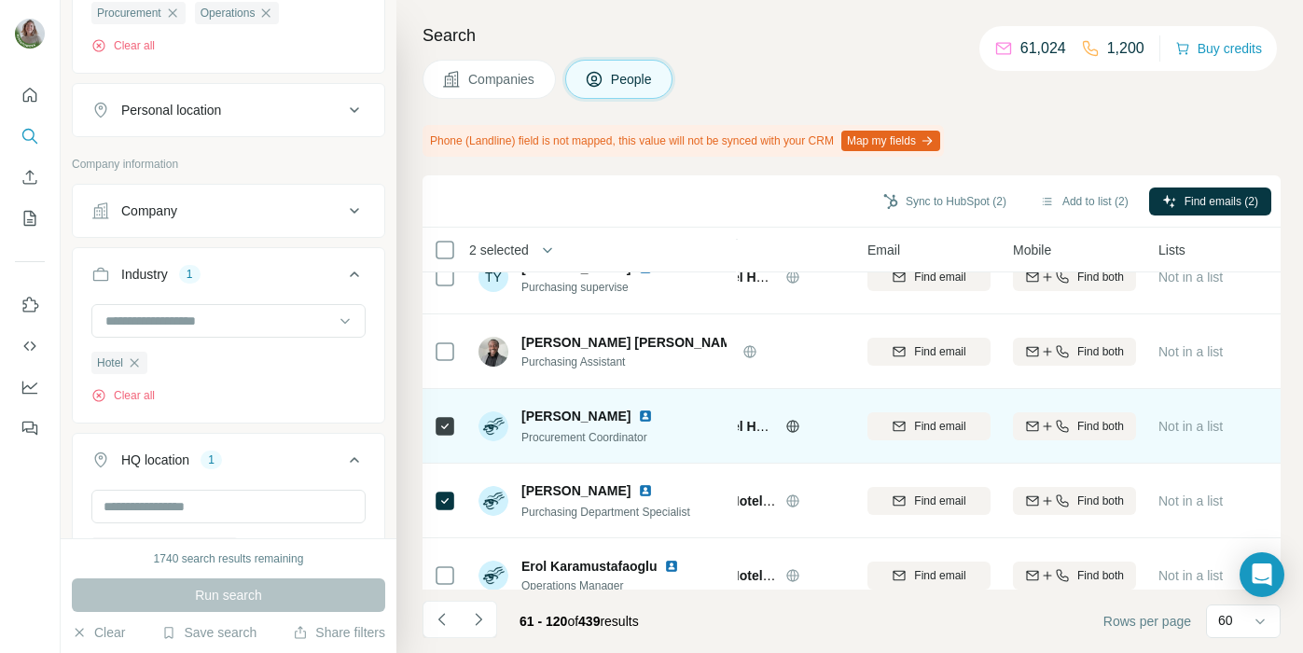
scroll to position [3920, 89]
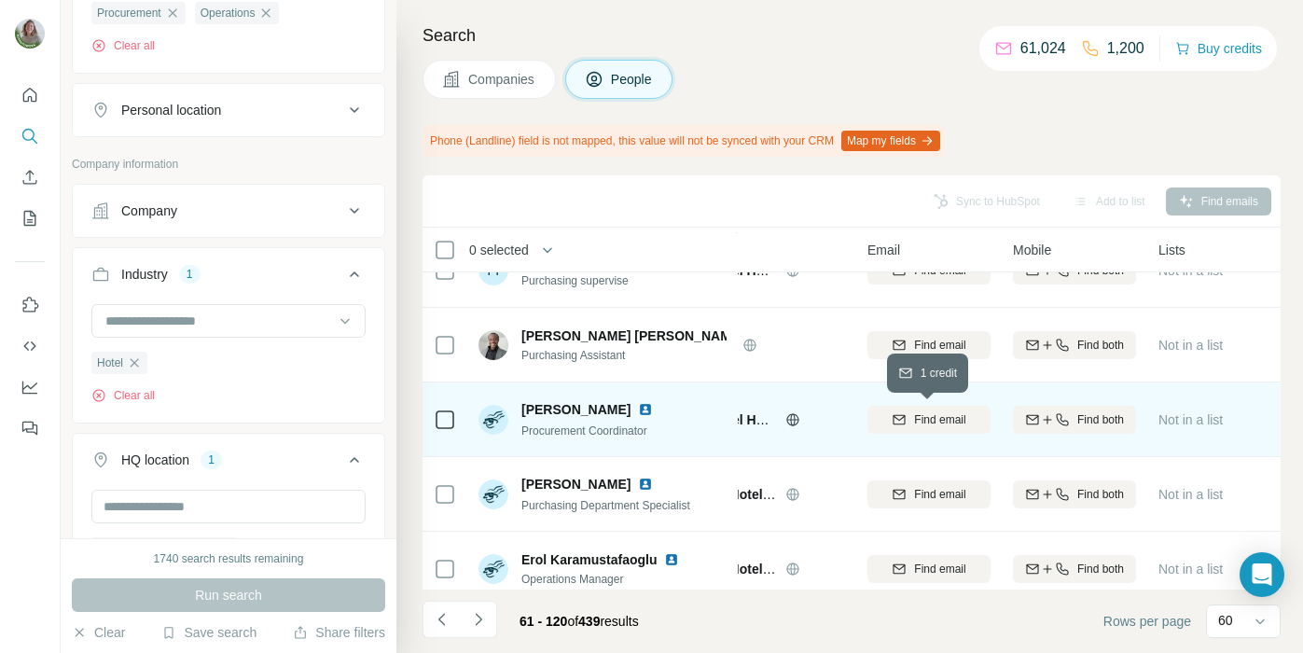
click at [918, 418] on span "Find email" at bounding box center [939, 419] width 51 height 17
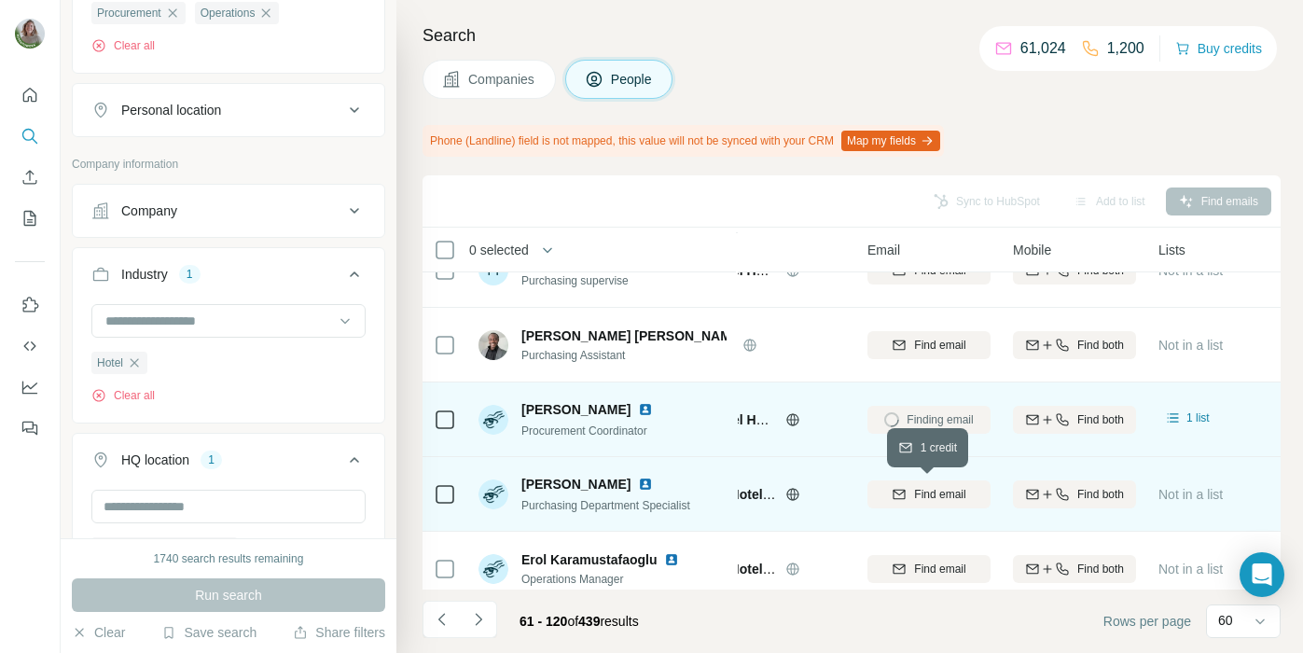
click at [922, 500] on span "Find email" at bounding box center [939, 494] width 51 height 17
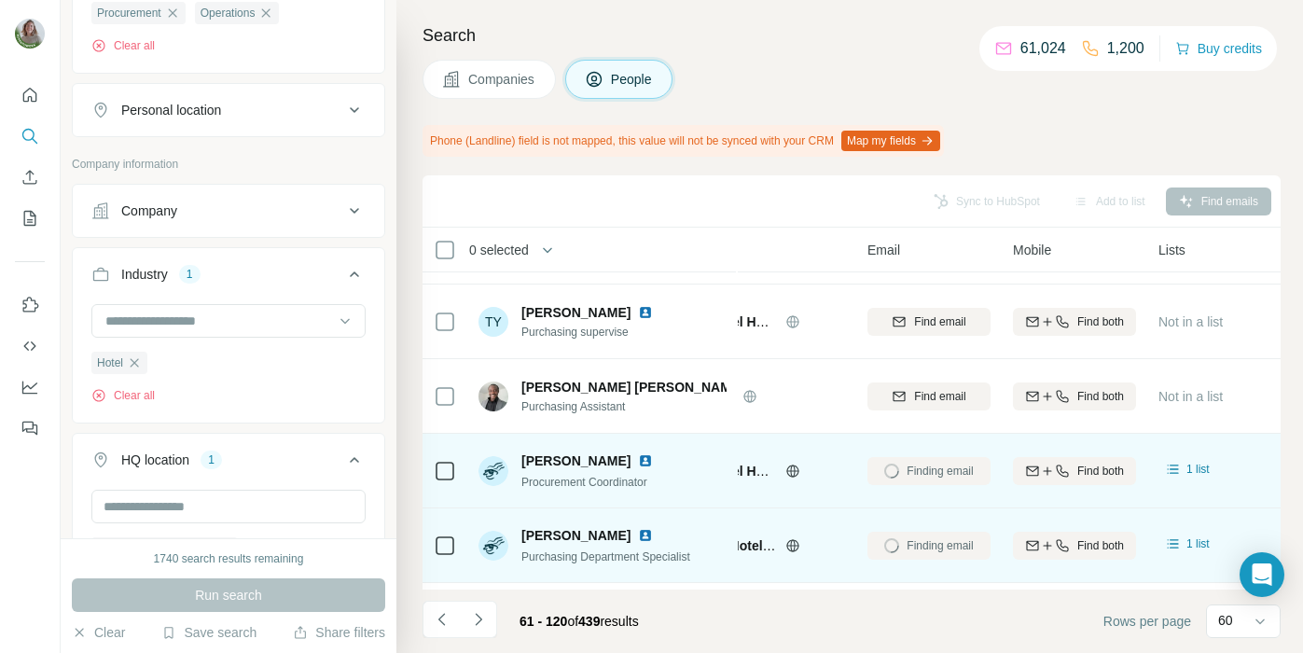
scroll to position [3869, 89]
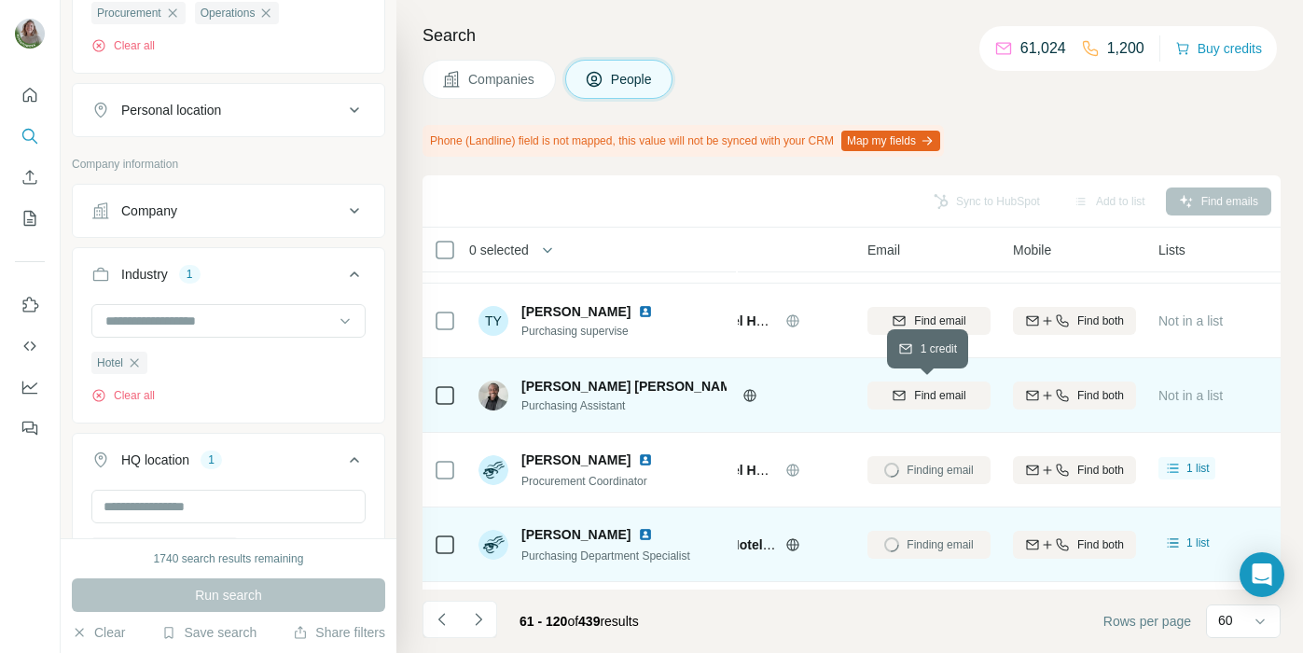
click at [966, 391] on span "Find email" at bounding box center [939, 395] width 51 height 17
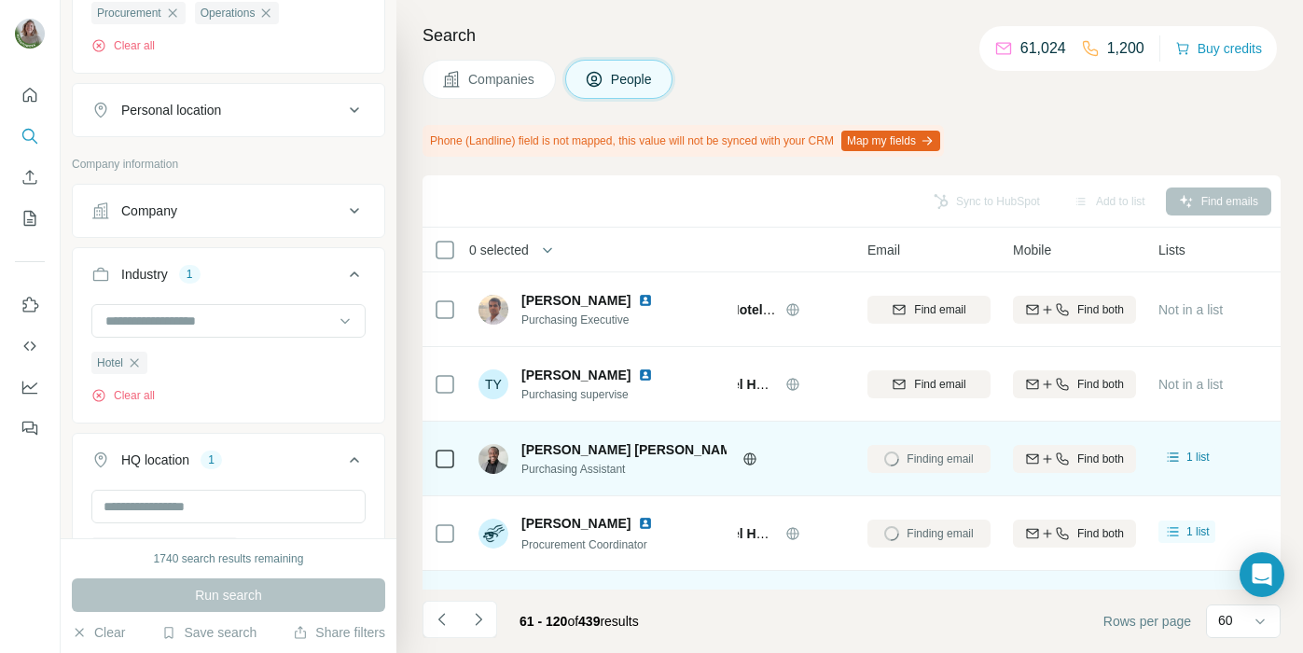
scroll to position [3803, 89]
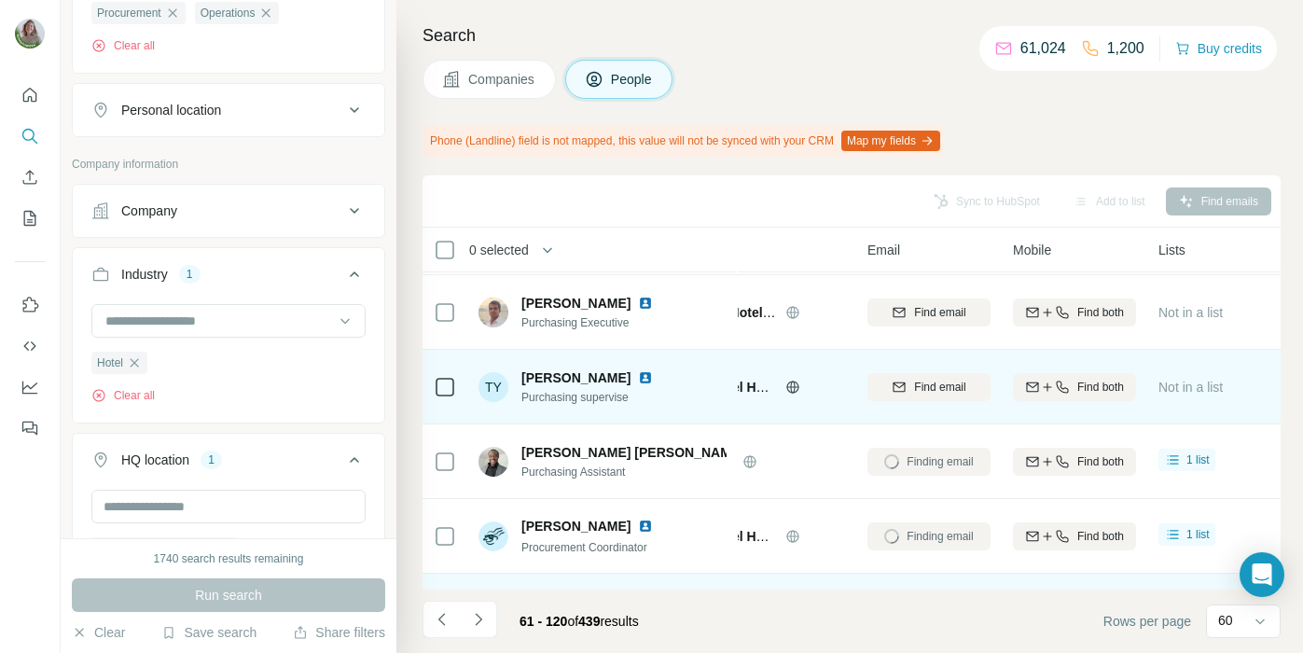
click at [638, 374] on img at bounding box center [645, 377] width 15 height 15
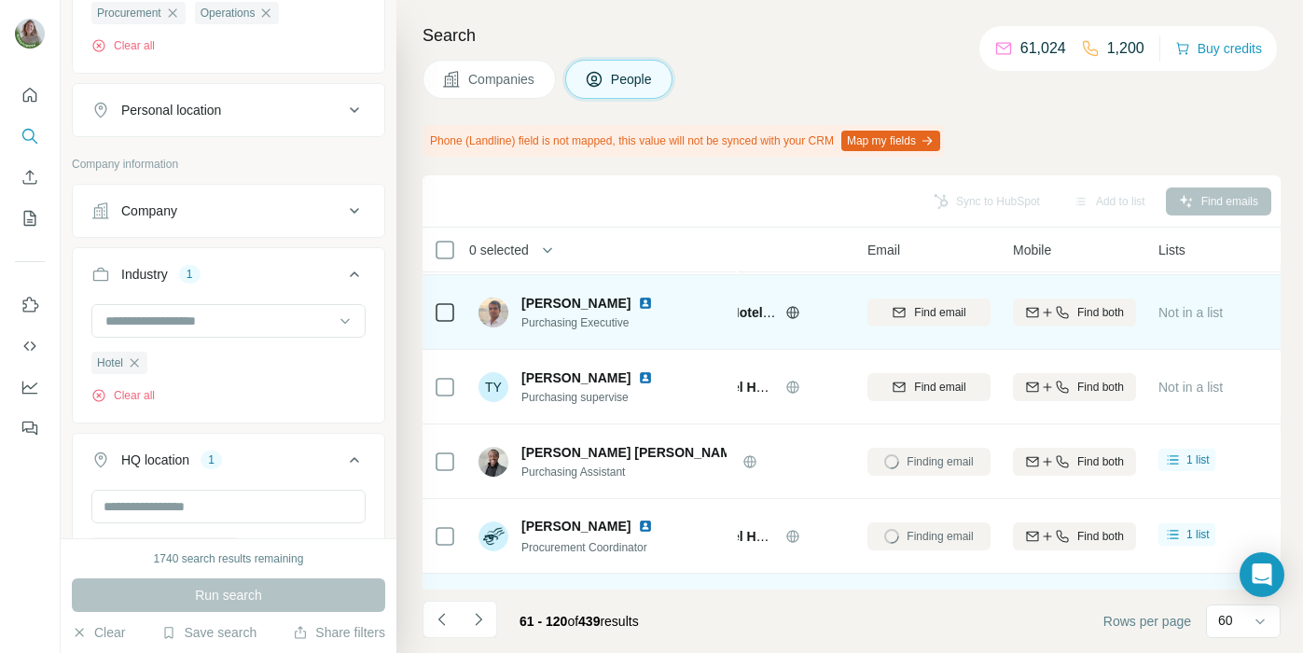
click at [653, 301] on img at bounding box center [645, 303] width 15 height 15
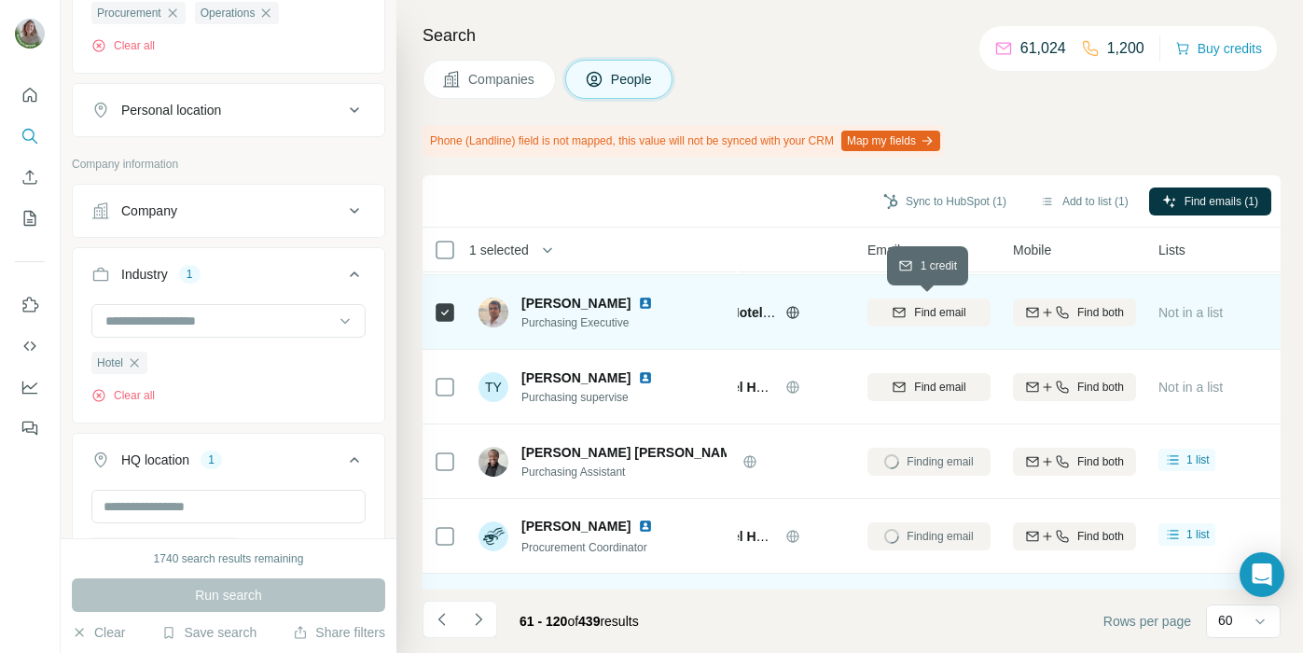
click at [944, 306] on span "Find email" at bounding box center [939, 312] width 51 height 17
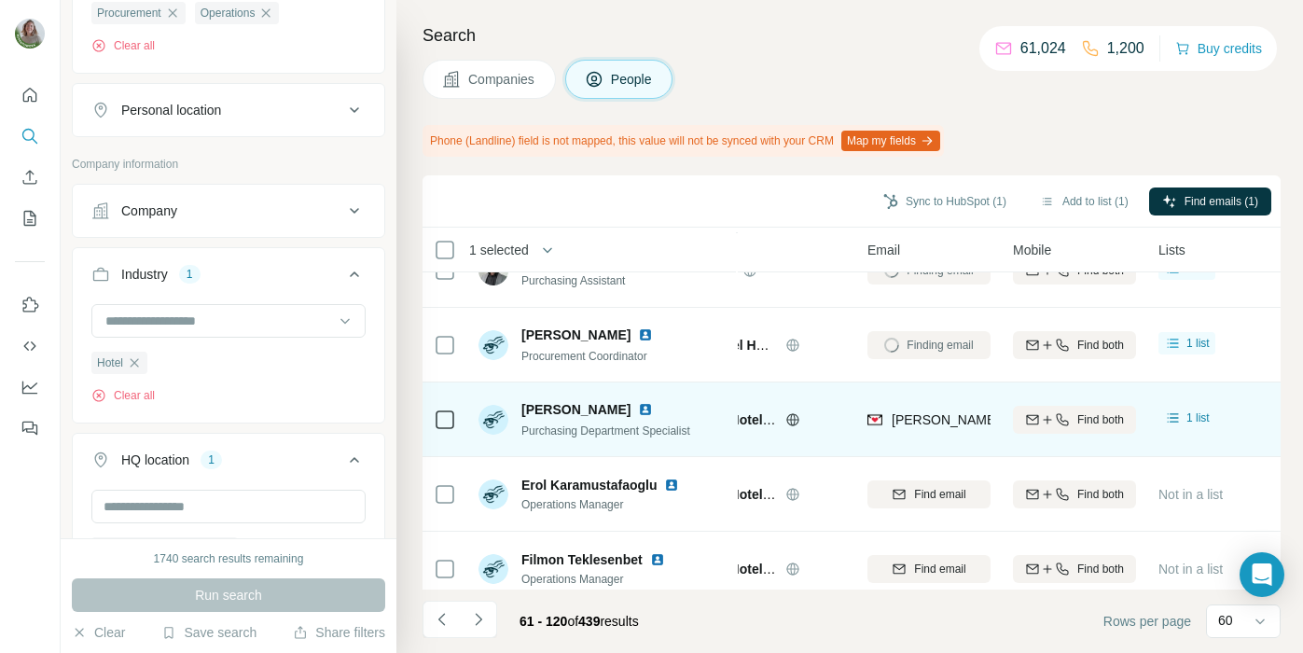
scroll to position [3996, 89]
click at [792, 424] on icon at bounding box center [792, 417] width 15 height 15
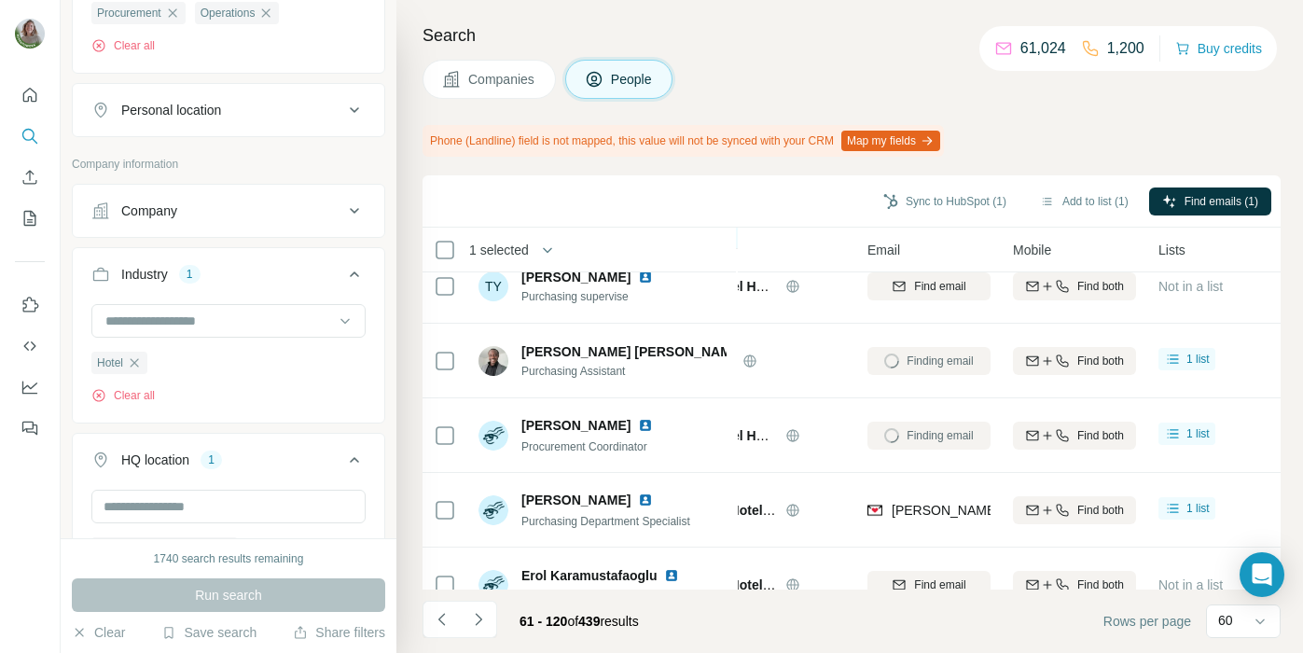
scroll to position [3917, 89]
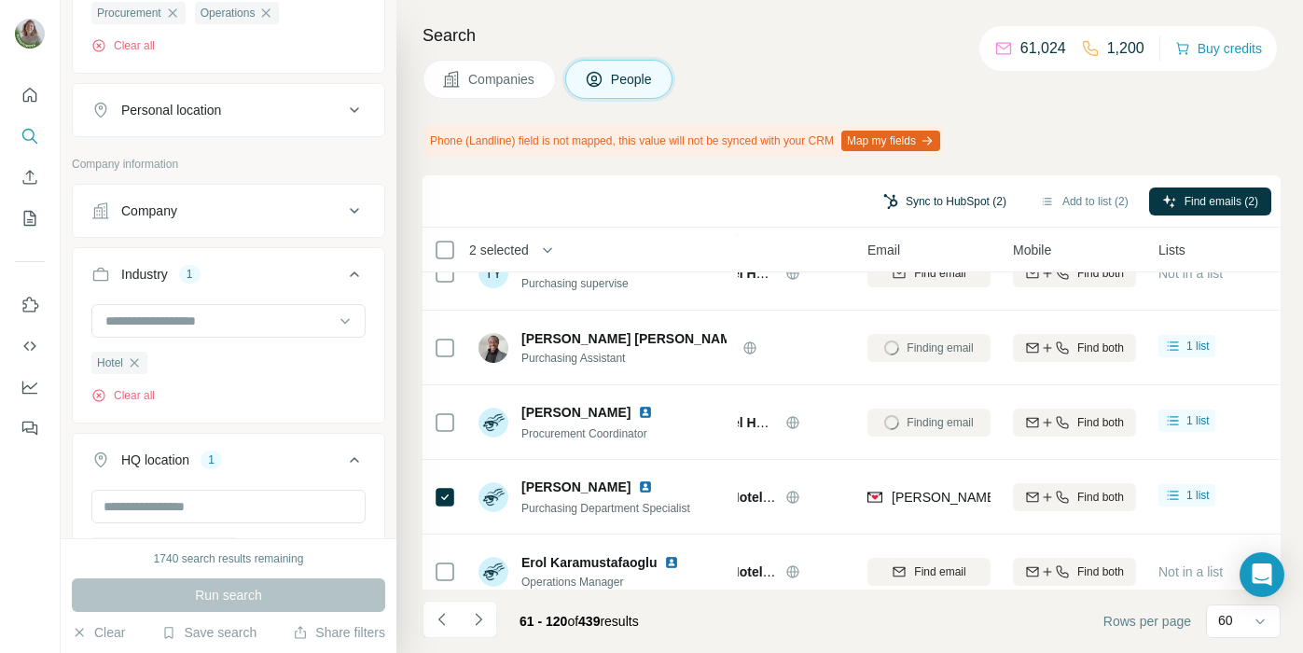
click at [898, 210] on button "Sync to HubSpot (2)" at bounding box center [944, 202] width 149 height 28
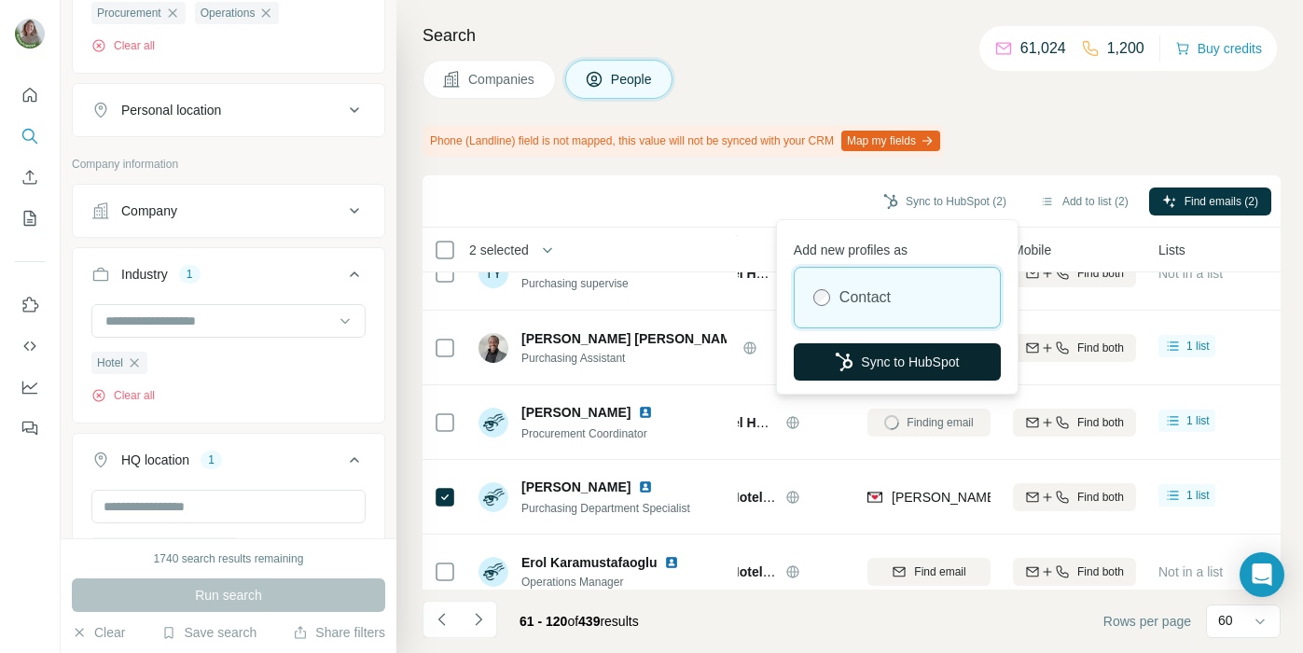
click at [888, 359] on button "Sync to HubSpot" at bounding box center [897, 361] width 207 height 37
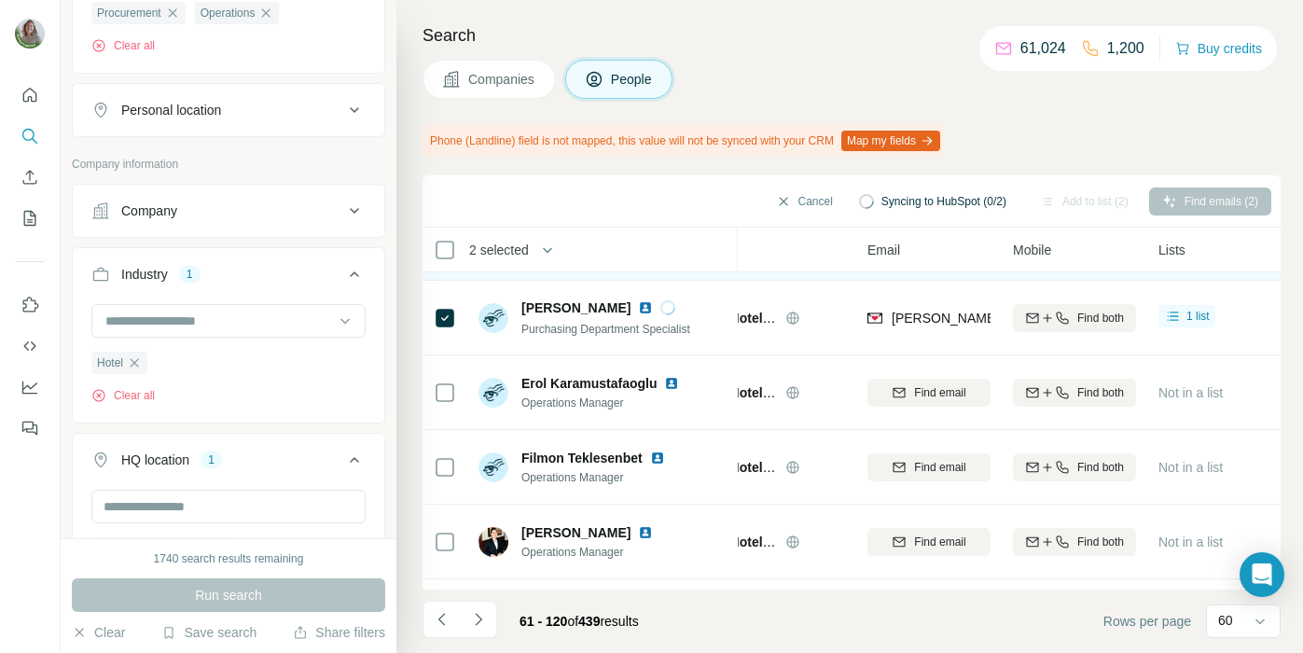
scroll to position [4108, 89]
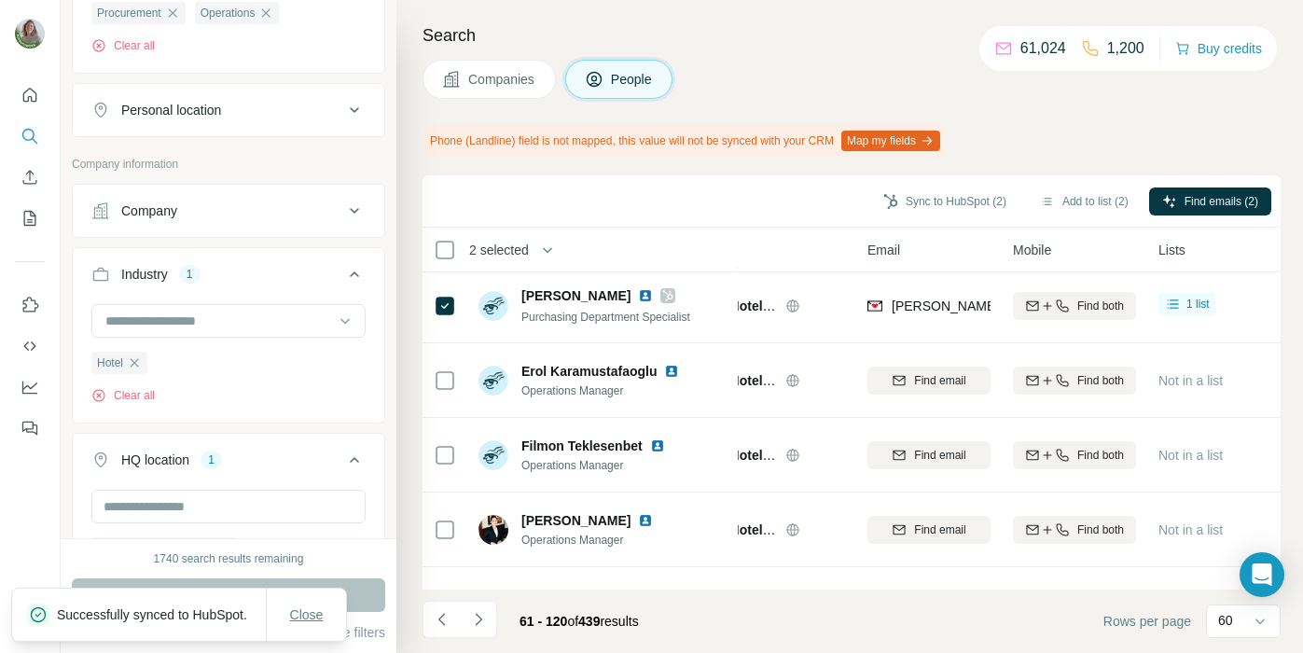
click at [310, 605] on span "Close" at bounding box center [307, 614] width 34 height 19
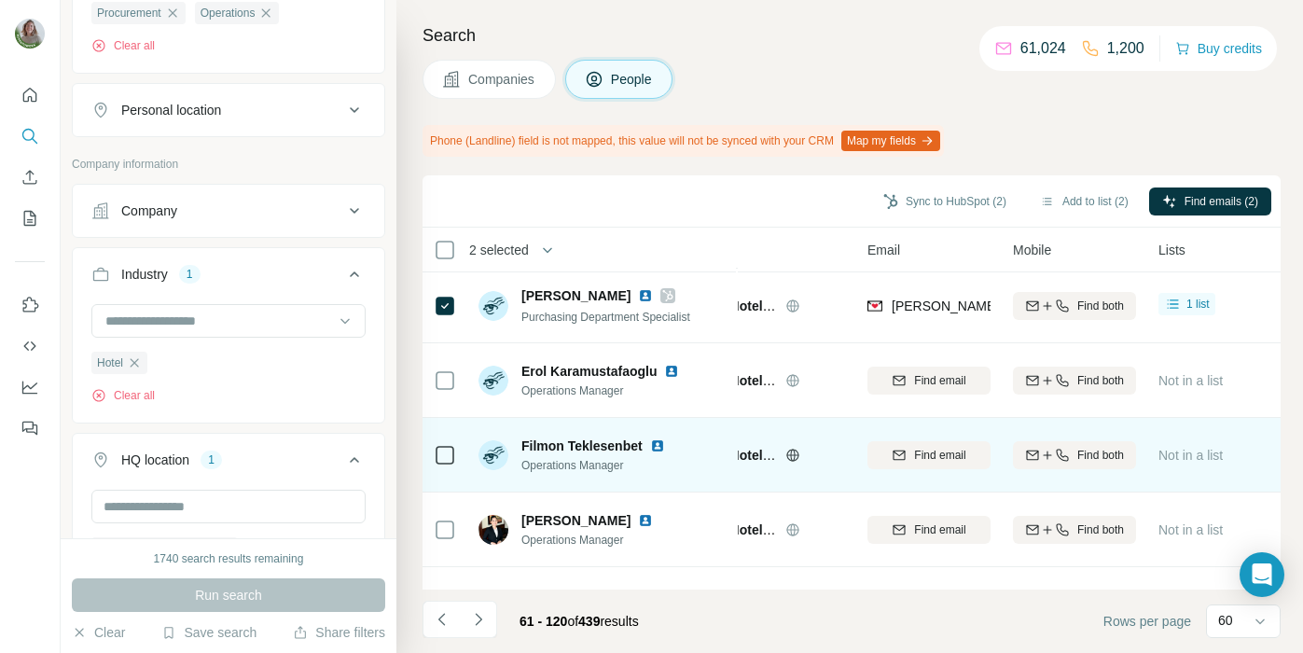
scroll to position [4035, 89]
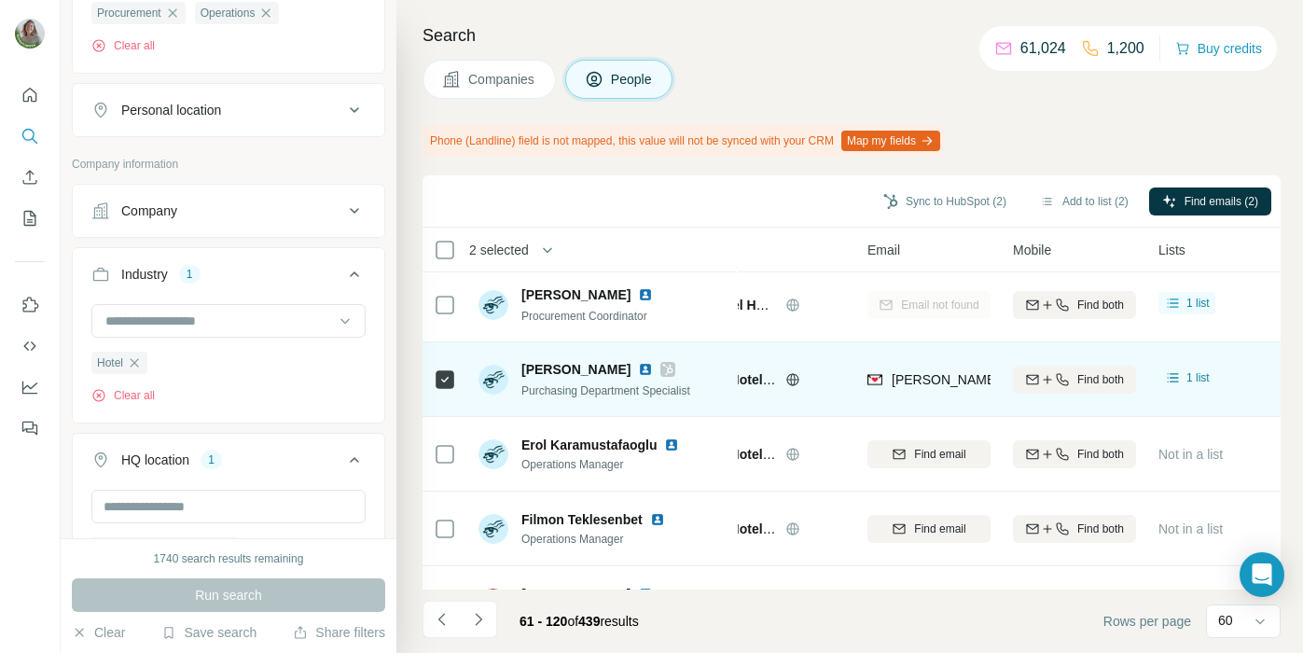
click at [669, 364] on icon at bounding box center [667, 369] width 11 height 15
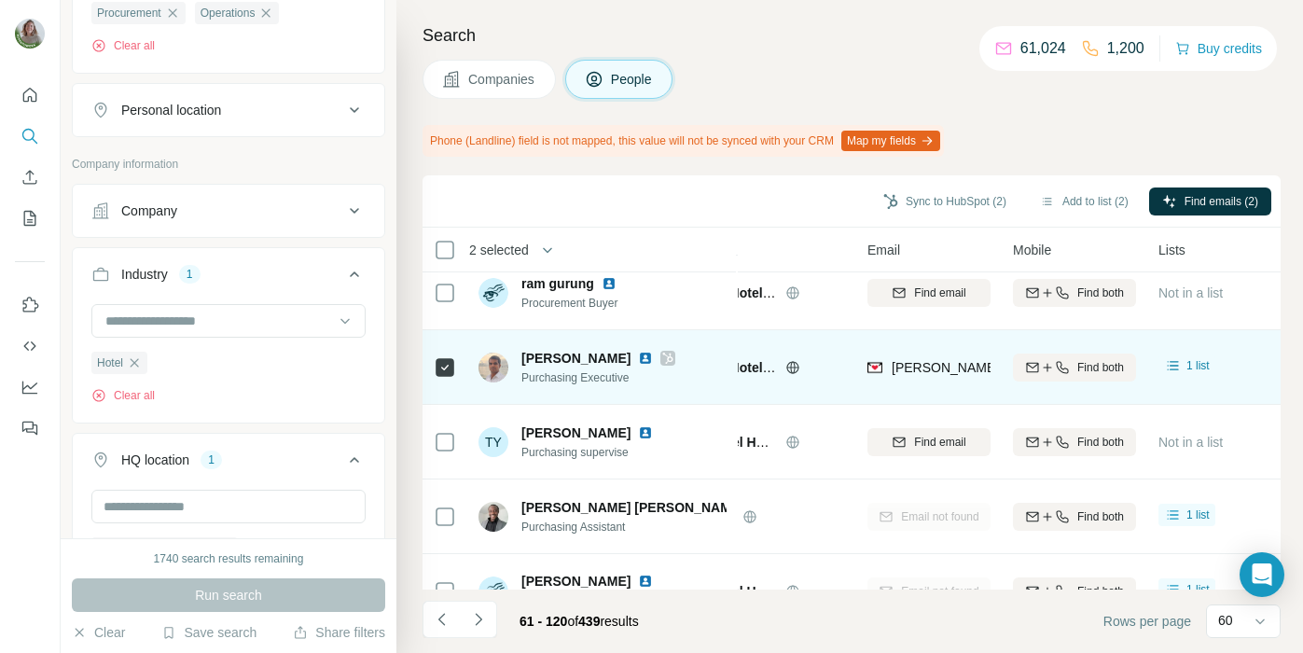
scroll to position [3749, 89]
click at [674, 360] on icon at bounding box center [667, 357] width 11 height 15
click at [653, 357] on img at bounding box center [645, 357] width 15 height 15
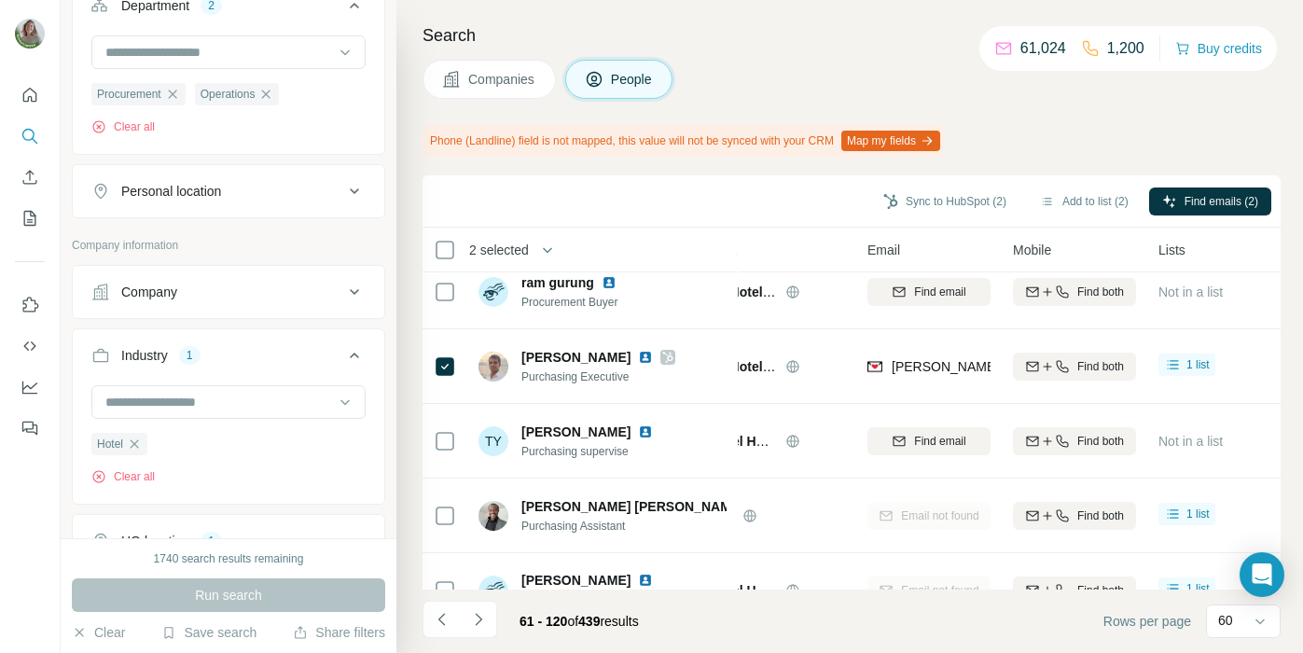
scroll to position [452, 0]
click at [306, 302] on div "Company" at bounding box center [217, 293] width 252 height 19
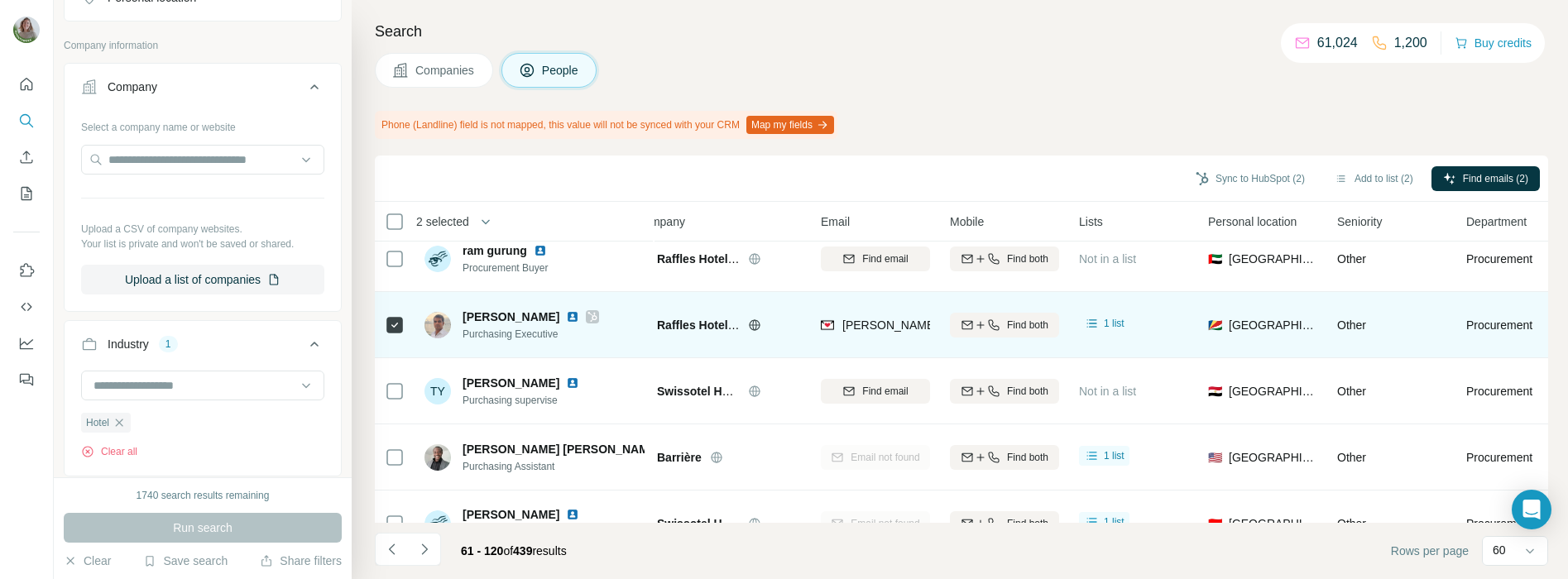
scroll to position [3324, 0]
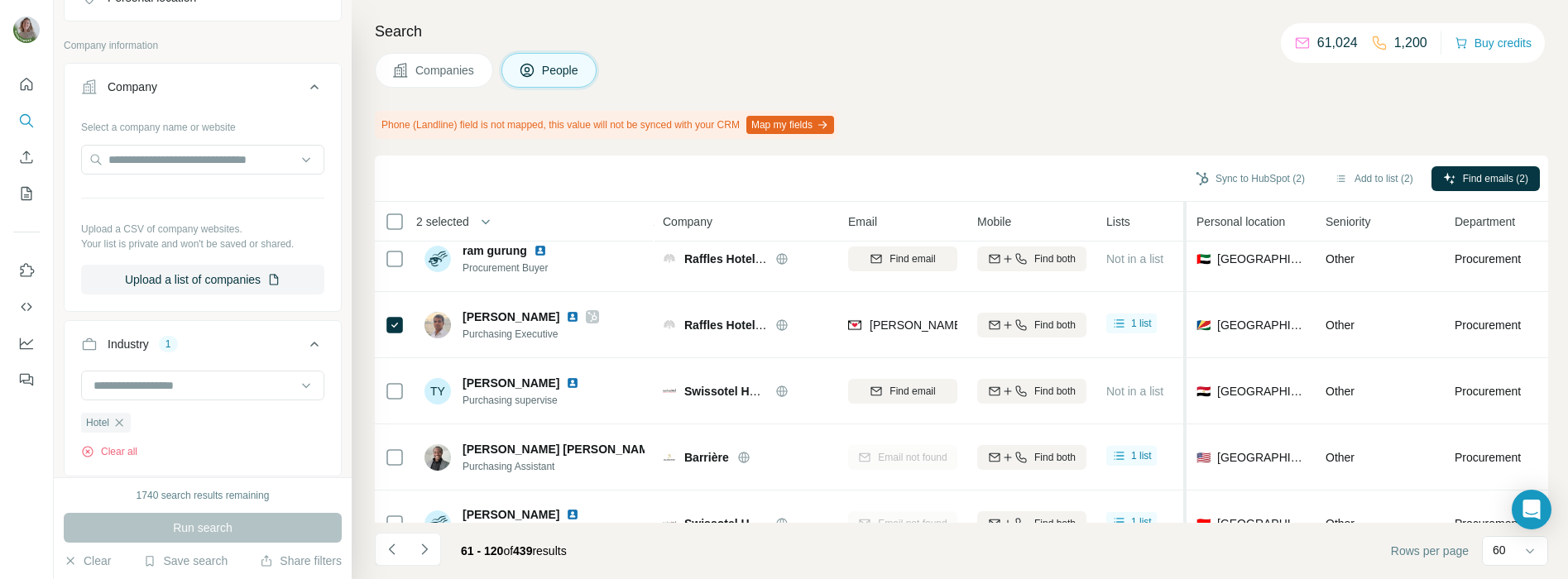
drag, startPoint x: 1221, startPoint y: 213, endPoint x: 1187, endPoint y: 212, distance: 34.0
click at [0, 0] on tr "2 selected People Company Email Mobile Lists Personal location Seniority Depart…" at bounding box center [0, 0] width 0 height 0
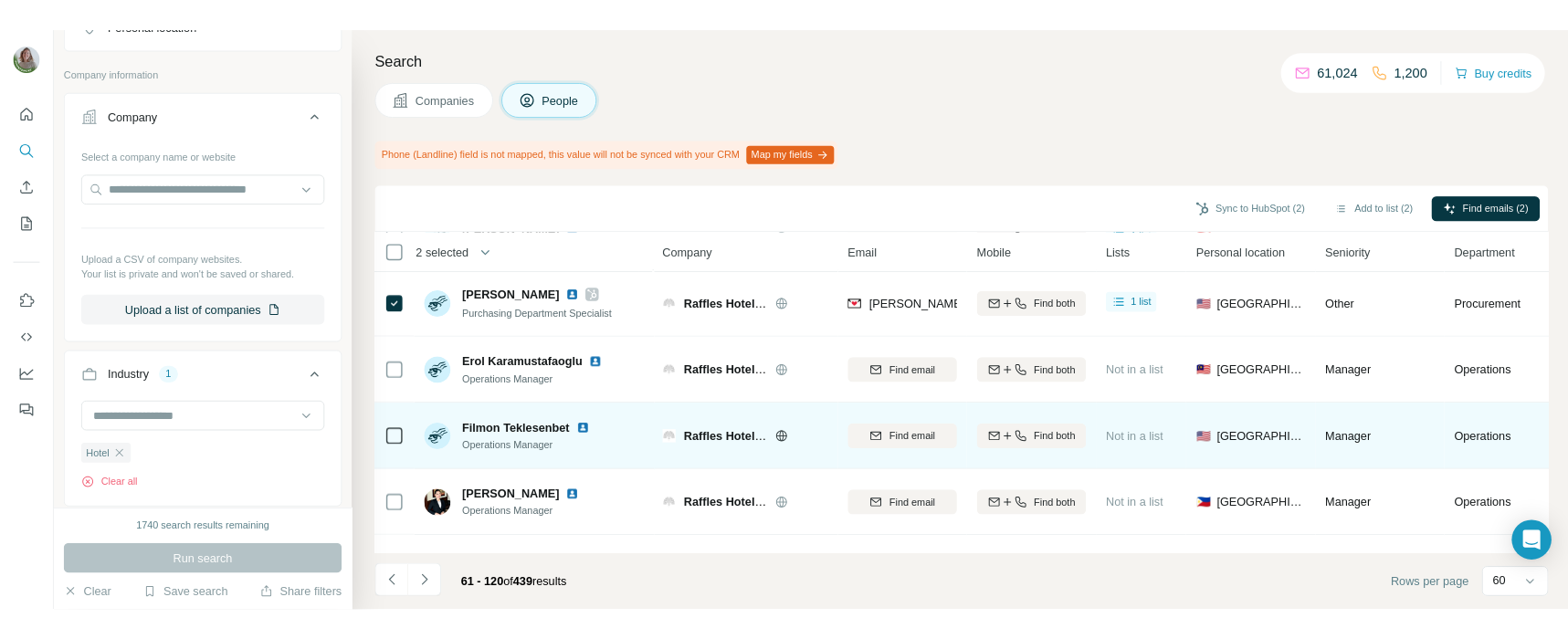
scroll to position [4072, 0]
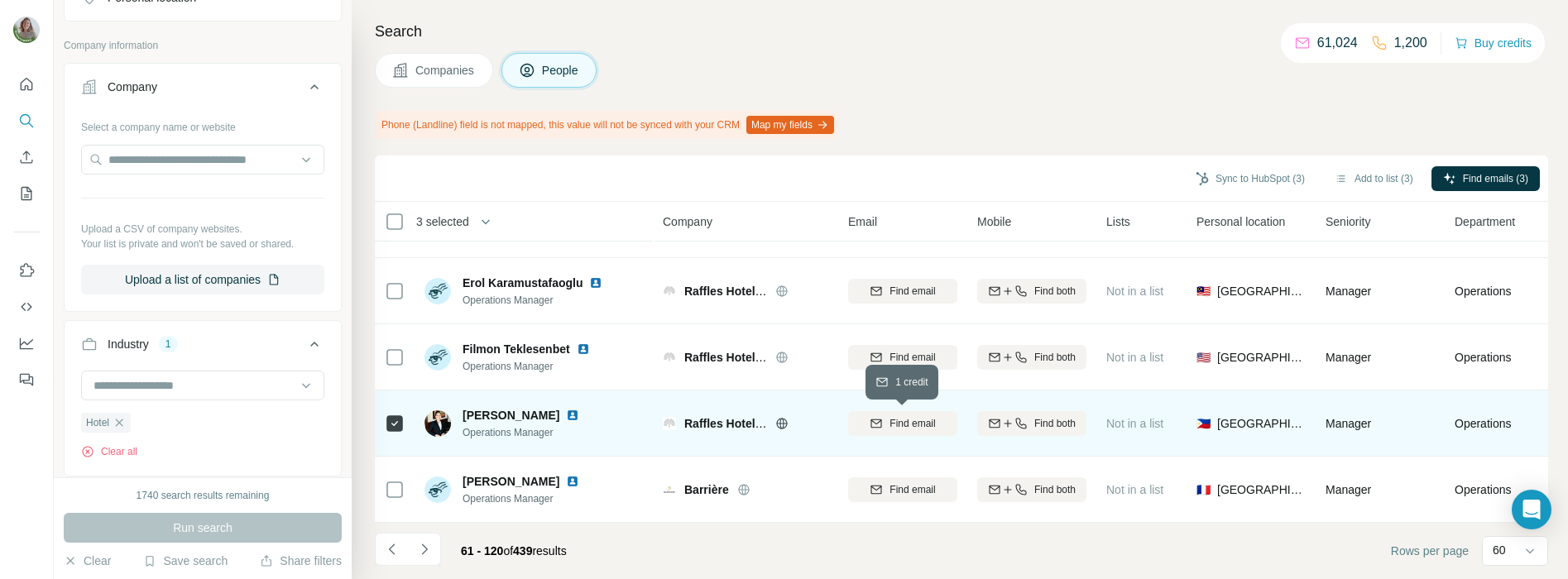
click at [915, 431] on button "Find email" at bounding box center [902, 424] width 109 height 25
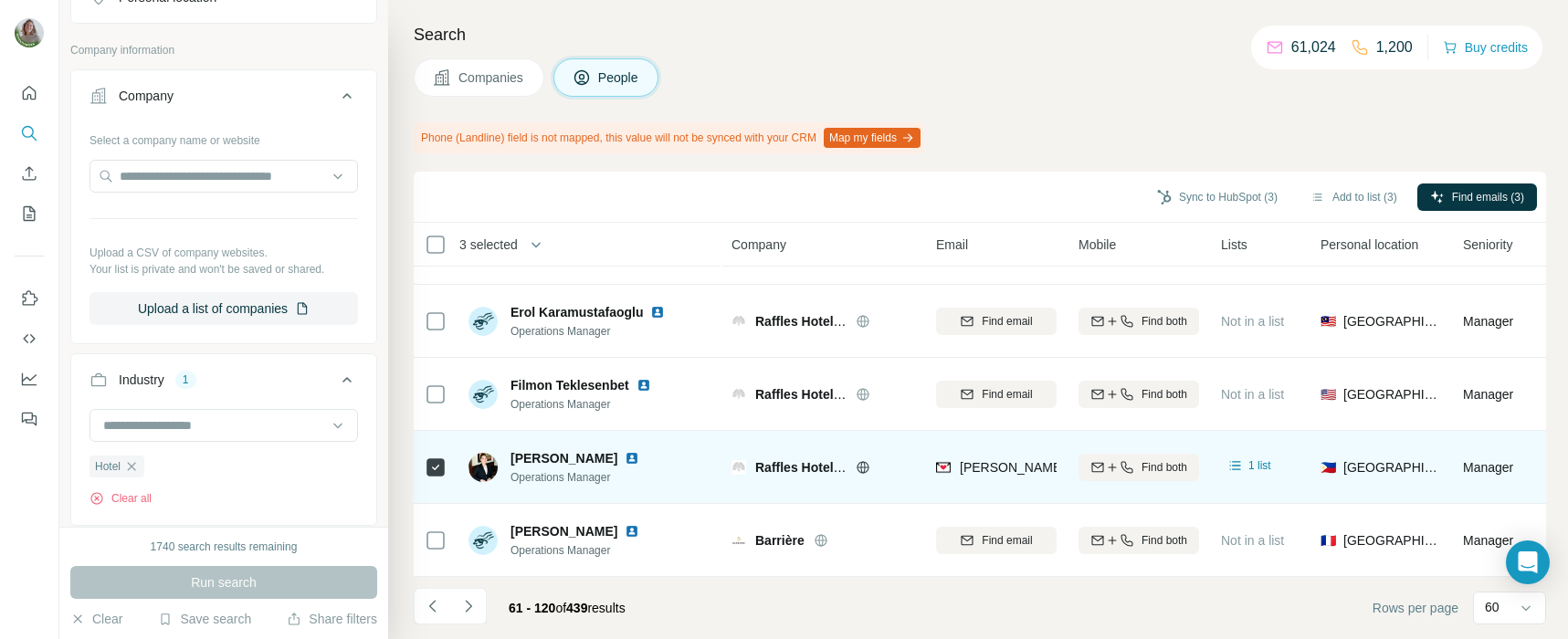
click at [385, 77] on div "New search Hide Company lookalikes Personal information Job title 5 purchasing …" at bounding box center [224, 263] width 329 height 526
drag, startPoint x: 1234, startPoint y: 193, endPoint x: 1249, endPoint y: 94, distance: 100.1
click at [1147, 94] on div "Search Companies People Phone (Landline) field is not mapped, this value will n…" at bounding box center [977, 319] width 1179 height 639
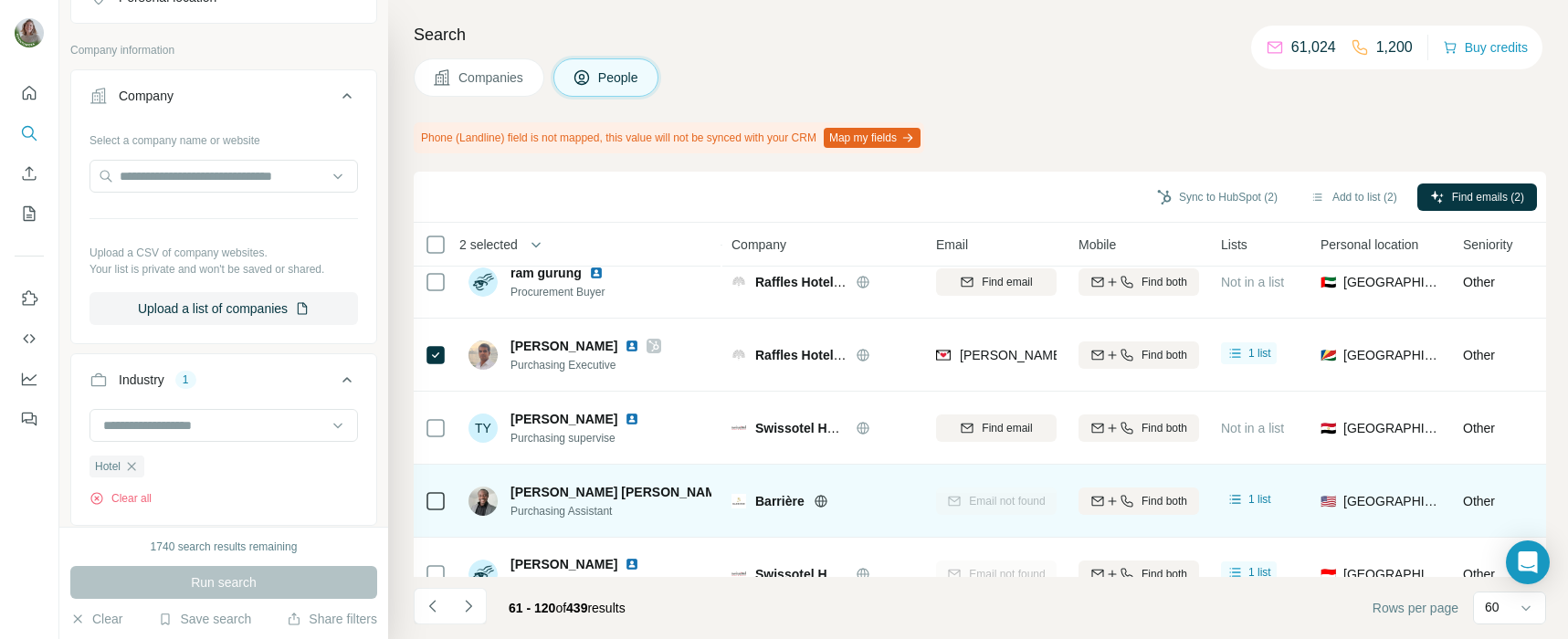
scroll to position [3671, 0]
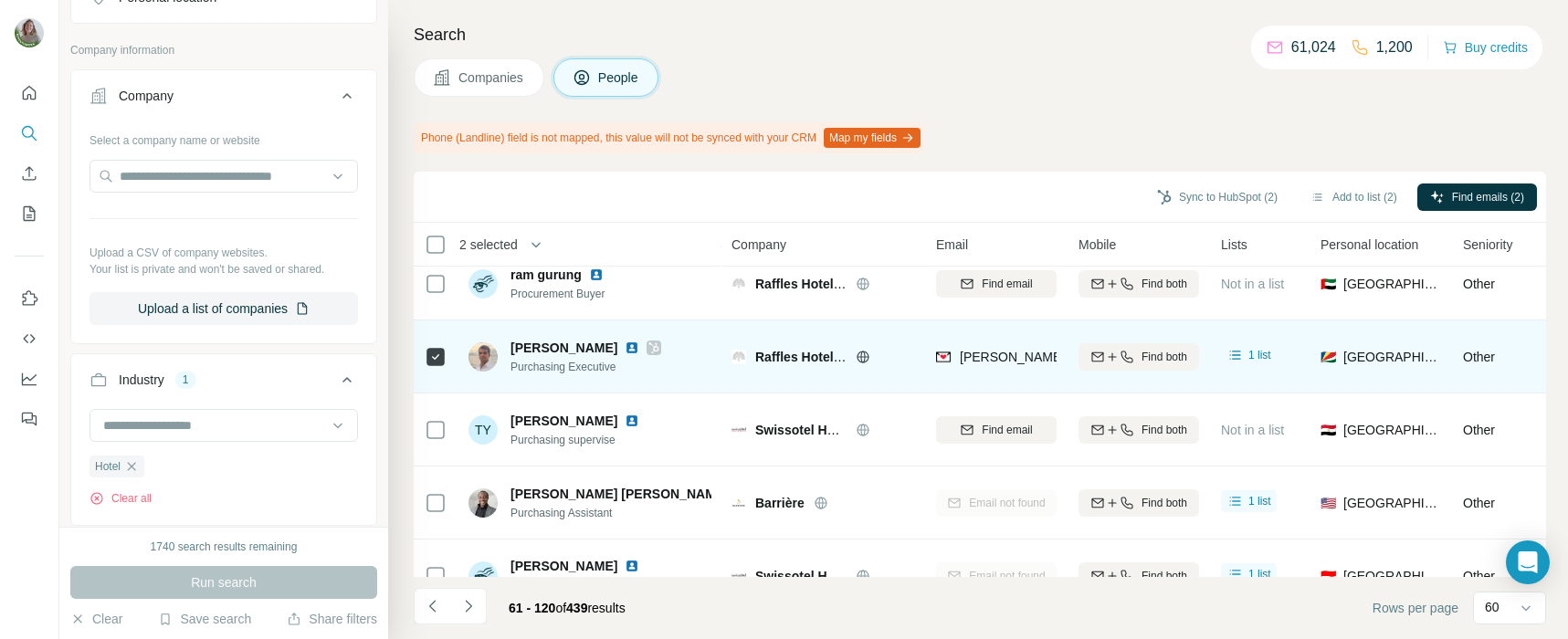
click at [425, 354] on icon at bounding box center [436, 357] width 22 height 22
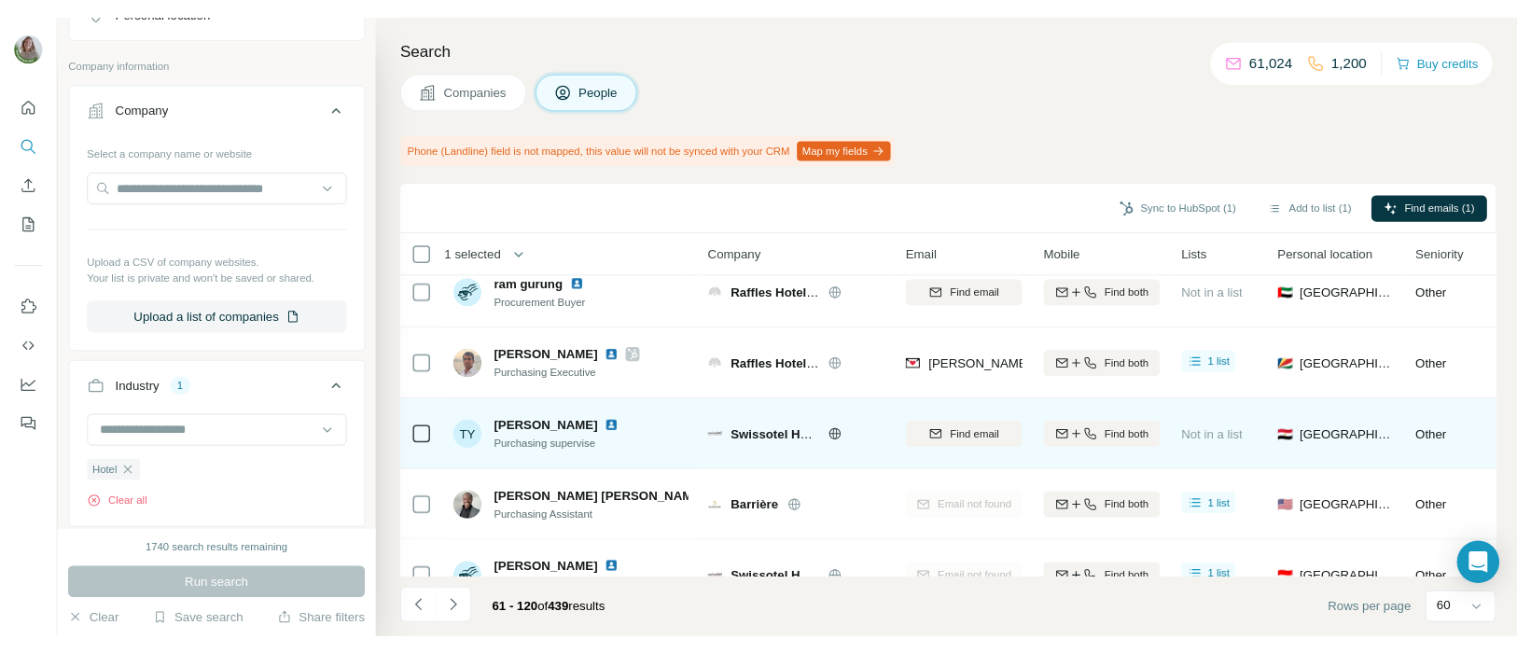
scroll to position [4161, 0]
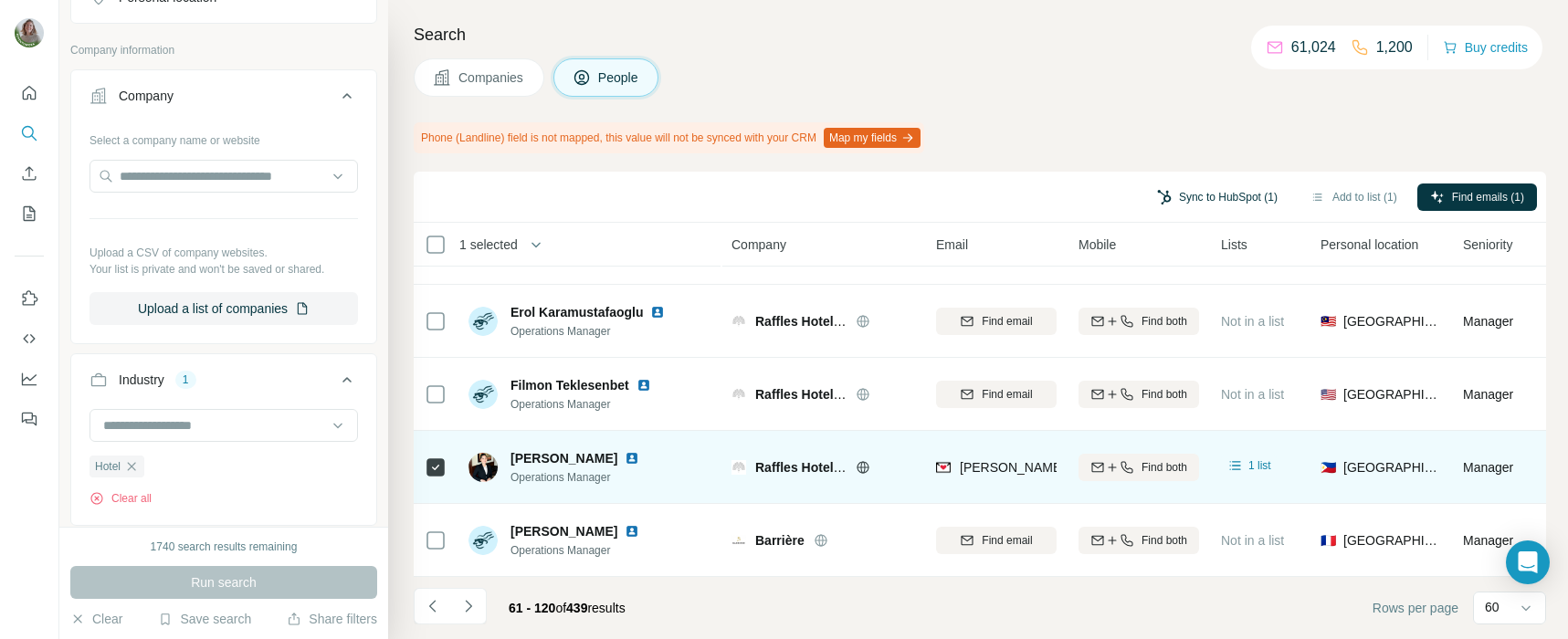
click at [1147, 205] on button "Sync to HubSpot (1)" at bounding box center [1217, 198] width 146 height 27
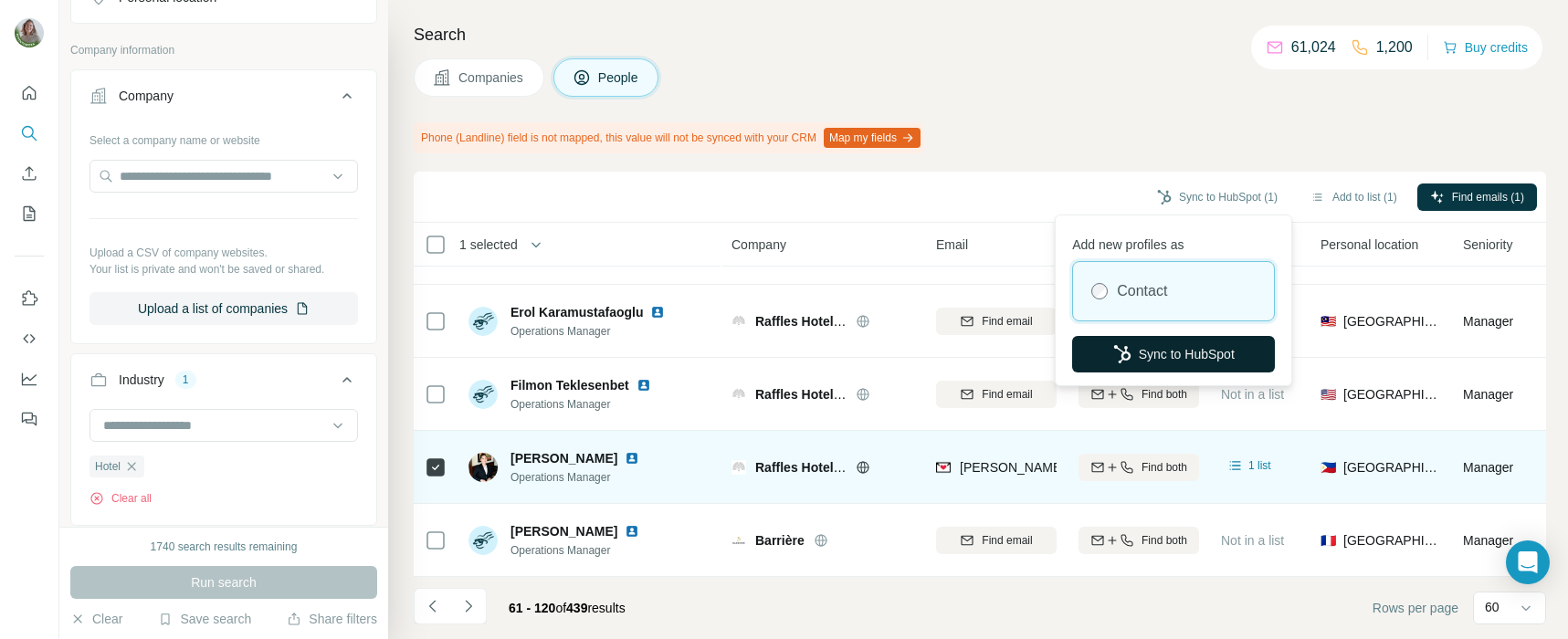
click at [1133, 355] on button "Sync to HubSpot" at bounding box center [1173, 353] width 203 height 36
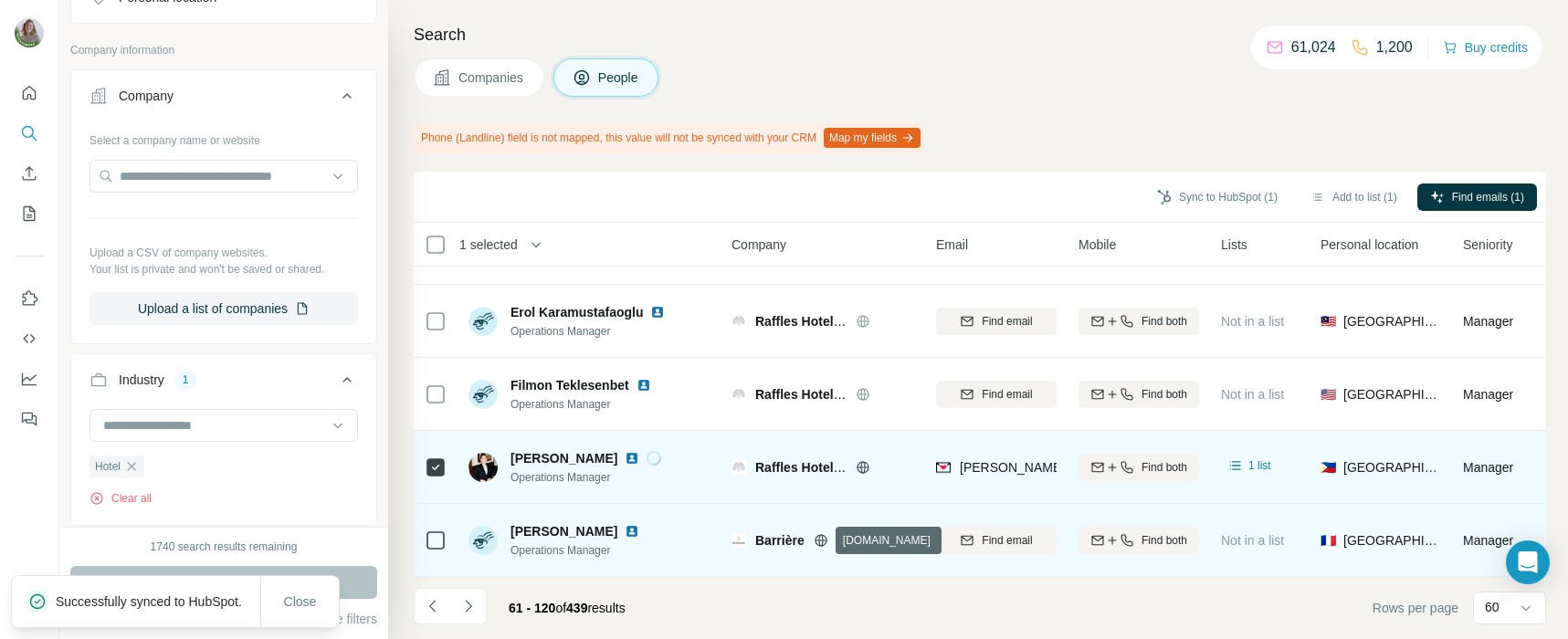
click at [820, 543] on icon at bounding box center [820, 540] width 15 height 15
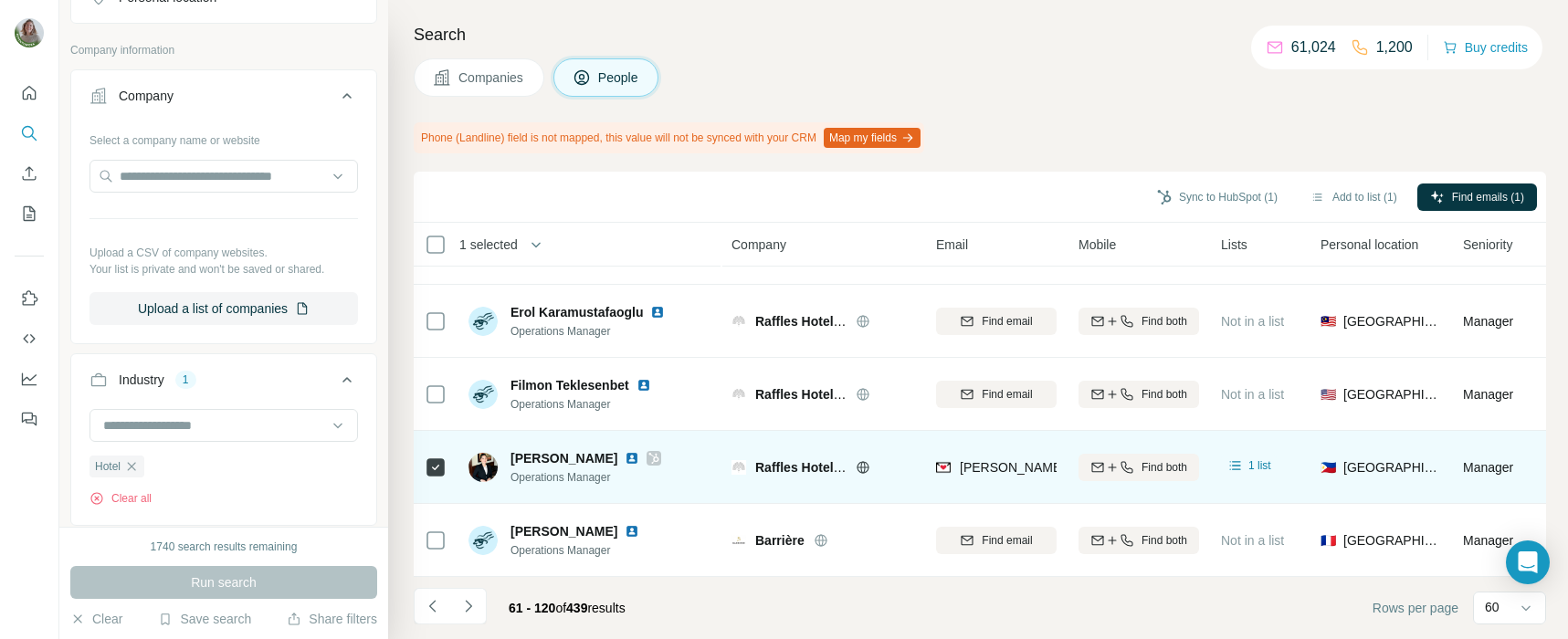
click at [648, 461] on icon at bounding box center [653, 458] width 11 height 15
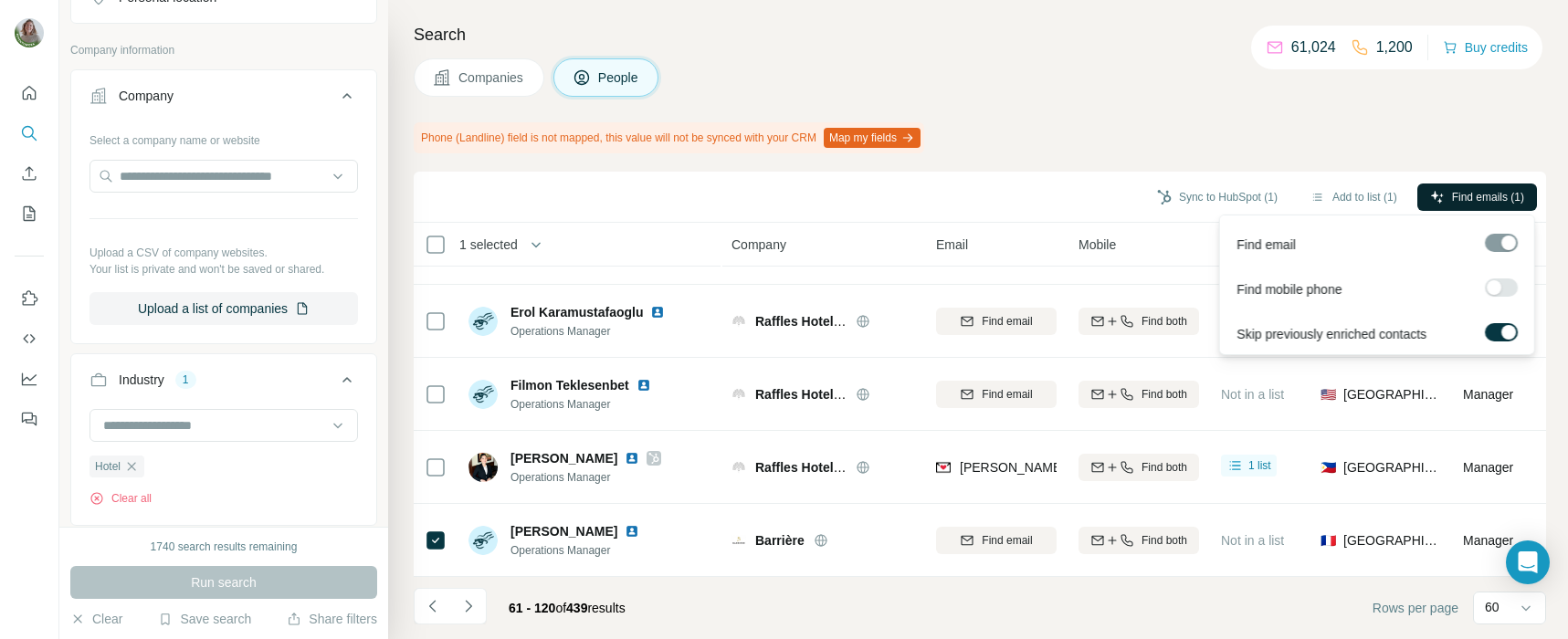
click at [1147, 195] on icon "button" at bounding box center [1437, 197] width 12 height 12
click at [1147, 184] on button "Find emails (1)" at bounding box center [1477, 198] width 119 height 27
click at [1147, 201] on button "Find emails (1)" at bounding box center [1477, 198] width 119 height 27
click at [1147, 150] on div "Phone (Landline) field is not mapped, this value will not be synced with your C…" at bounding box center [980, 138] width 1132 height 31
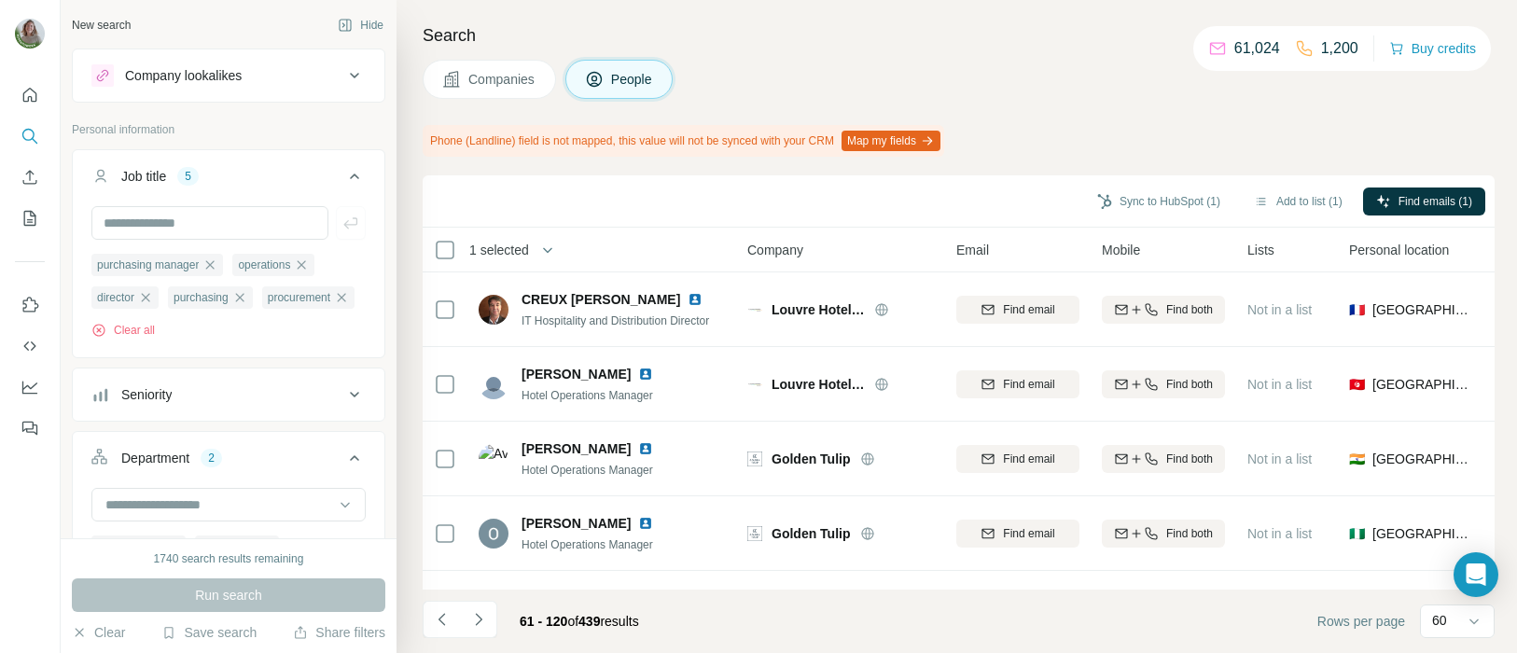
scroll to position [481, 0]
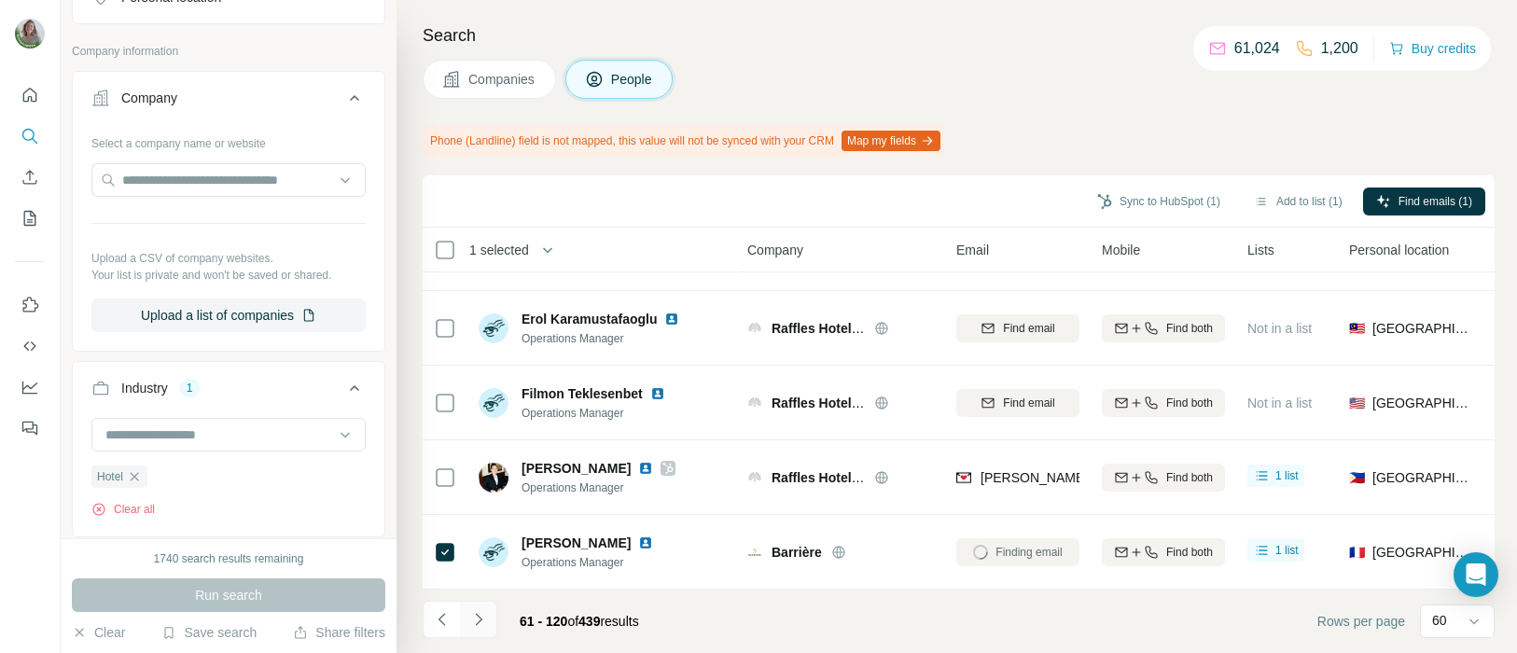
click at [481, 630] on button "Navigate to next page" at bounding box center [478, 619] width 37 height 37
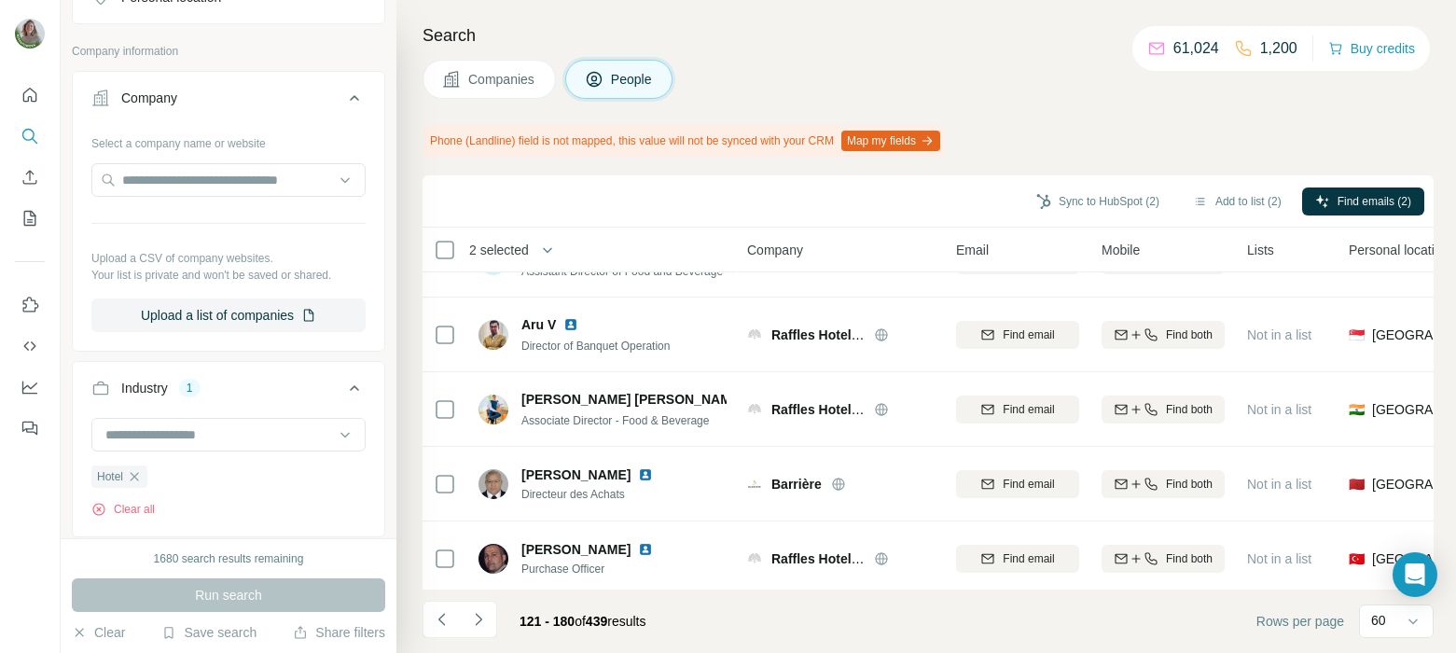
scroll to position [4161, 0]
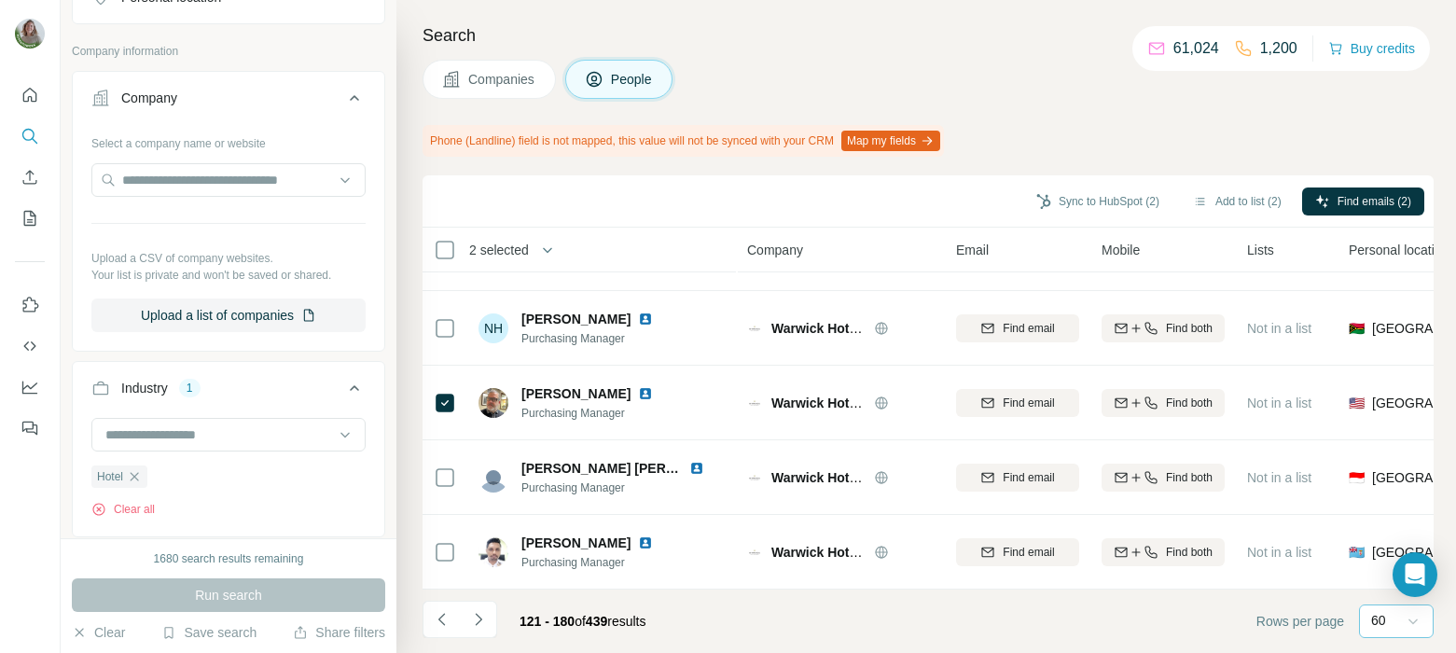
click at [1411, 624] on icon at bounding box center [1413, 621] width 19 height 19
click at [1383, 560] on div "20" at bounding box center [1396, 546] width 65 height 34
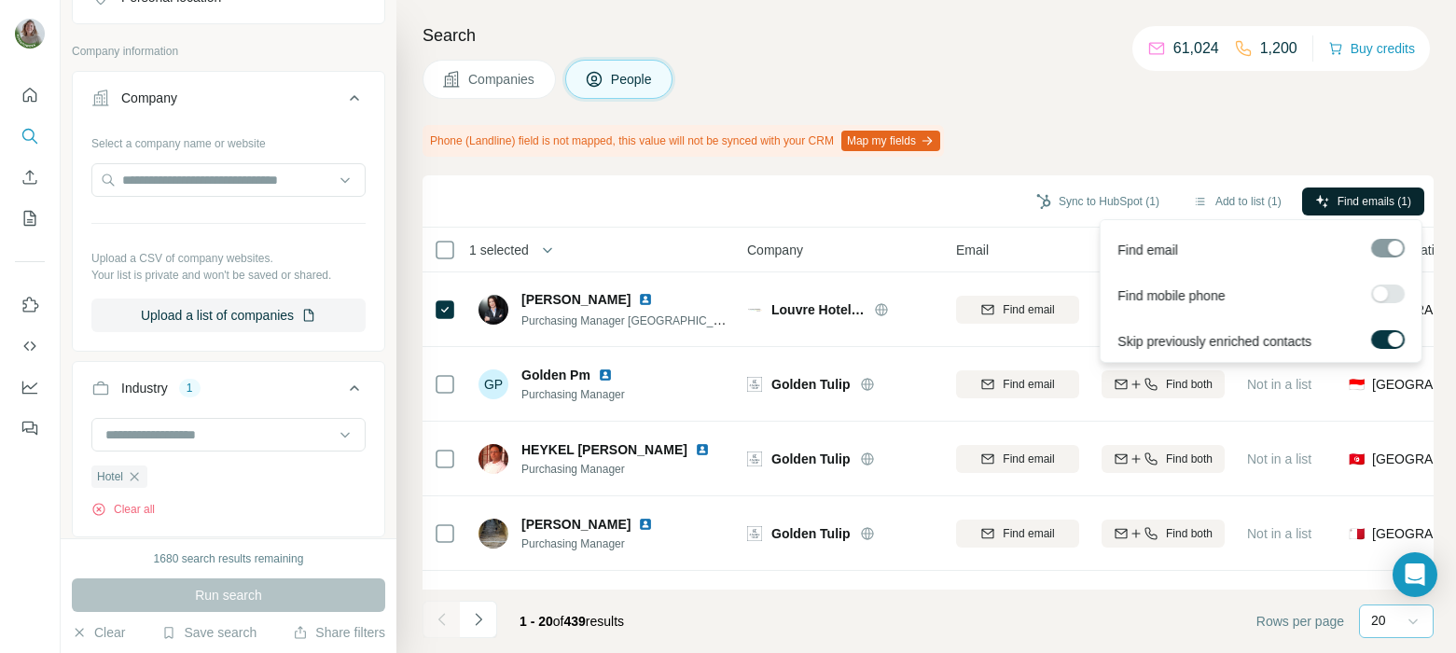
click at [1379, 196] on span "Find emails (1)" at bounding box center [1375, 201] width 74 height 17
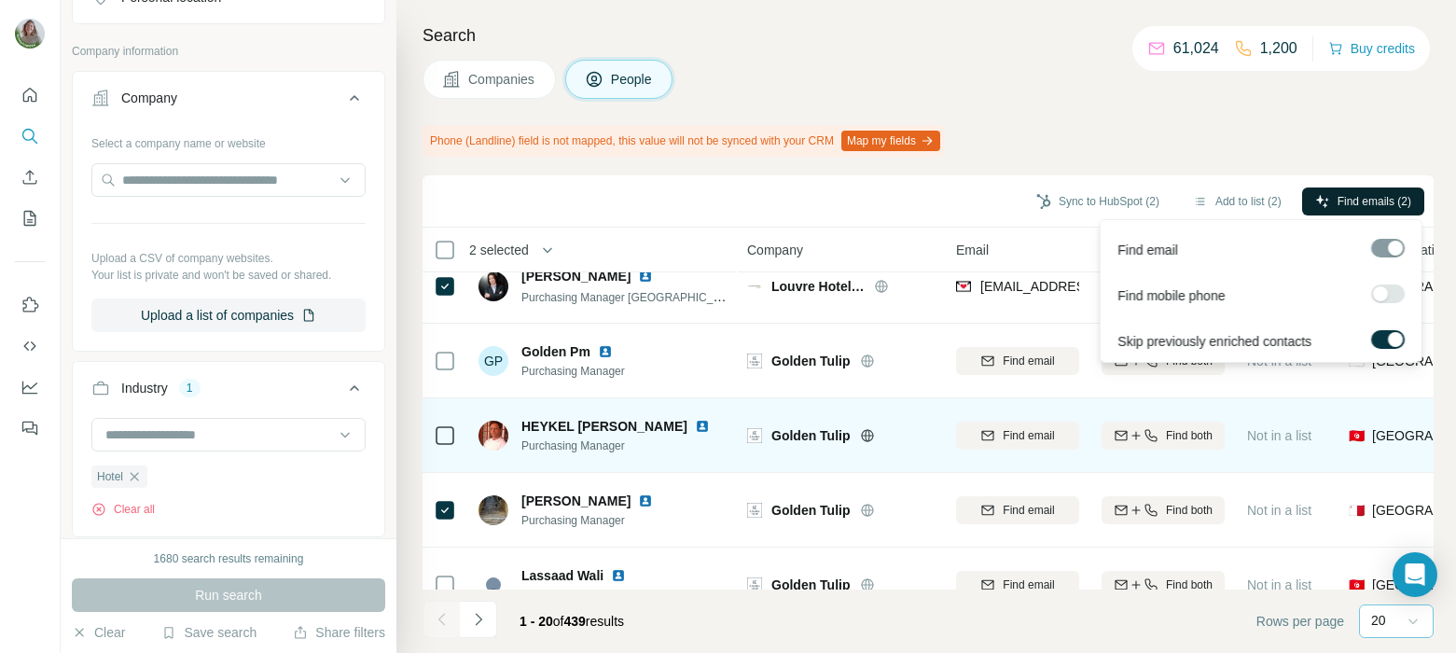
scroll to position [70, 0]
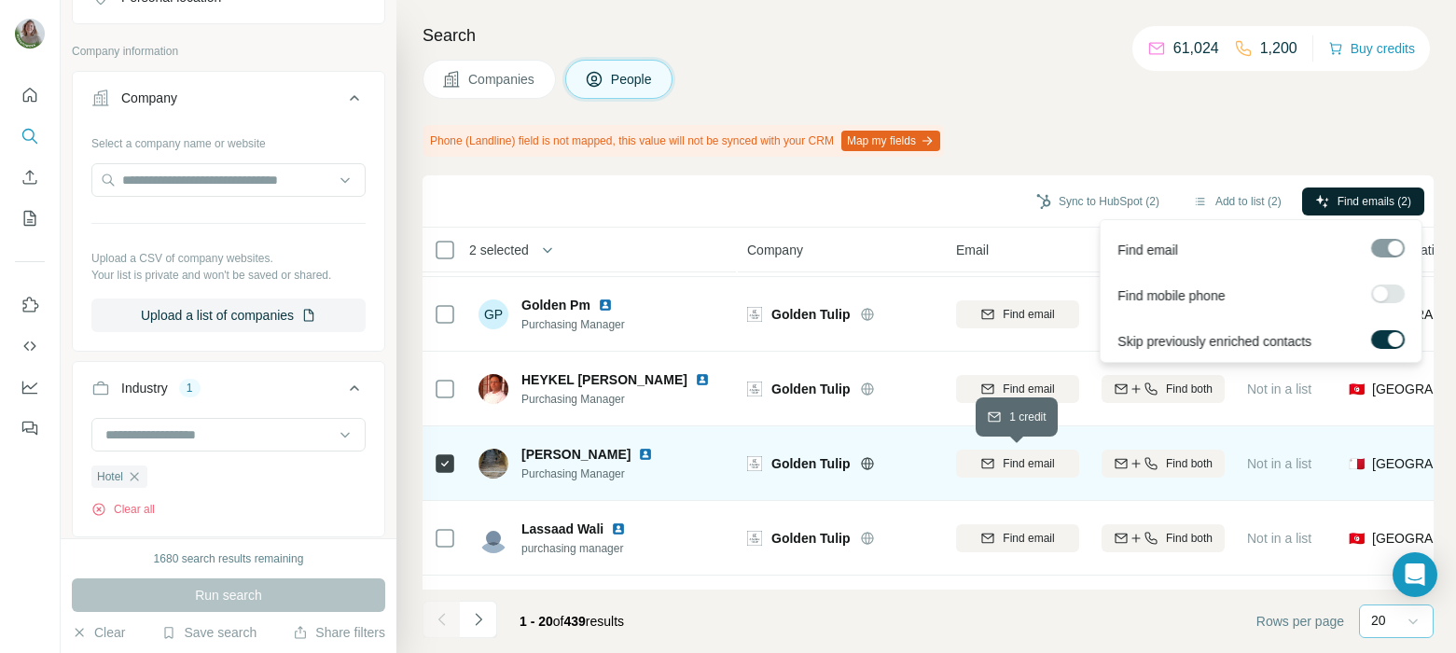
click at [1038, 453] on button "Find email" at bounding box center [1017, 464] width 123 height 28
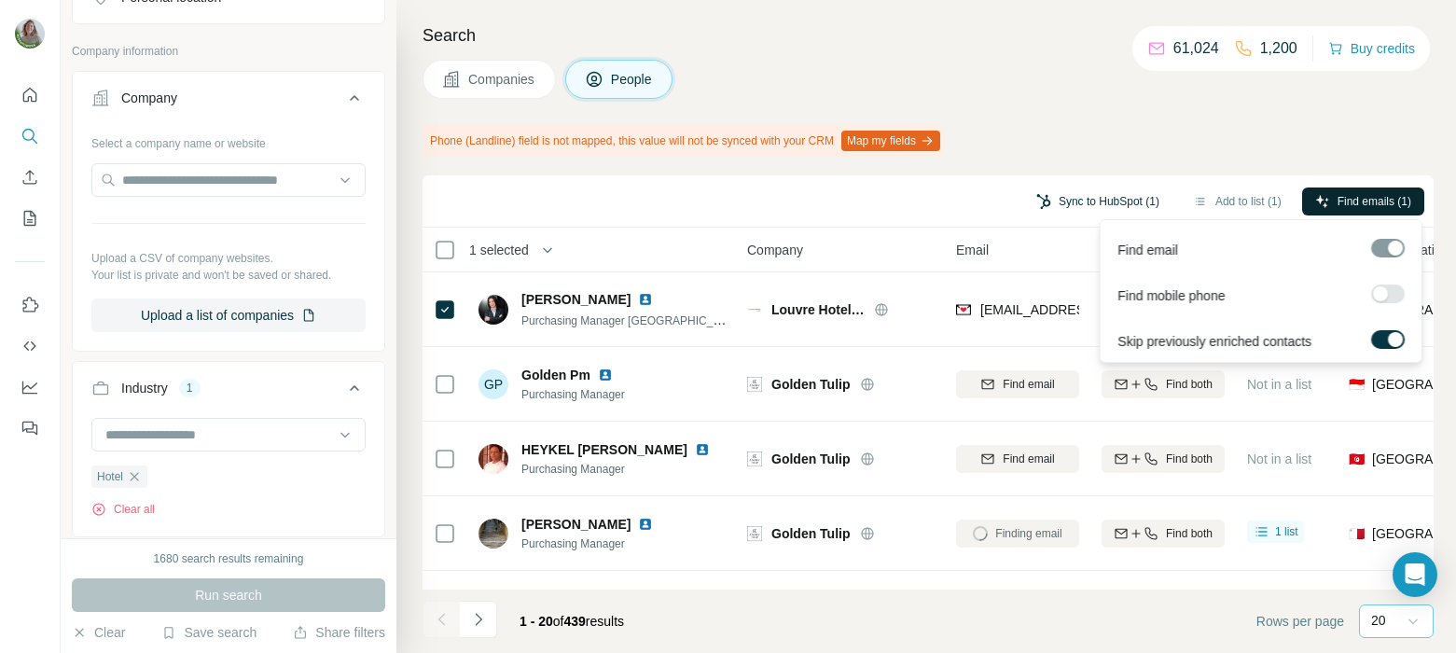
click at [1087, 200] on button "Sync to HubSpot (1)" at bounding box center [1097, 202] width 149 height 28
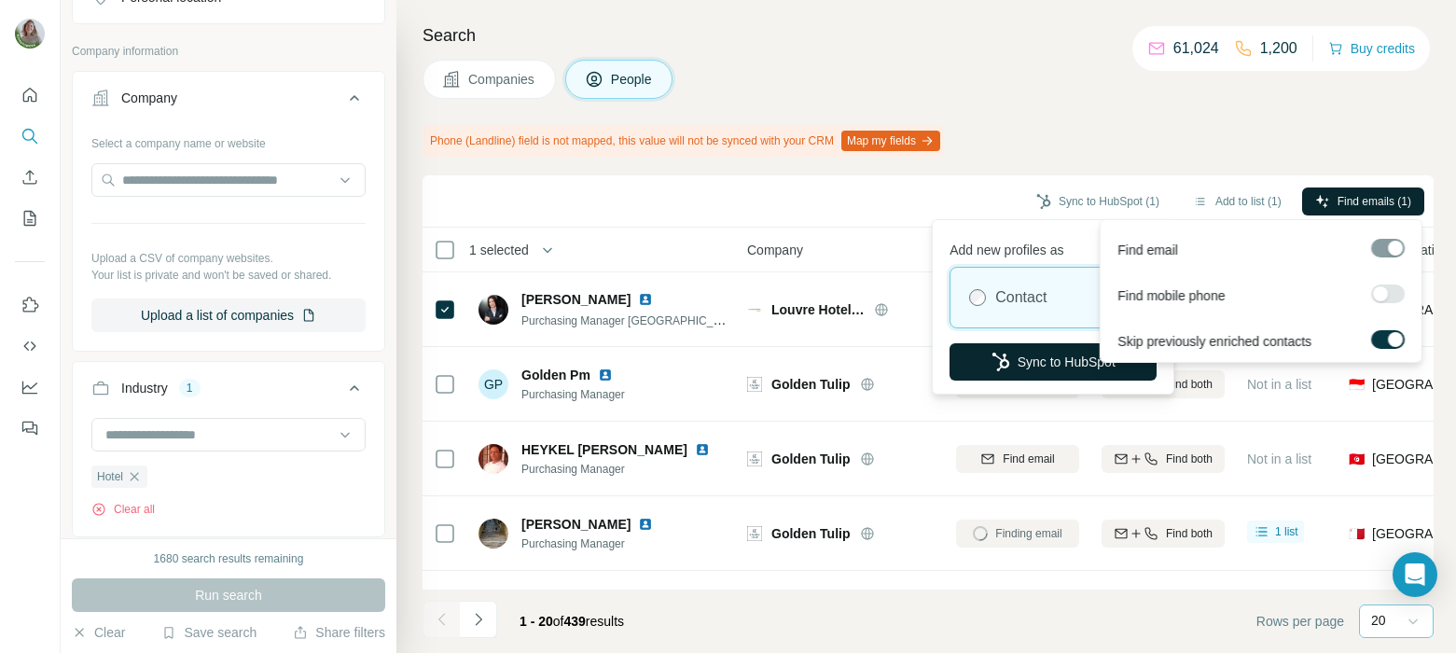
click at [1051, 361] on button "Sync to HubSpot" at bounding box center [1053, 361] width 207 height 37
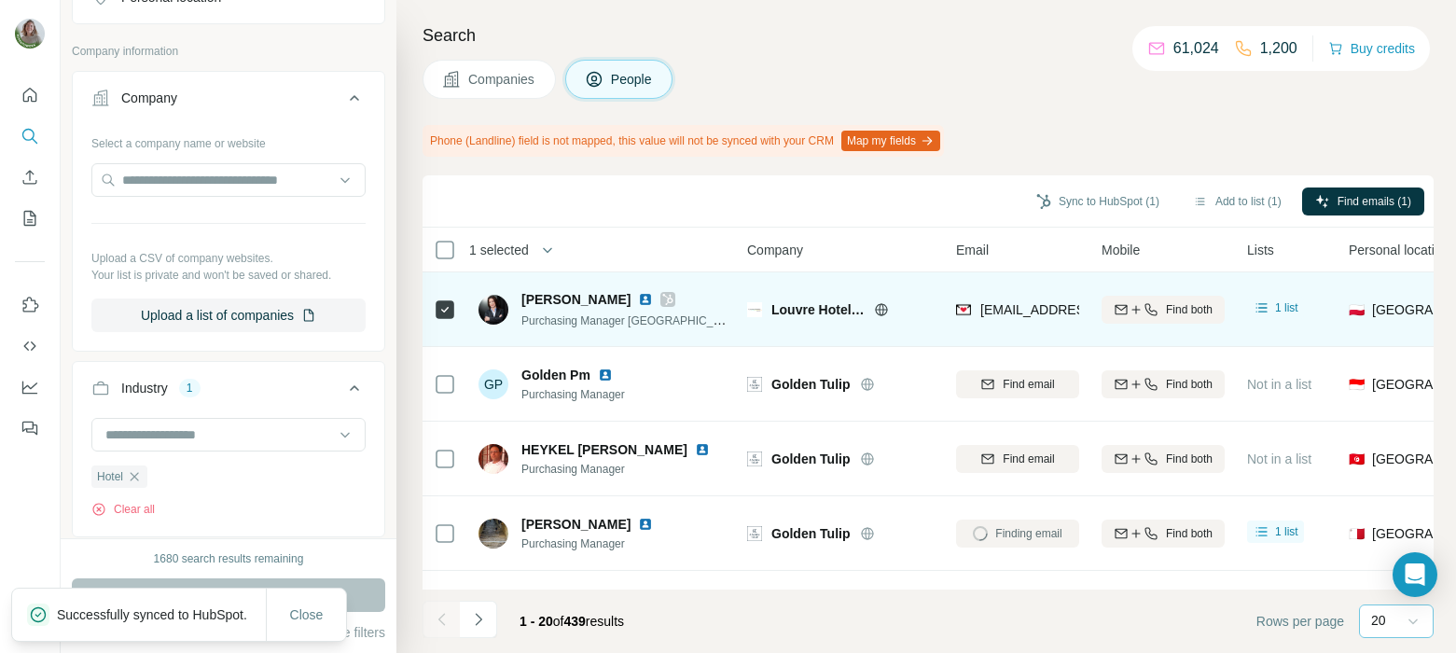
click at [668, 298] on icon at bounding box center [668, 299] width 10 height 11
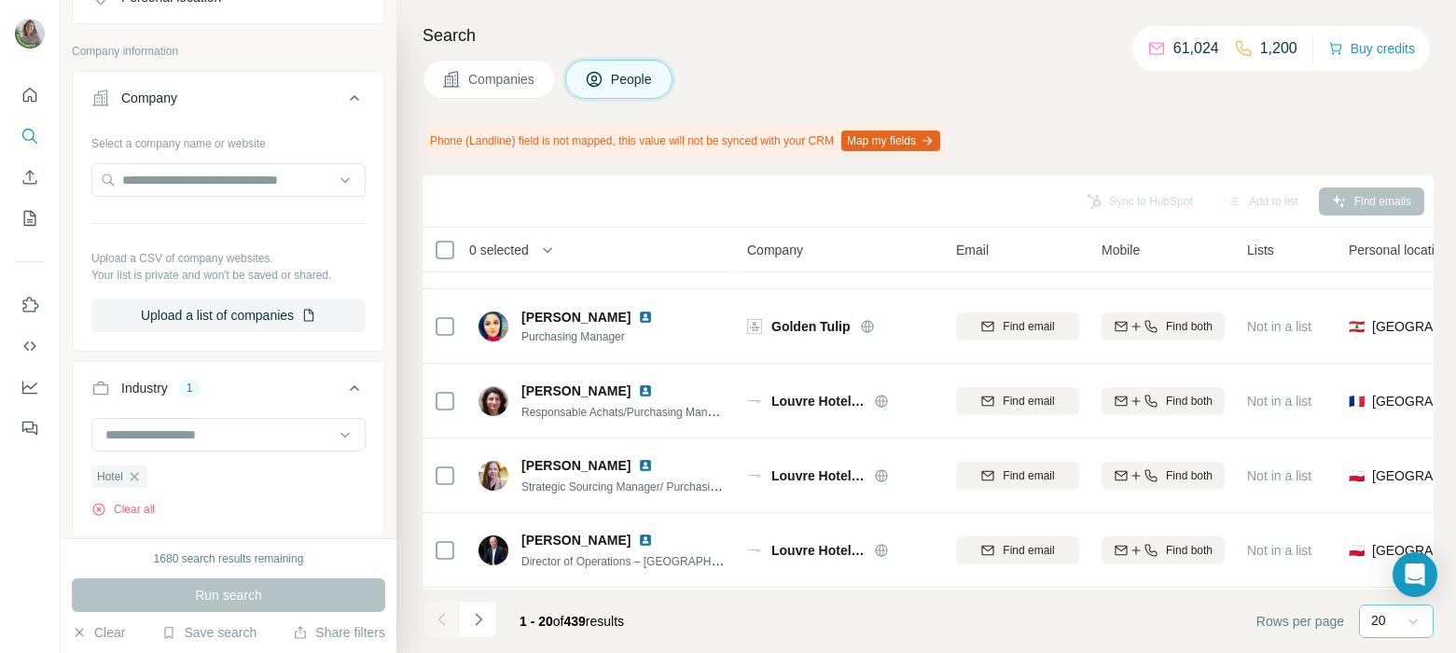
scroll to position [432, 0]
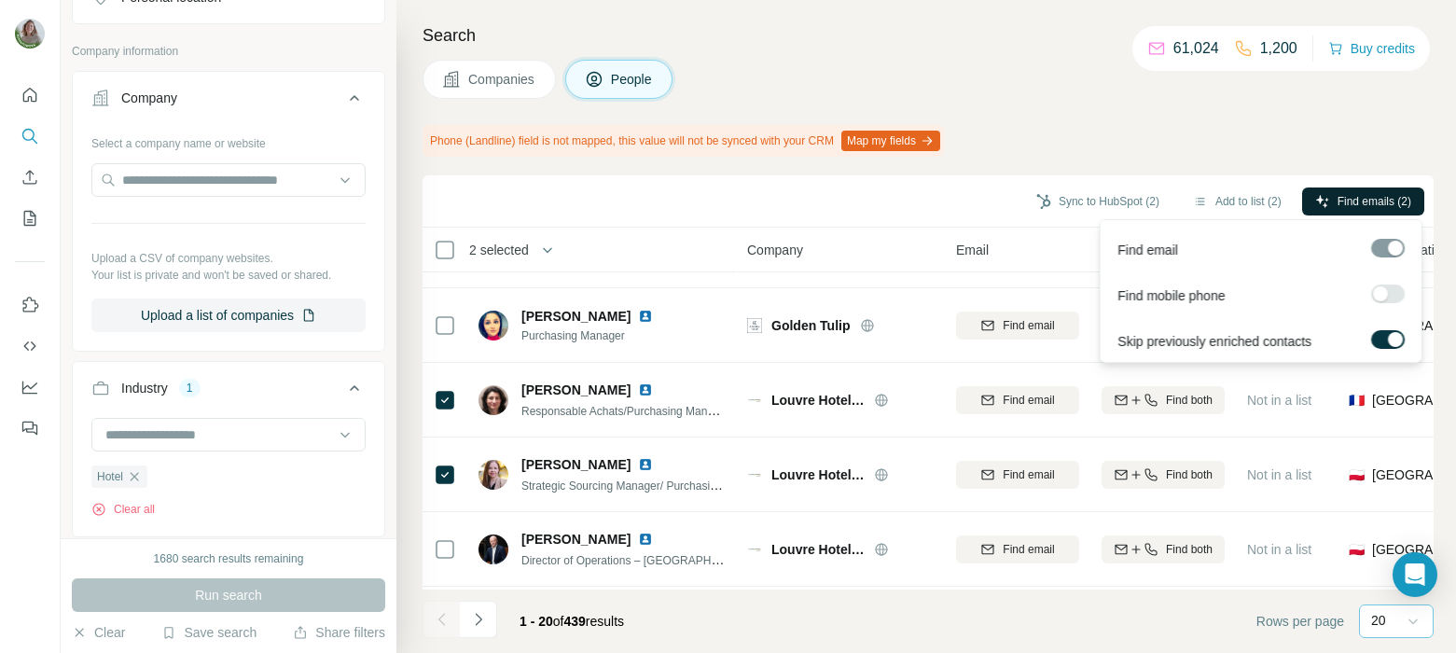
click at [1321, 198] on icon "button" at bounding box center [1322, 201] width 15 height 15
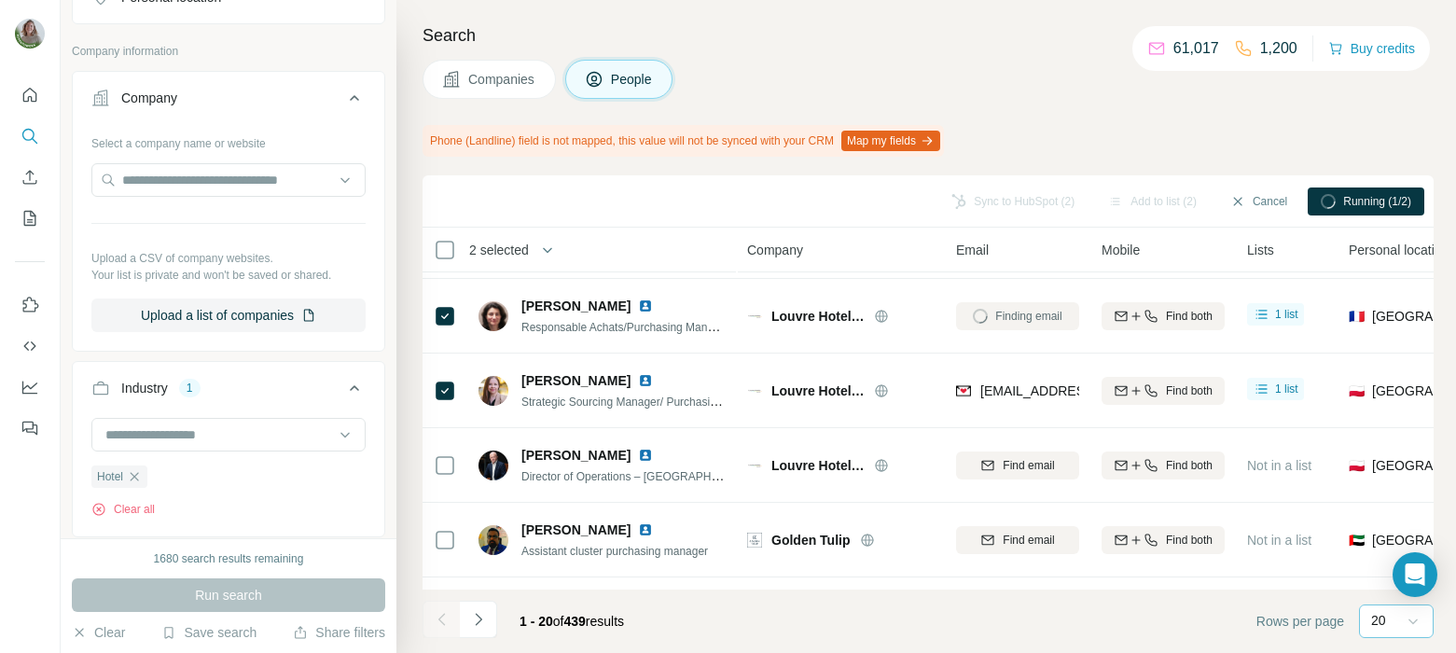
scroll to position [518, 0]
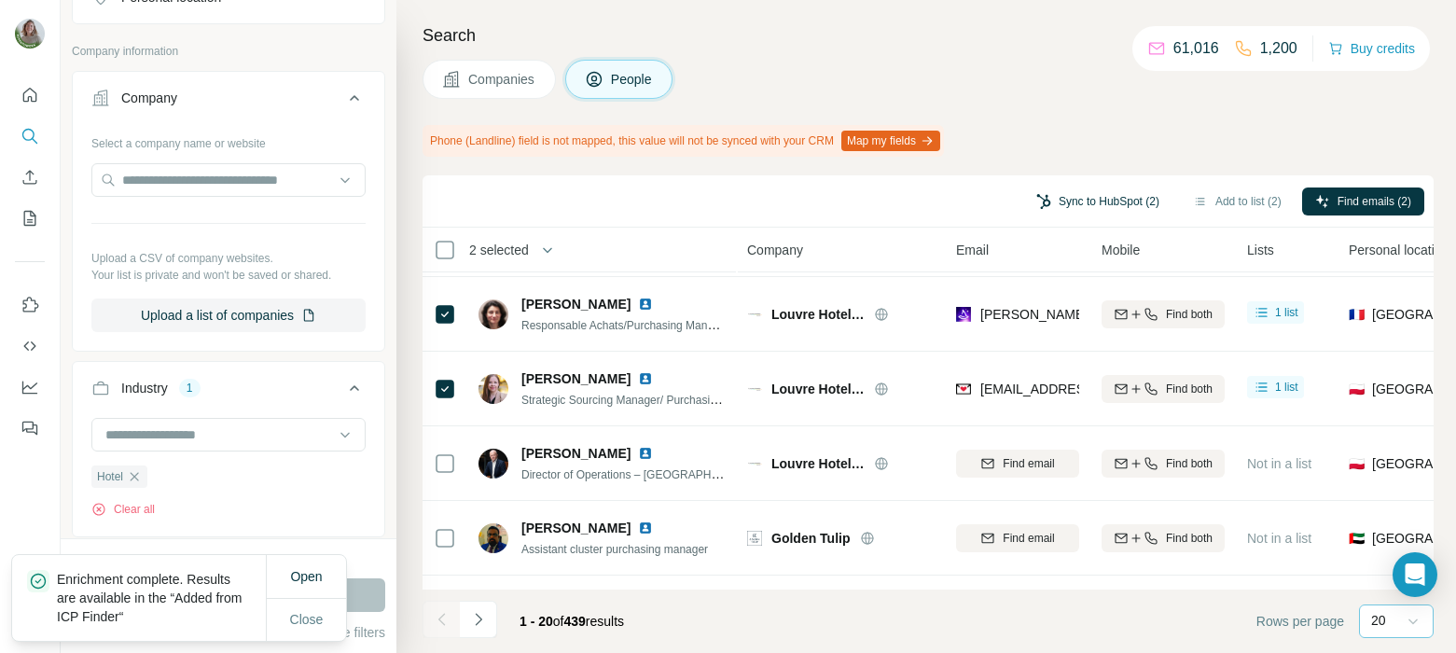
click at [1103, 201] on button "Sync to HubSpot (2)" at bounding box center [1097, 202] width 149 height 28
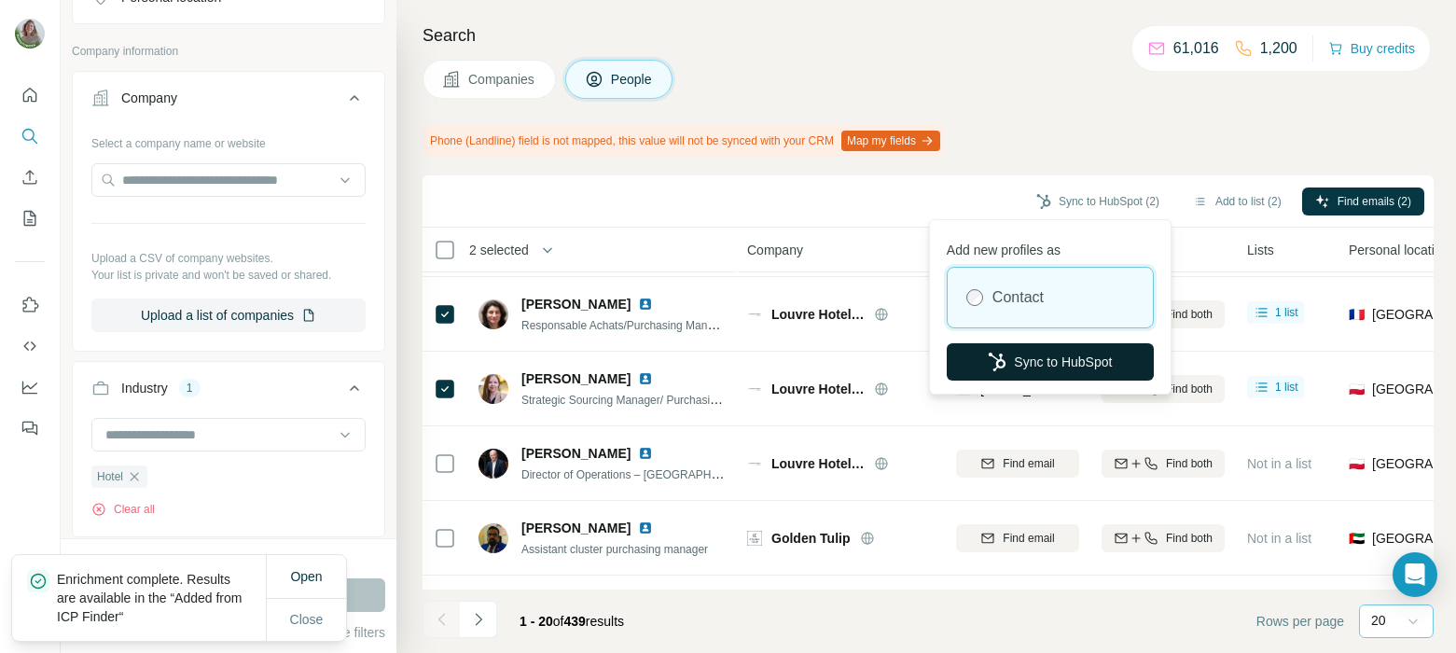
click at [1066, 357] on button "Sync to HubSpot" at bounding box center [1050, 361] width 207 height 37
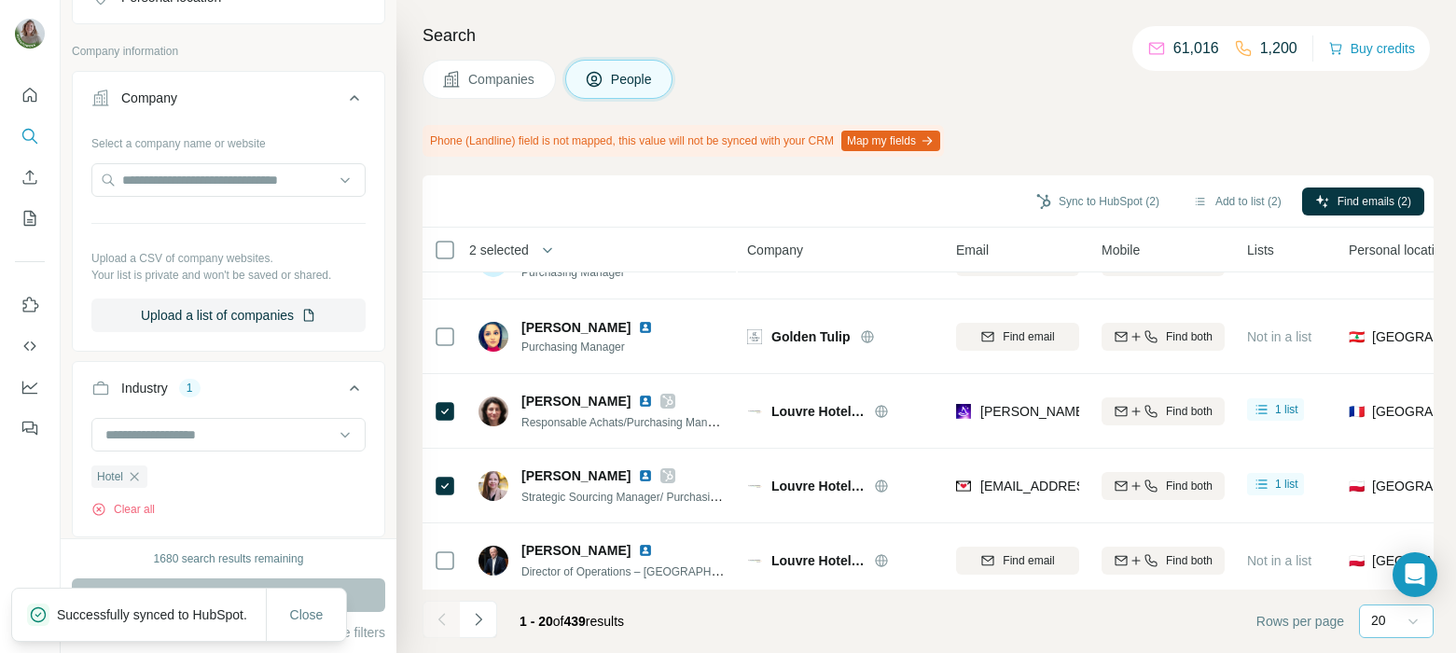
scroll to position [413, 0]
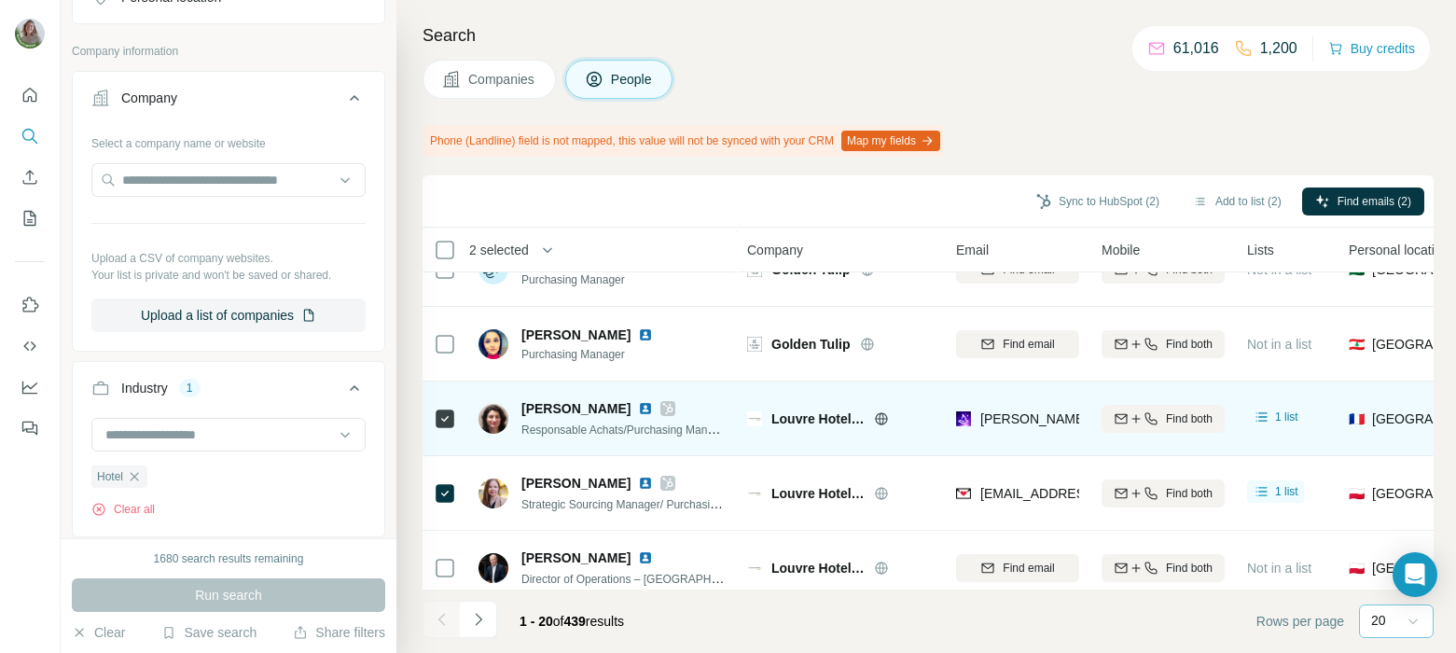
click at [666, 406] on icon at bounding box center [668, 408] width 10 height 11
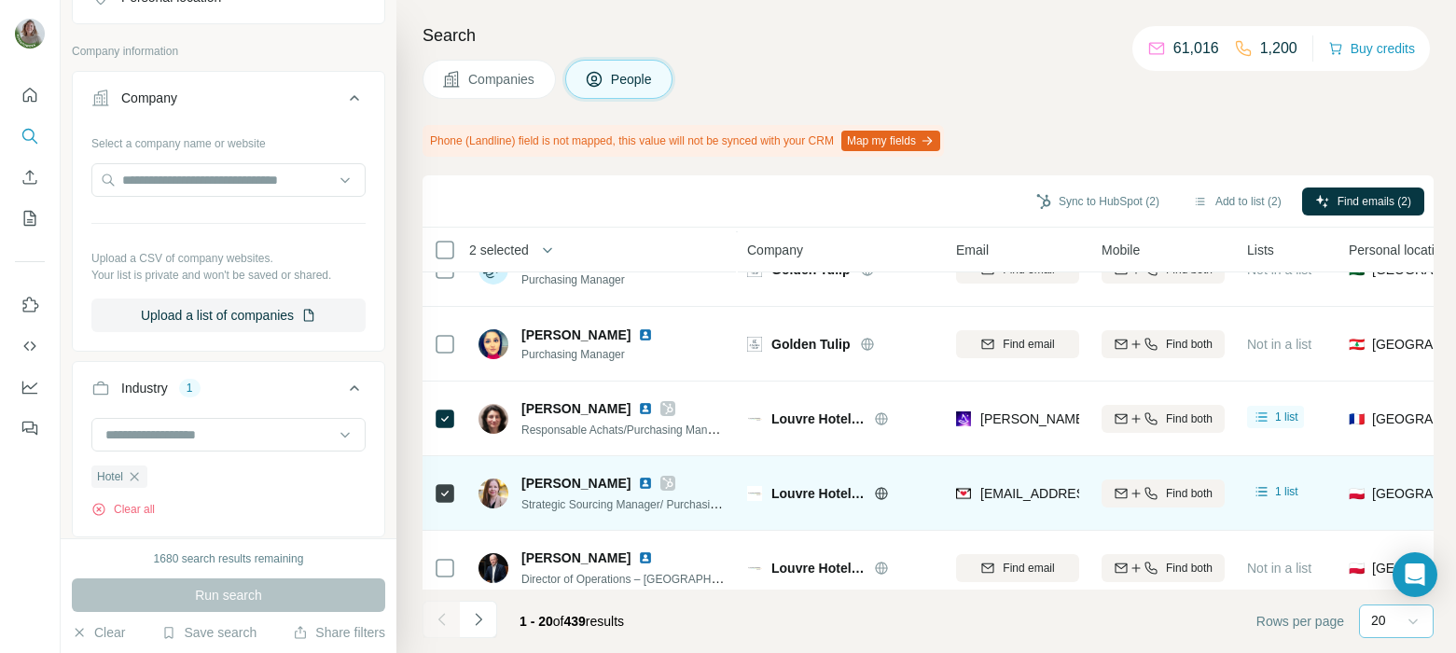
click at [663, 478] on icon at bounding box center [668, 483] width 10 height 11
